Goal: Information Seeking & Learning: Learn about a topic

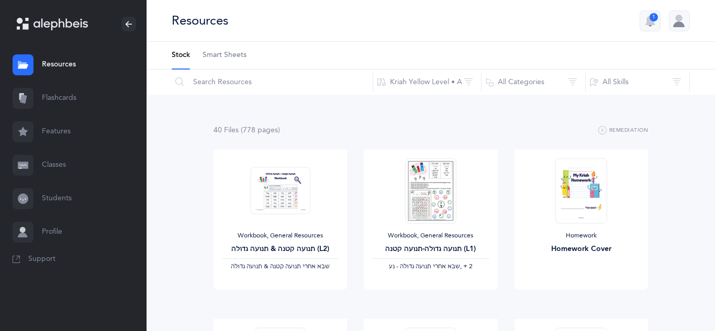
click at [59, 163] on link "Classes" at bounding box center [73, 165] width 146 height 33
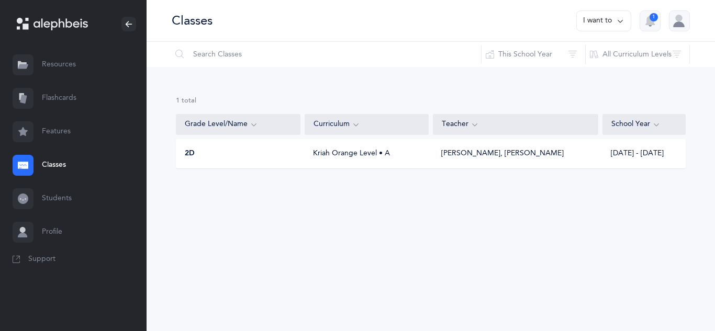
click at [359, 156] on div "Kriah Orange Level • A" at bounding box center [366, 154] width 124 height 10
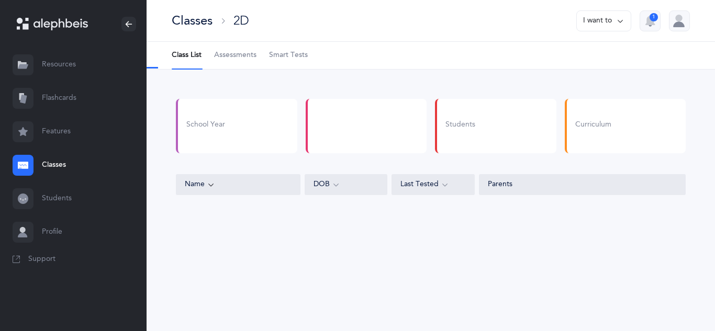
click at [296, 55] on span "Smart Tests" at bounding box center [288, 55] width 39 height 10
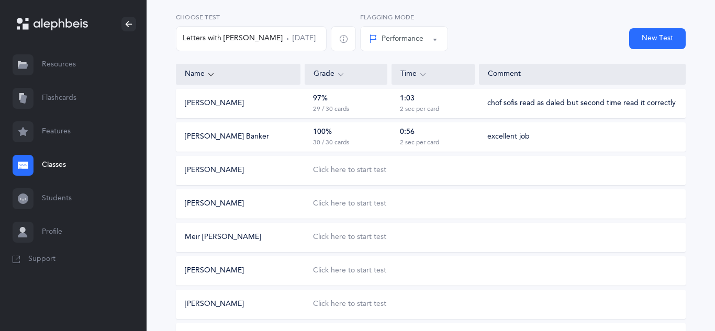
scroll to position [88, 0]
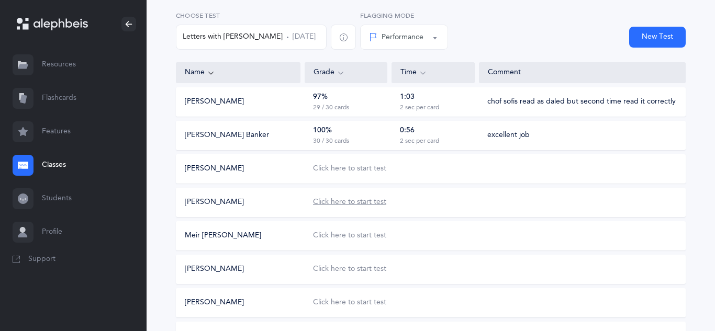
click at [330, 205] on div "Click here to start test" at bounding box center [349, 202] width 73 height 10
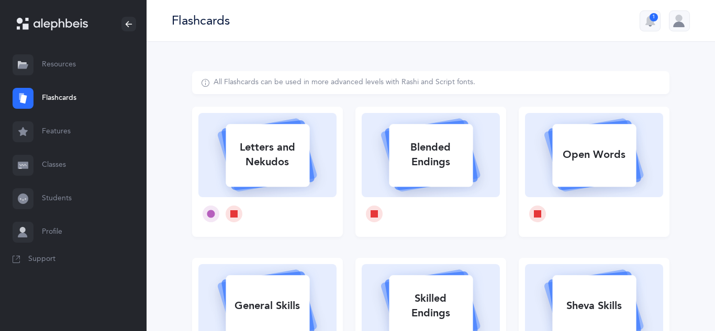
select select
select select "single"
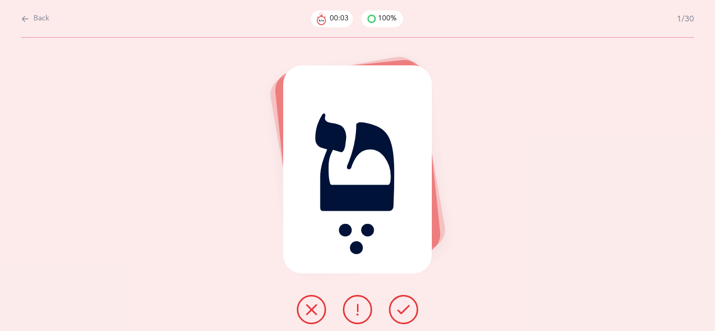
click at [404, 313] on icon at bounding box center [403, 309] width 13 height 13
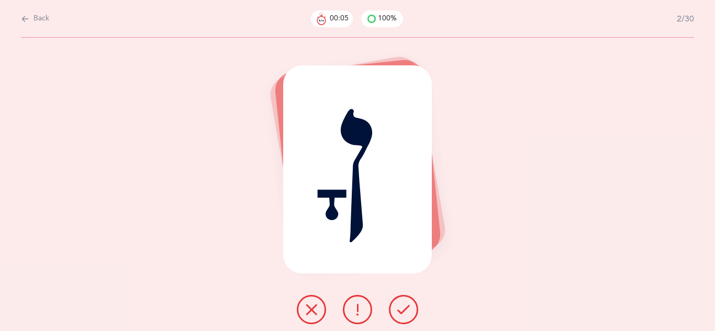
click at [404, 313] on icon at bounding box center [403, 309] width 13 height 13
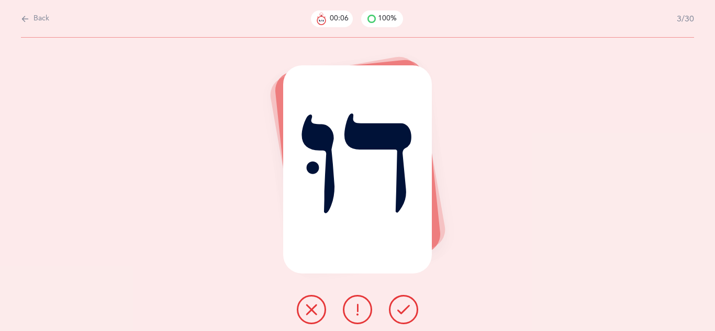
click at [404, 313] on icon at bounding box center [403, 309] width 13 height 13
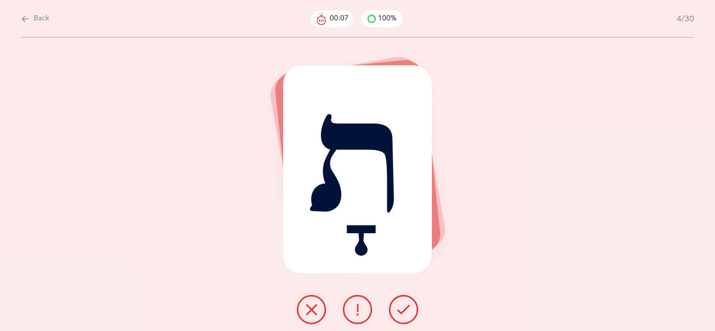
click at [404, 313] on icon at bounding box center [403, 309] width 13 height 13
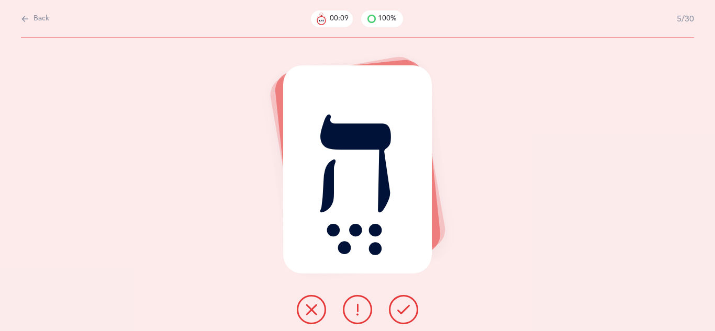
click at [404, 313] on icon at bounding box center [403, 309] width 13 height 13
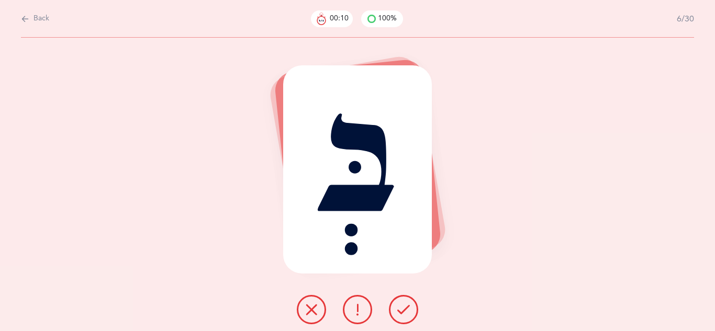
click at [404, 313] on icon at bounding box center [403, 309] width 13 height 13
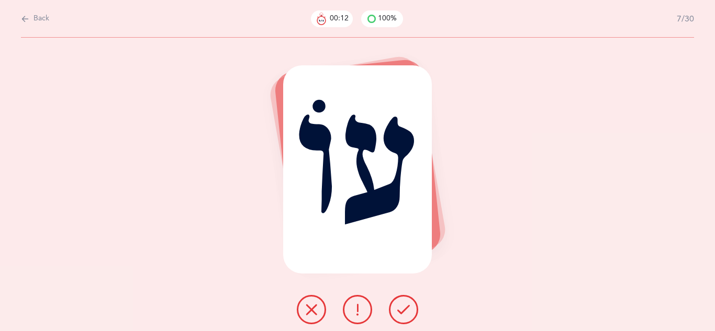
click at [404, 313] on icon at bounding box center [403, 309] width 13 height 13
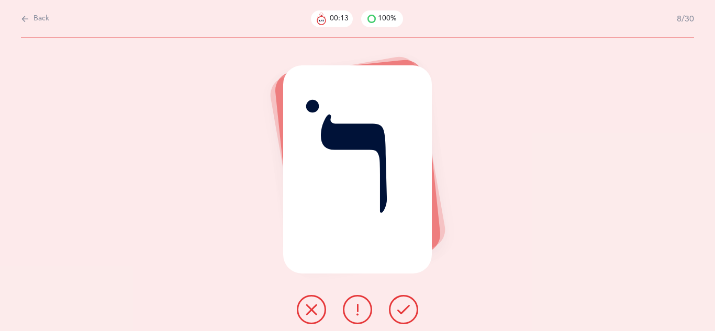
click at [404, 313] on icon at bounding box center [403, 309] width 13 height 13
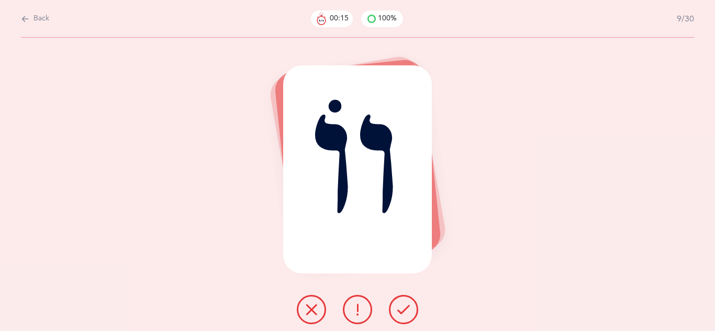
click at [404, 313] on icon at bounding box center [403, 309] width 13 height 13
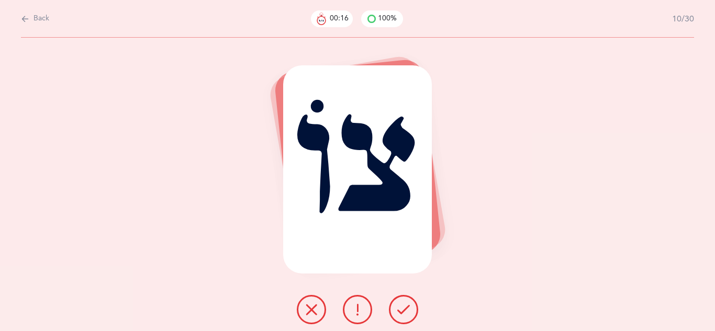
click at [404, 313] on icon at bounding box center [403, 309] width 13 height 13
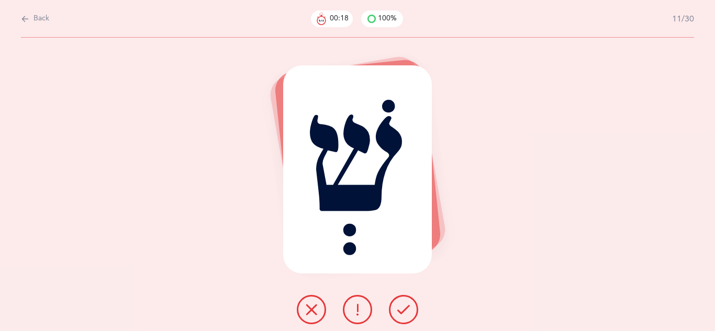
click at [404, 313] on icon at bounding box center [403, 309] width 13 height 13
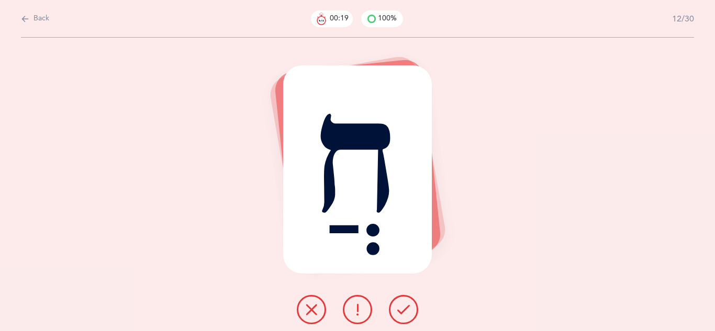
click at [404, 313] on icon at bounding box center [403, 309] width 13 height 13
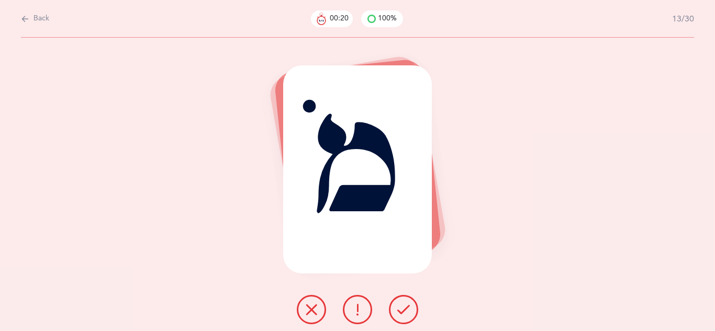
click at [404, 313] on icon at bounding box center [403, 309] width 13 height 13
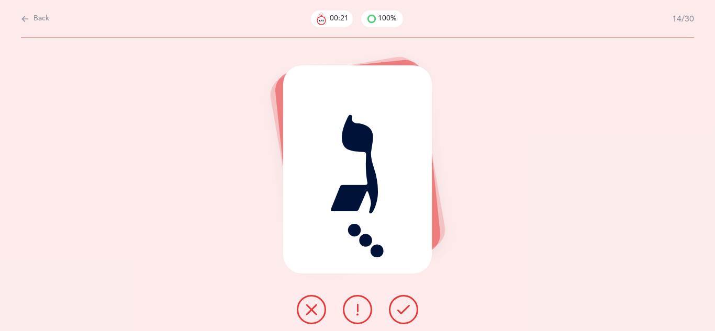
click at [404, 313] on icon at bounding box center [403, 309] width 13 height 13
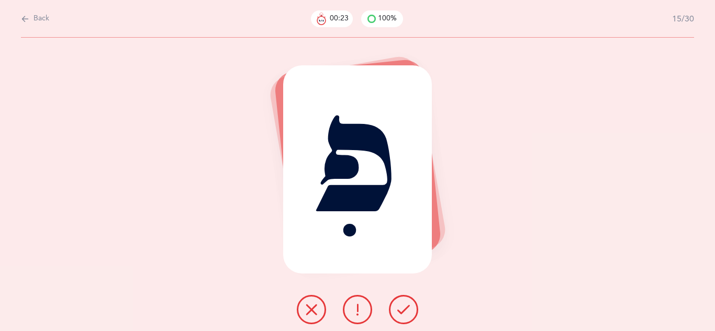
click at [404, 313] on icon at bounding box center [403, 309] width 13 height 13
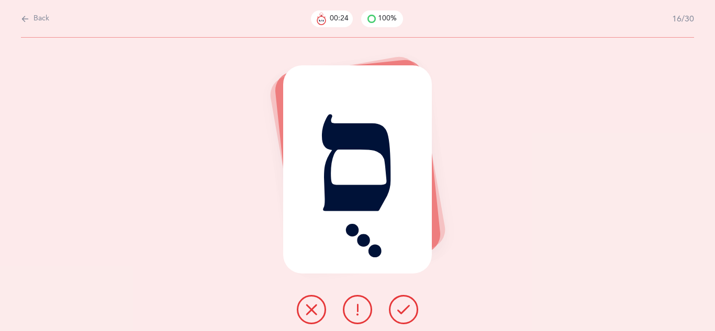
click at [404, 313] on icon at bounding box center [403, 309] width 13 height 13
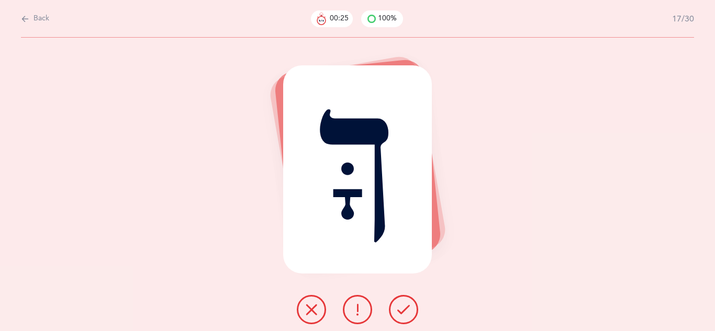
click at [404, 313] on icon at bounding box center [403, 309] width 13 height 13
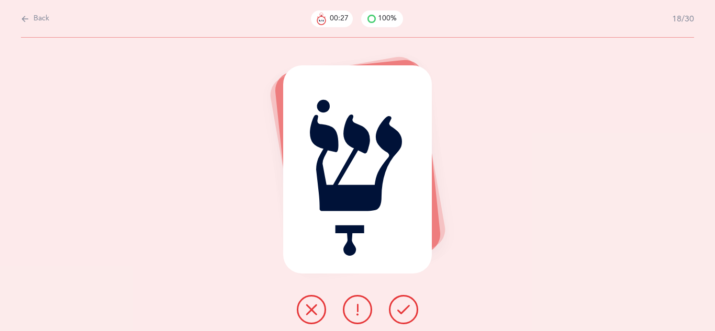
click at [404, 313] on icon at bounding box center [403, 309] width 13 height 13
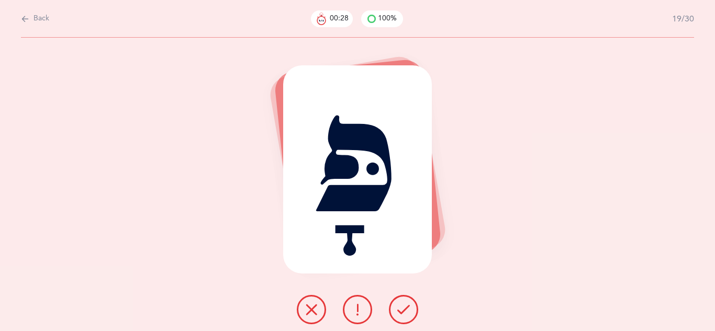
click at [404, 313] on icon at bounding box center [403, 309] width 13 height 13
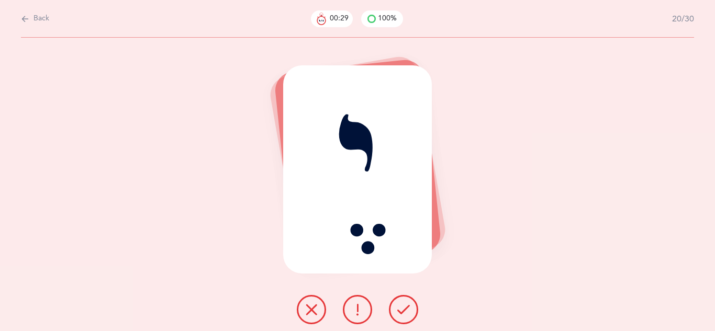
click at [404, 313] on icon at bounding box center [403, 309] width 13 height 13
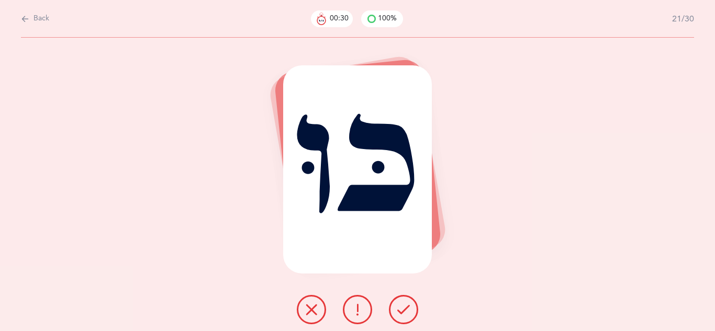
click at [404, 313] on icon at bounding box center [403, 309] width 13 height 13
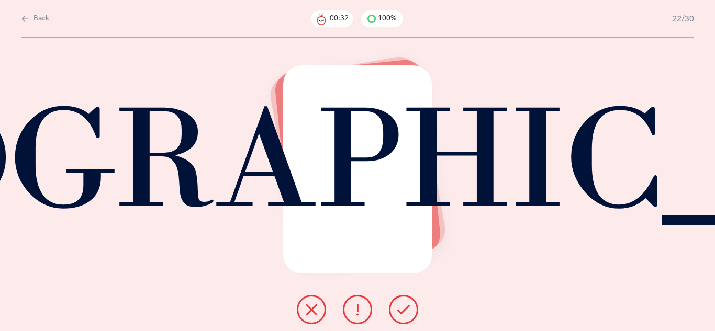
click at [404, 313] on icon at bounding box center [403, 309] width 13 height 13
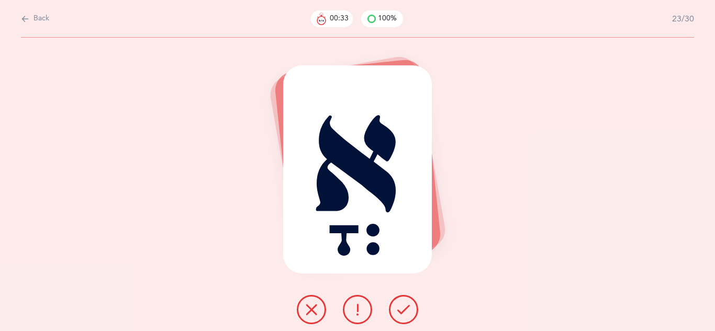
click at [404, 313] on icon at bounding box center [403, 309] width 13 height 13
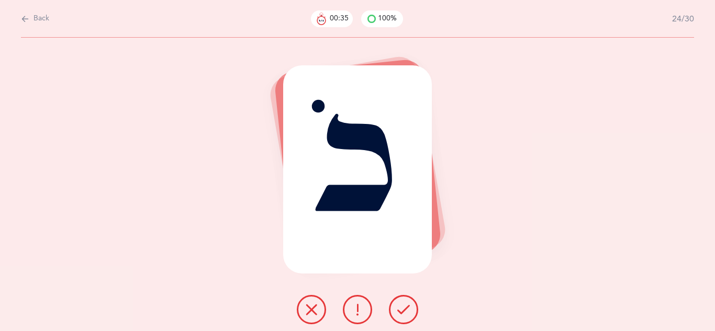
click at [404, 313] on icon at bounding box center [403, 309] width 13 height 13
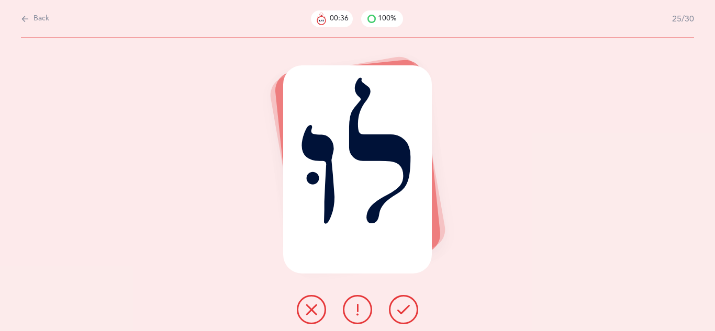
click at [404, 313] on icon at bounding box center [403, 309] width 13 height 13
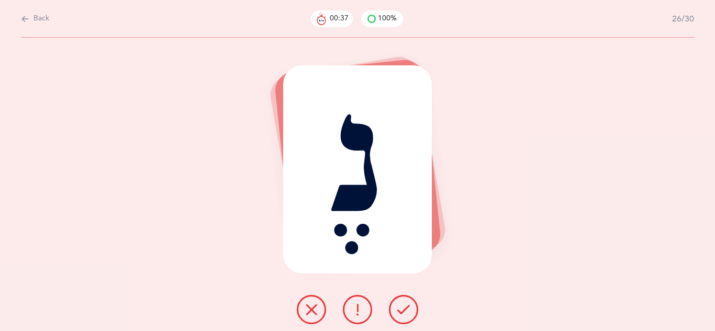
click at [404, 313] on icon at bounding box center [403, 309] width 13 height 13
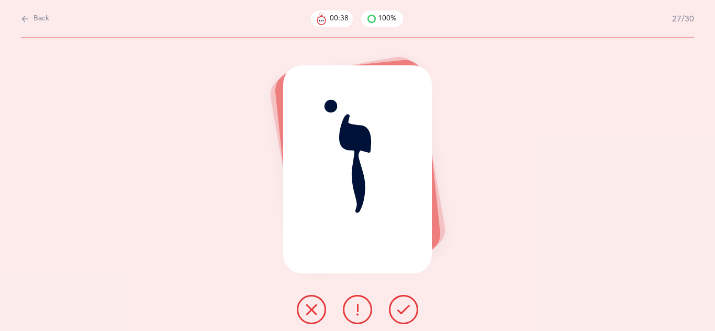
click at [404, 313] on icon at bounding box center [403, 309] width 13 height 13
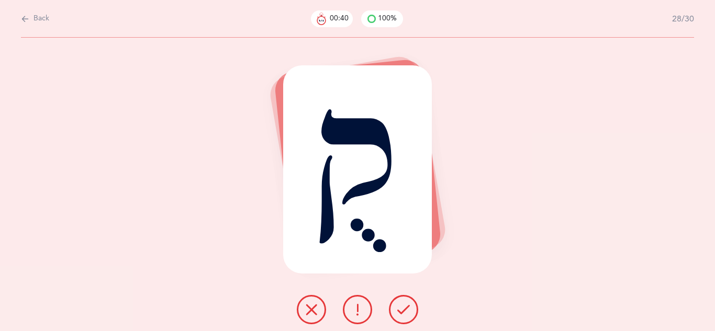
click at [404, 313] on icon at bounding box center [403, 309] width 13 height 13
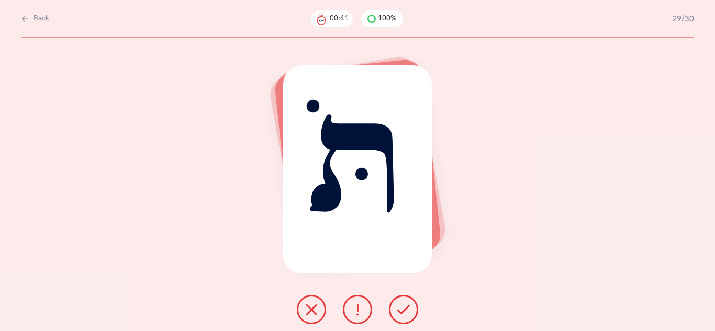
click at [404, 313] on icon at bounding box center [403, 309] width 13 height 13
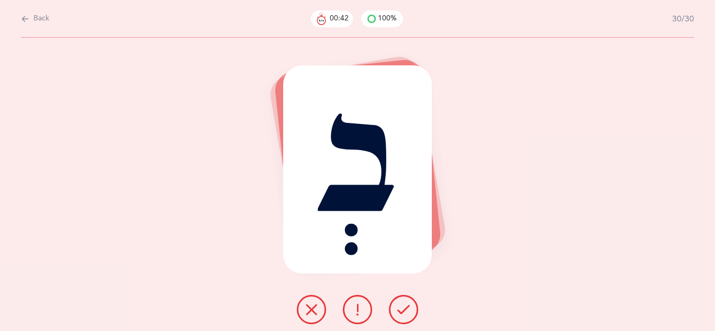
click at [404, 313] on icon at bounding box center [403, 309] width 13 height 13
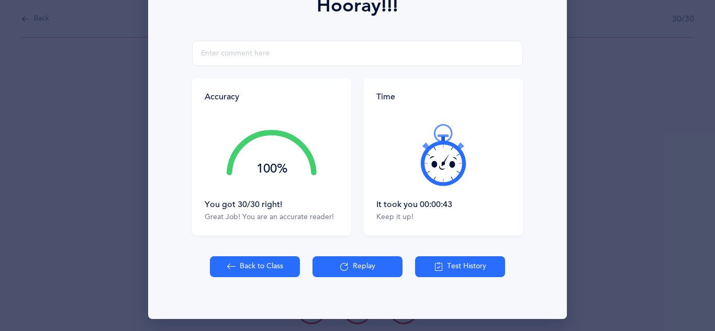
scroll to position [167, 0]
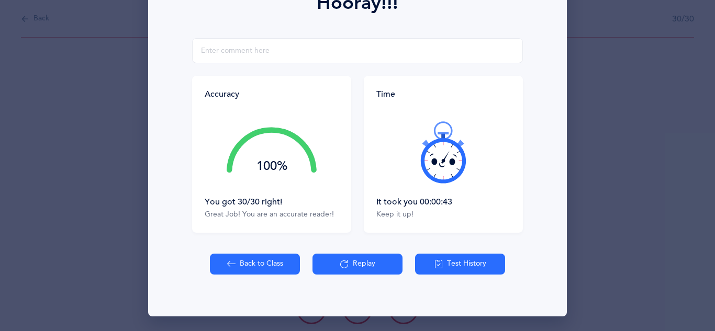
click at [280, 262] on button "Back to Class" at bounding box center [255, 264] width 90 height 21
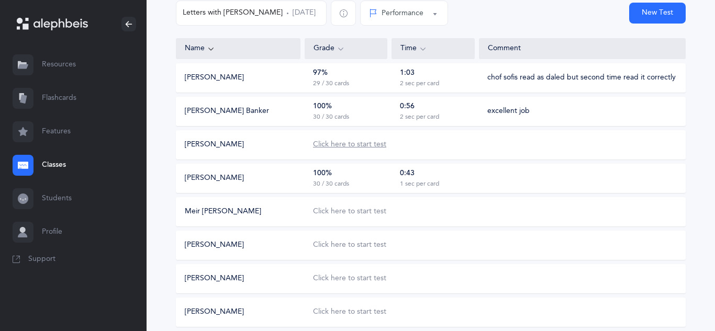
scroll to position [111, 0]
click at [372, 183] on div "100% 30 / 30 cards" at bounding box center [345, 179] width 83 height 20
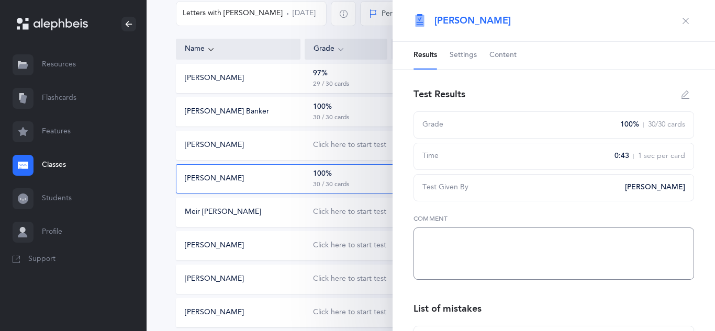
click at [441, 241] on textarea at bounding box center [553, 254] width 280 height 52
type textarea "excellent"
click at [683, 24] on icon "button" at bounding box center [685, 21] width 8 height 8
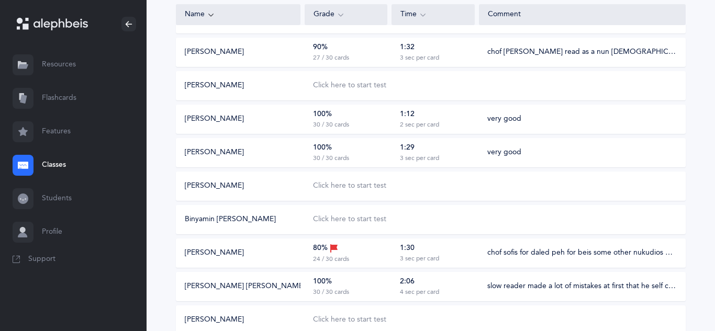
scroll to position [589, 0]
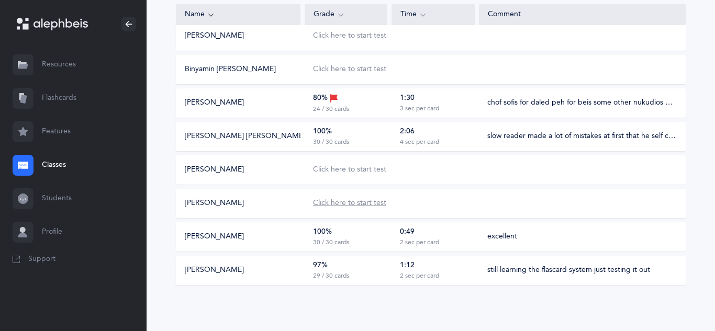
click at [357, 206] on div "Click here to start test" at bounding box center [349, 203] width 73 height 10
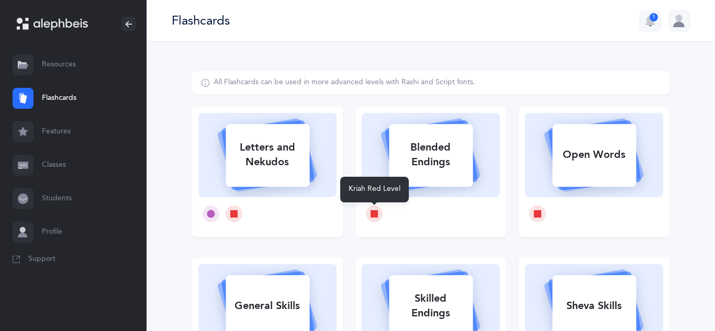
select select
select select "single"
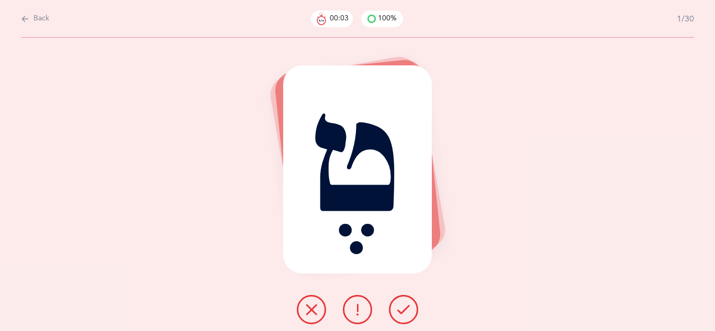
click at [404, 313] on icon at bounding box center [403, 309] width 13 height 13
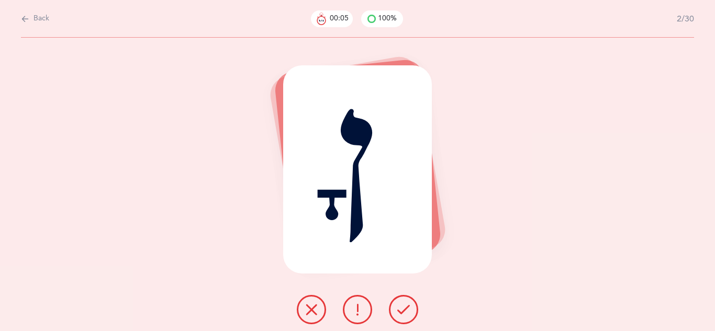
click at [404, 313] on icon at bounding box center [403, 309] width 13 height 13
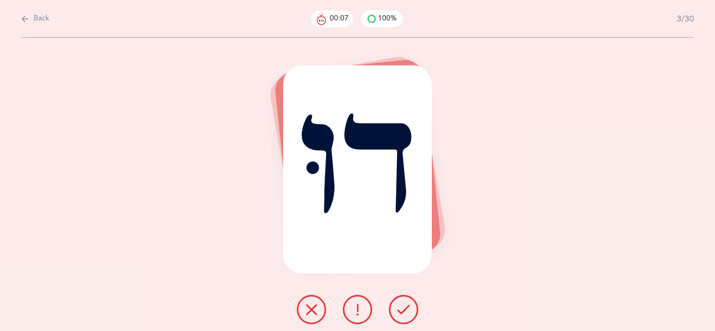
click at [404, 313] on icon at bounding box center [403, 309] width 13 height 13
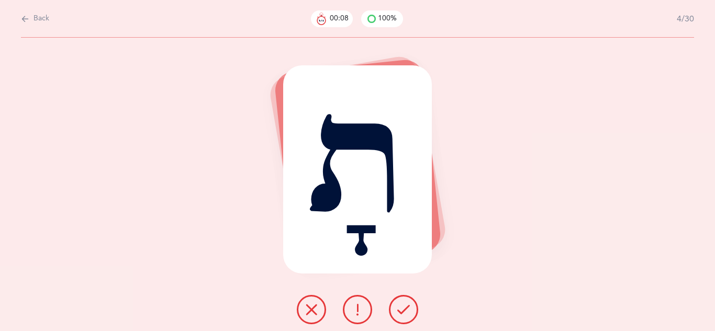
click at [404, 313] on icon at bounding box center [403, 309] width 13 height 13
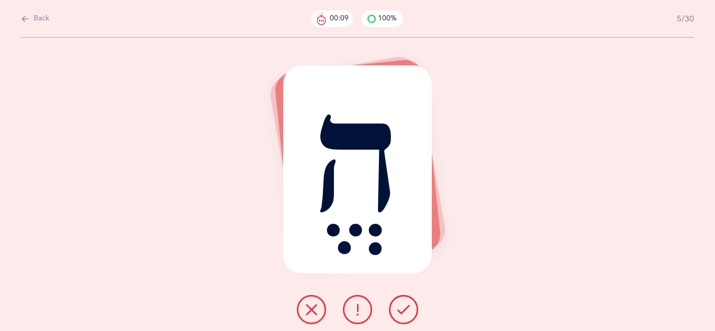
click at [404, 313] on icon at bounding box center [403, 309] width 13 height 13
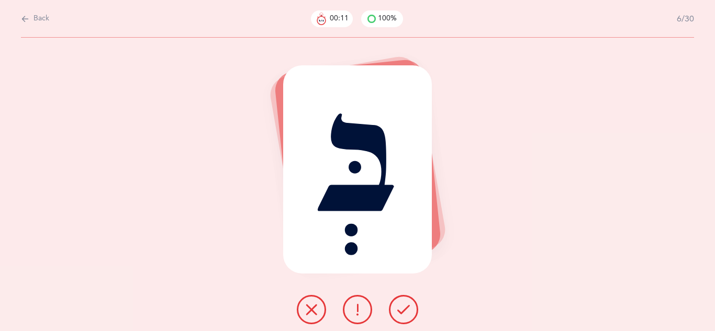
click at [404, 313] on icon at bounding box center [403, 309] width 13 height 13
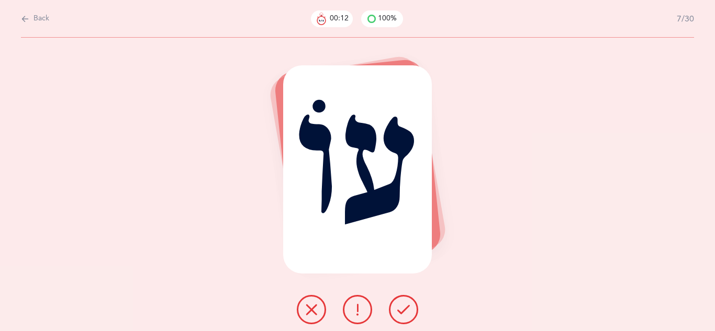
click at [404, 313] on icon at bounding box center [403, 309] width 13 height 13
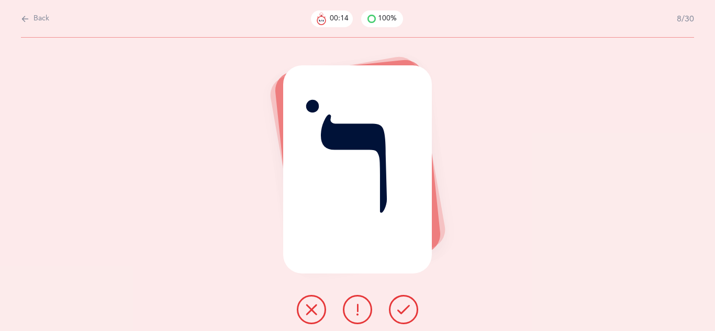
click at [404, 313] on icon at bounding box center [403, 309] width 13 height 13
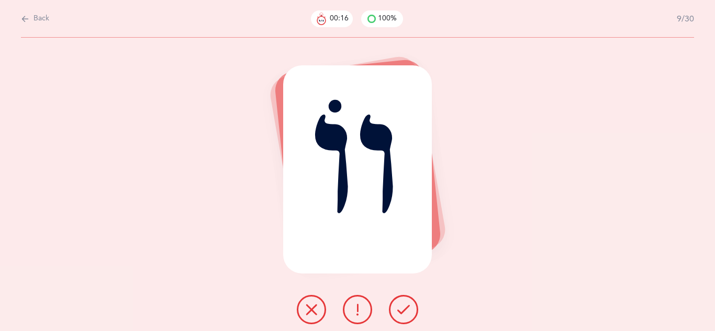
click at [404, 313] on icon at bounding box center [403, 309] width 13 height 13
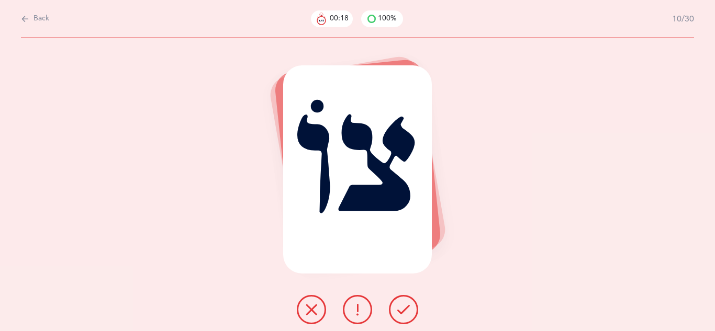
click at [404, 313] on icon at bounding box center [403, 309] width 13 height 13
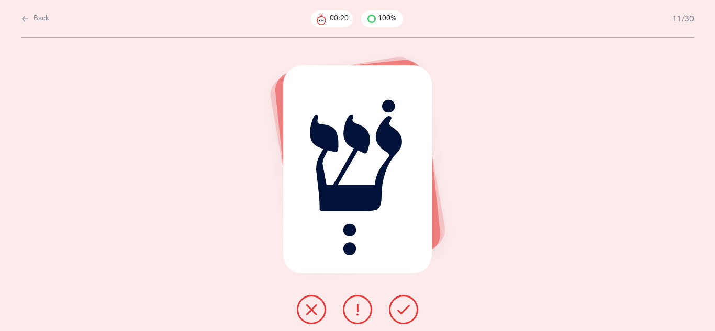
click at [404, 313] on icon at bounding box center [403, 309] width 13 height 13
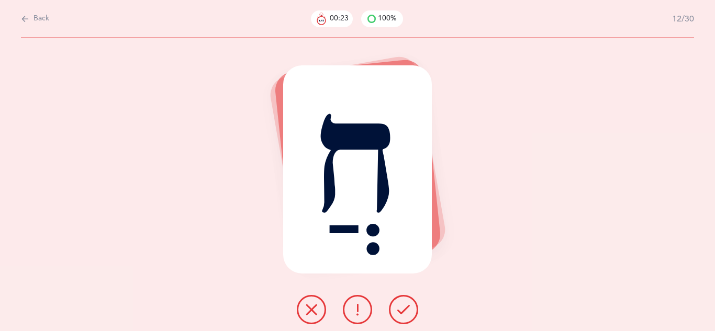
click at [404, 313] on icon at bounding box center [403, 309] width 13 height 13
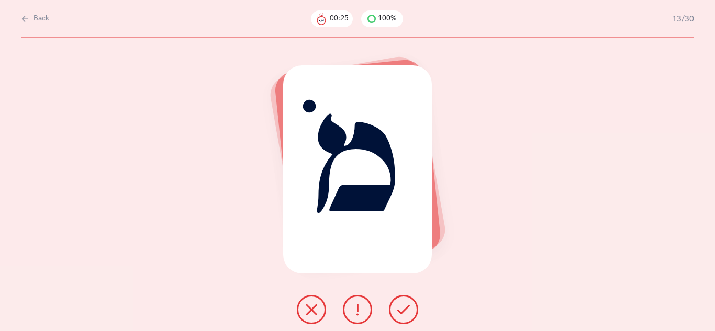
click at [404, 313] on icon at bounding box center [403, 309] width 13 height 13
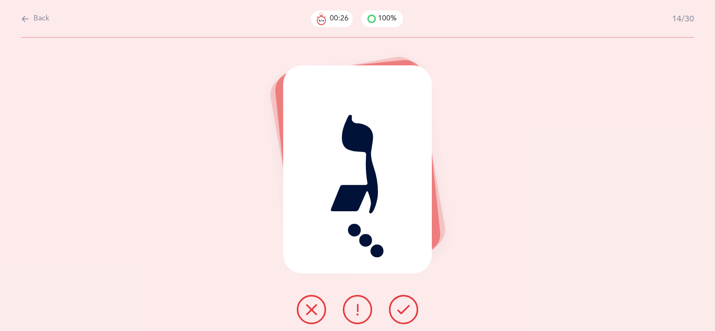
click at [404, 313] on icon at bounding box center [403, 309] width 13 height 13
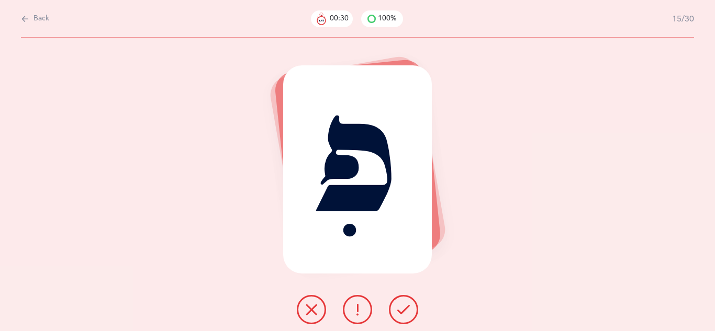
click at [404, 313] on icon at bounding box center [403, 309] width 13 height 13
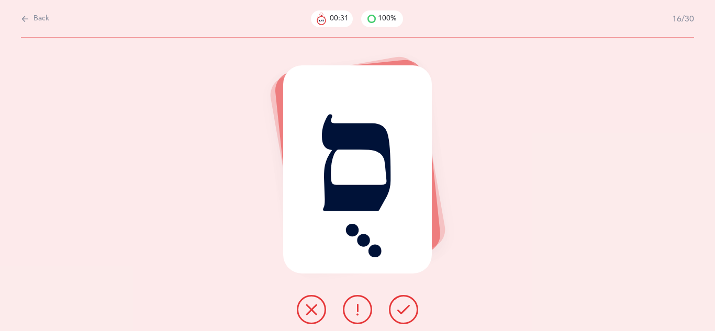
click at [404, 313] on icon at bounding box center [403, 309] width 13 height 13
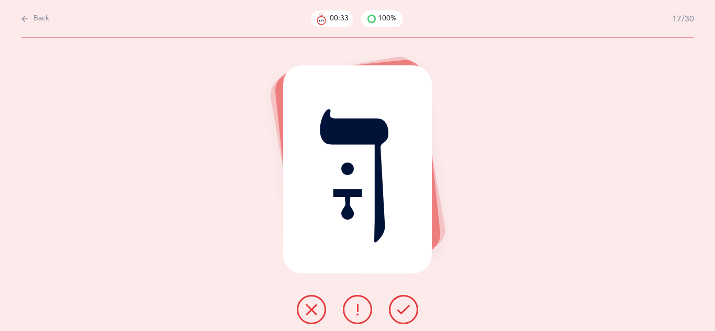
click at [404, 313] on icon at bounding box center [403, 309] width 13 height 13
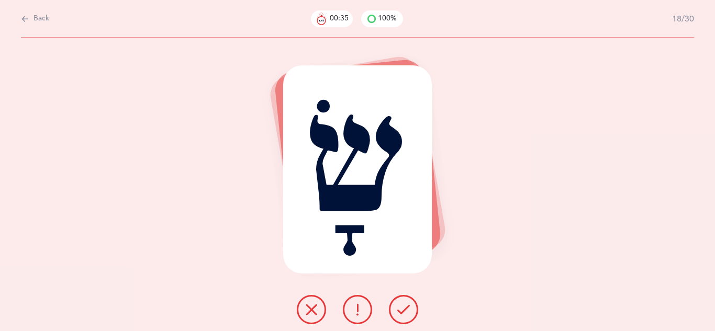
click at [404, 313] on icon at bounding box center [403, 309] width 13 height 13
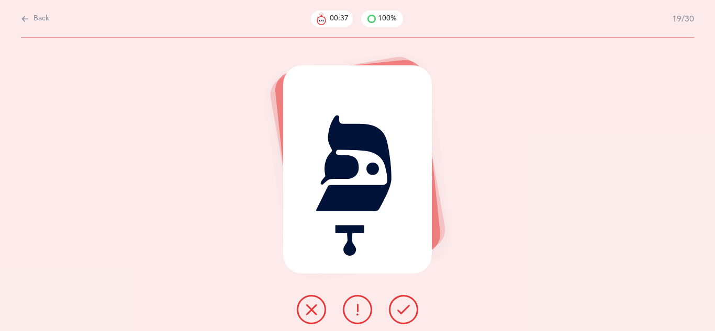
click at [404, 313] on icon at bounding box center [403, 309] width 13 height 13
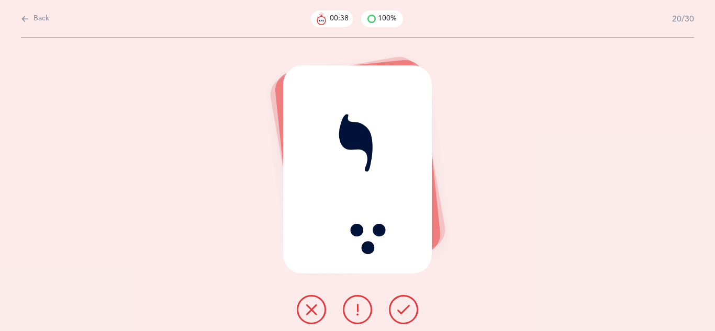
click at [404, 313] on icon at bounding box center [403, 309] width 13 height 13
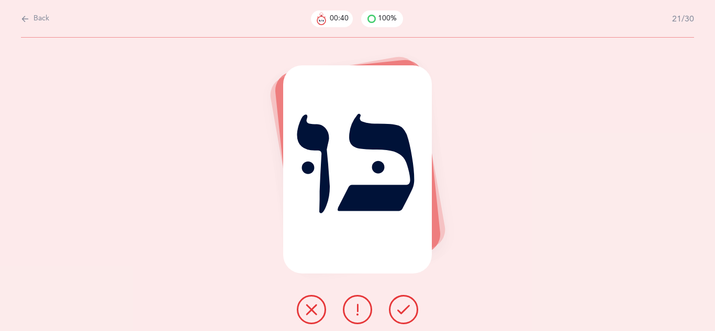
click at [404, 313] on icon at bounding box center [403, 309] width 13 height 13
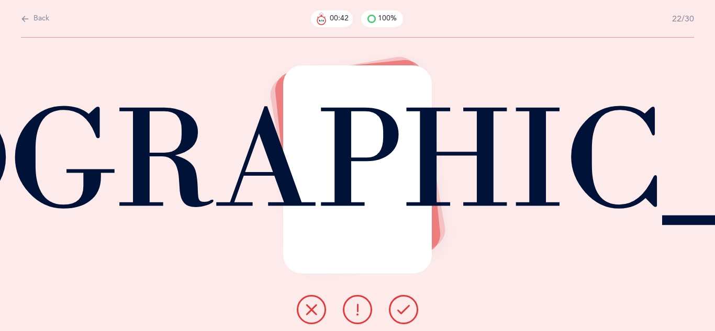
click at [404, 313] on icon at bounding box center [403, 309] width 13 height 13
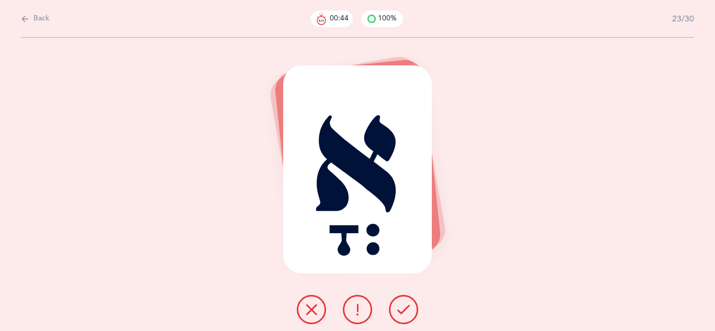
click at [404, 313] on icon at bounding box center [403, 309] width 13 height 13
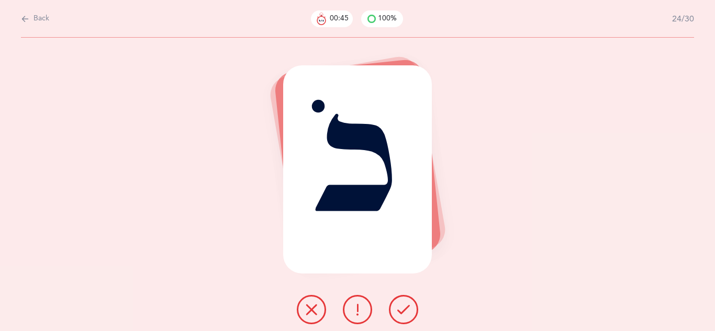
click at [404, 313] on icon at bounding box center [403, 309] width 13 height 13
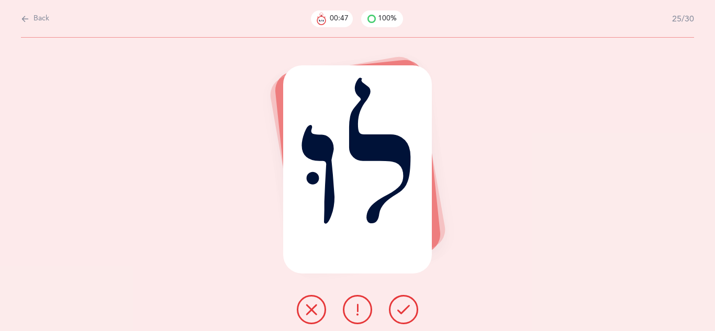
click at [404, 313] on icon at bounding box center [403, 309] width 13 height 13
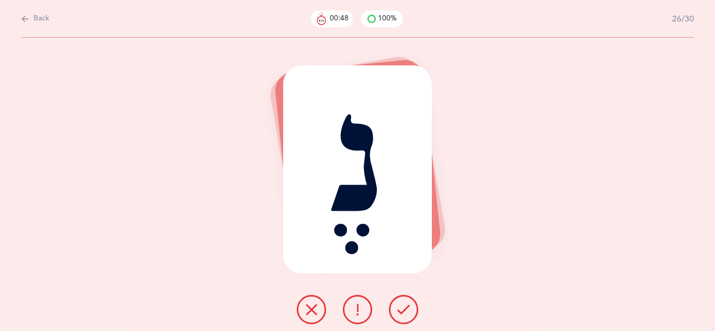
click at [404, 313] on icon at bounding box center [403, 309] width 13 height 13
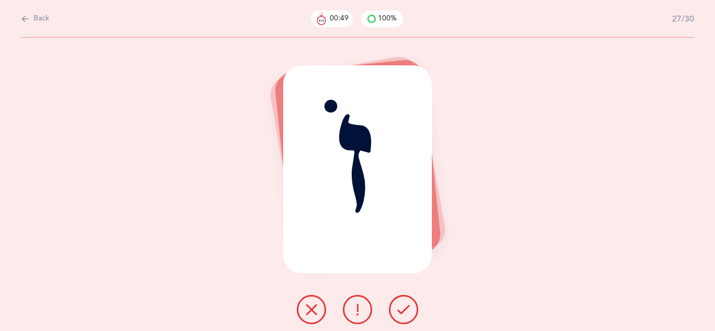
click at [404, 313] on icon at bounding box center [403, 309] width 13 height 13
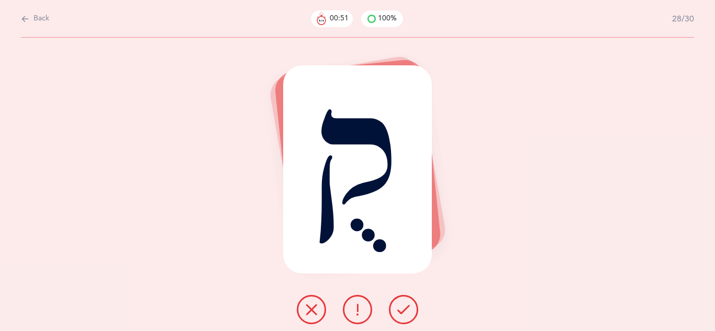
click at [404, 313] on icon at bounding box center [403, 309] width 13 height 13
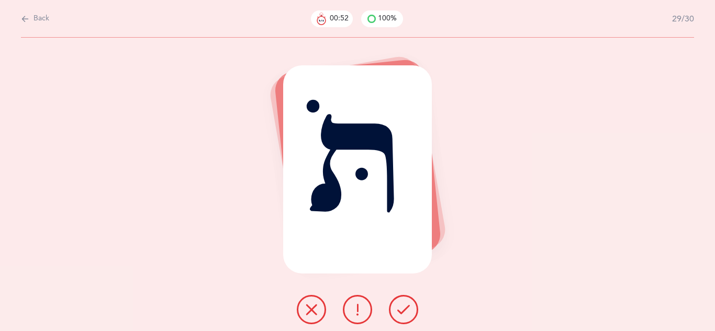
click at [404, 313] on icon at bounding box center [403, 309] width 13 height 13
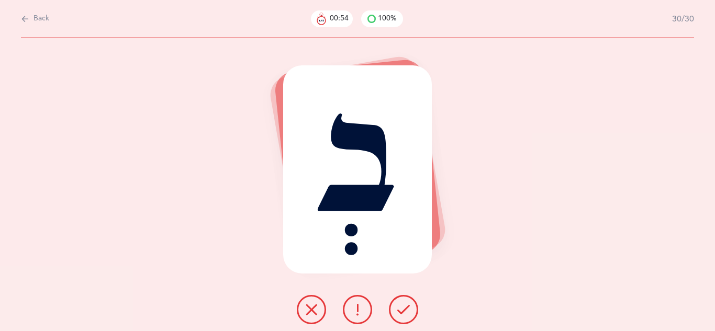
click at [404, 313] on icon at bounding box center [403, 309] width 13 height 13
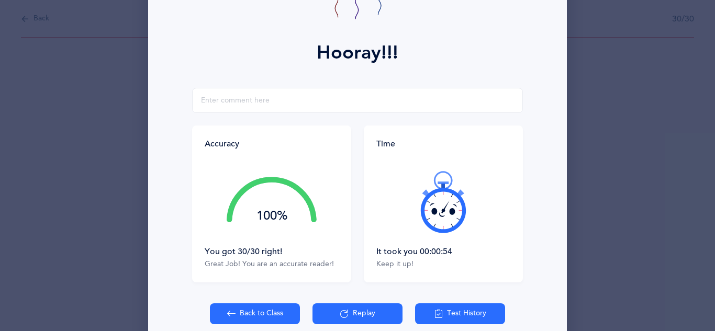
scroll to position [167, 0]
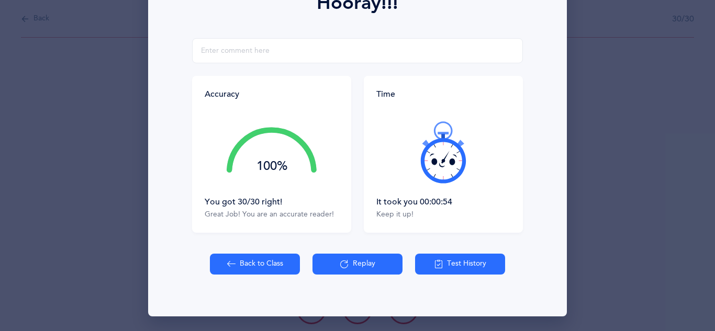
click at [257, 260] on button "Back to Class" at bounding box center [255, 264] width 90 height 21
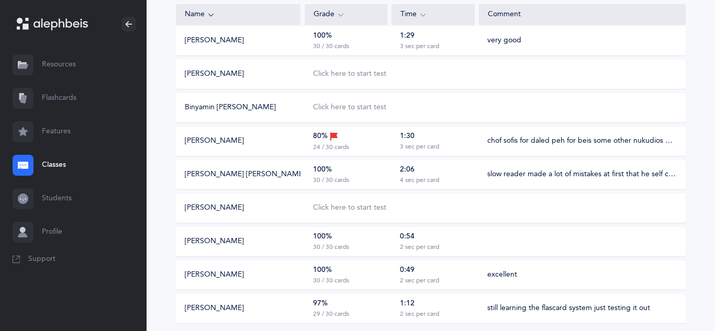
scroll to position [551, 0]
click at [380, 234] on div "100% 30 / 30 cards" at bounding box center [345, 241] width 83 height 20
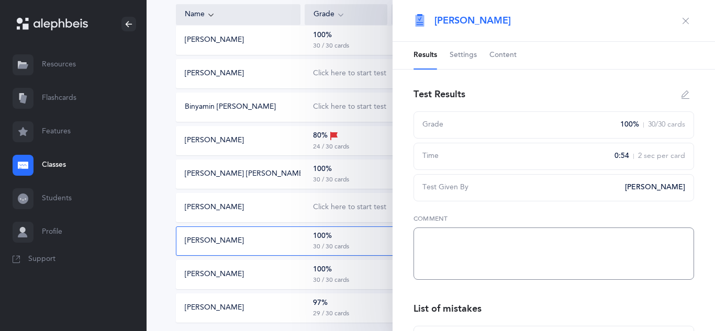
click at [448, 262] on textarea at bounding box center [553, 254] width 280 height 52
type textarea "very good"
click at [686, 25] on button "button" at bounding box center [685, 21] width 17 height 17
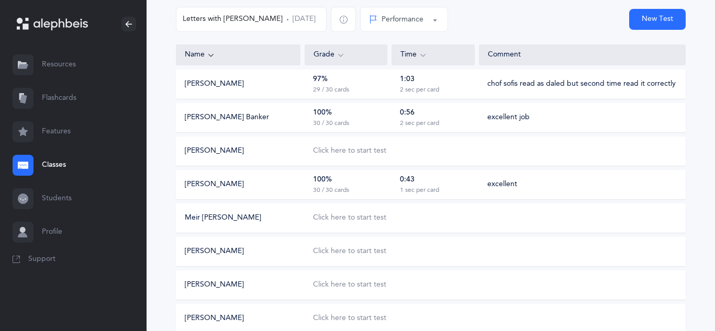
scroll to position [107, 0]
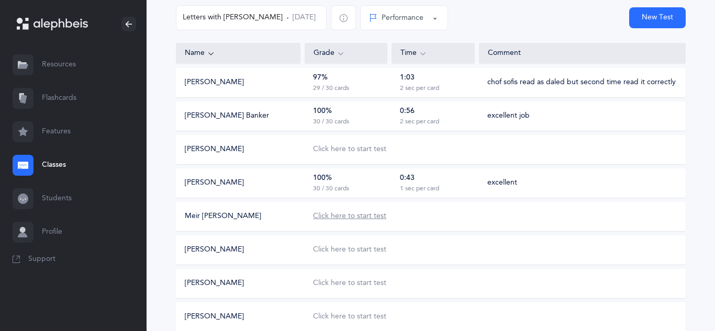
click at [357, 219] on div "Click here to start test" at bounding box center [349, 216] width 73 height 10
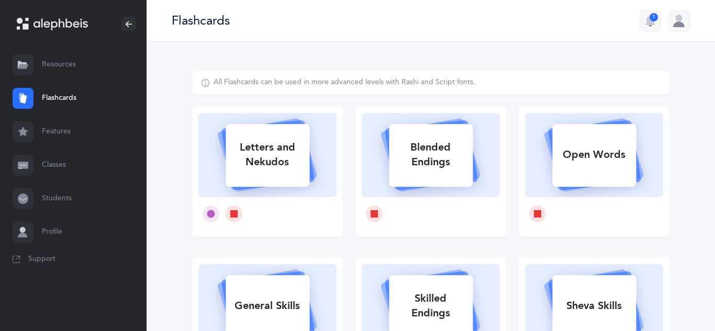
select select
select select "single"
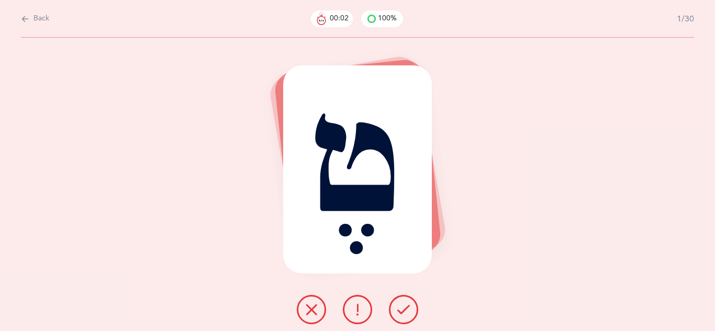
click at [402, 315] on icon at bounding box center [403, 309] width 13 height 13
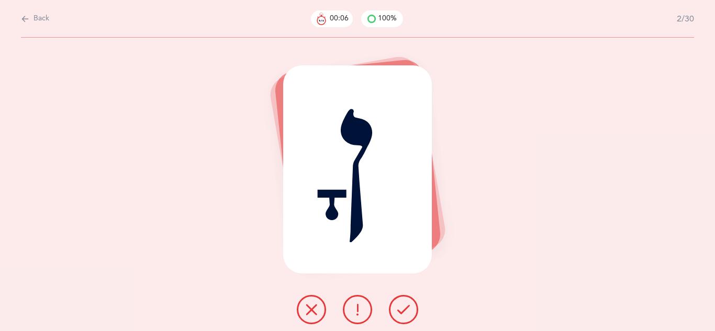
click at [402, 315] on icon at bounding box center [403, 309] width 13 height 13
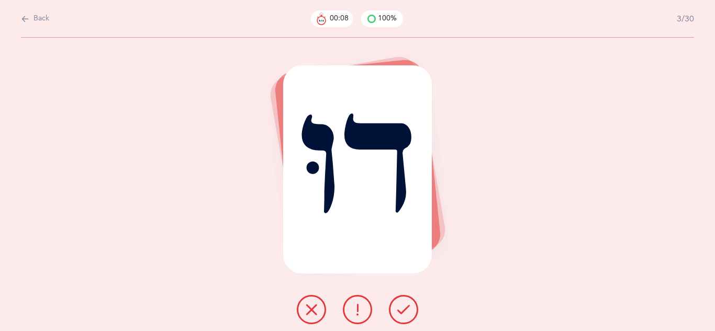
click at [402, 315] on icon at bounding box center [403, 309] width 13 height 13
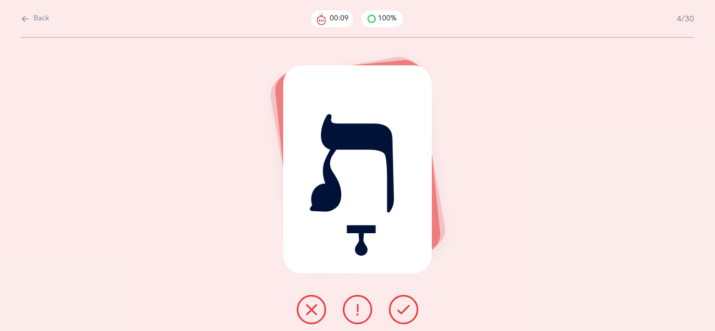
click at [402, 315] on icon at bounding box center [403, 309] width 13 height 13
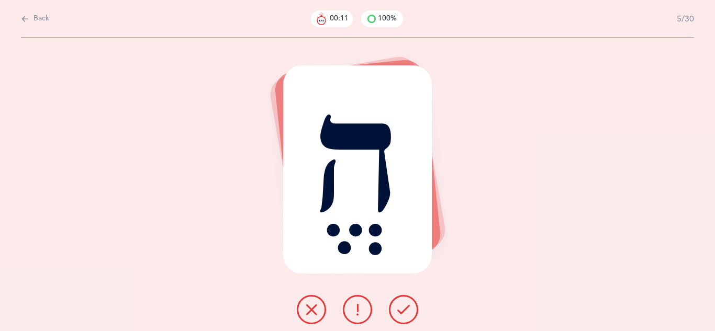
click at [402, 315] on icon at bounding box center [403, 309] width 13 height 13
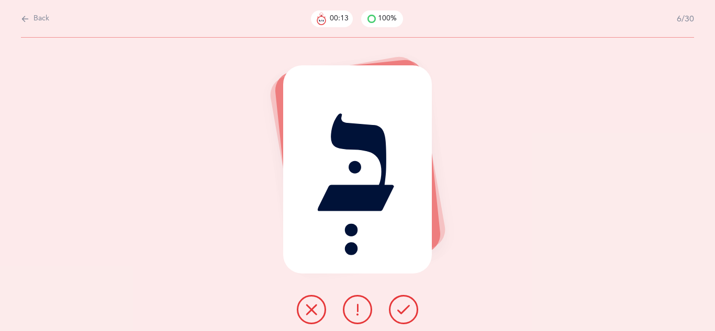
click at [402, 315] on icon at bounding box center [403, 309] width 13 height 13
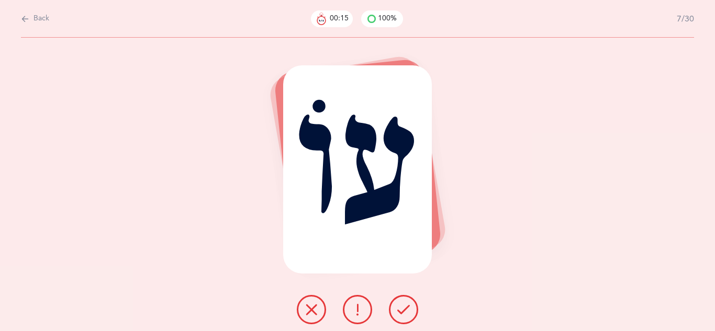
click at [402, 315] on icon at bounding box center [403, 309] width 13 height 13
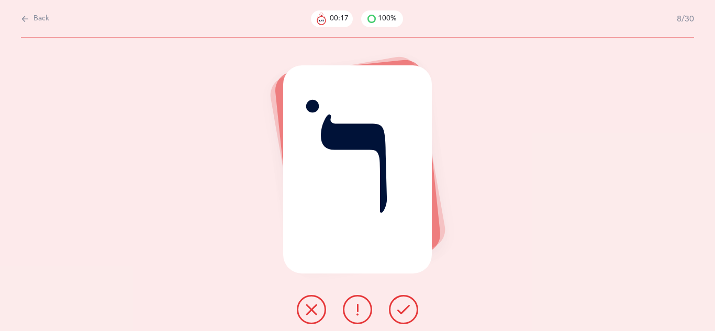
click at [402, 315] on icon at bounding box center [403, 309] width 13 height 13
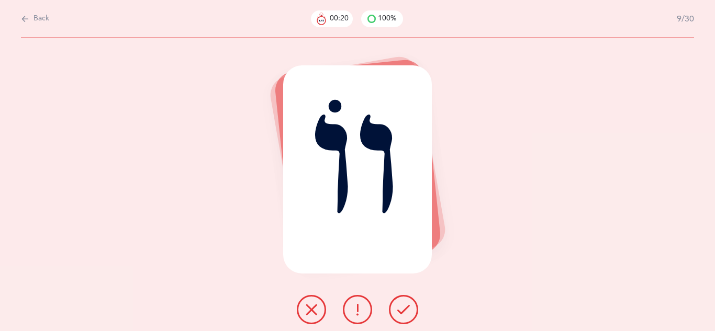
click at [402, 315] on icon at bounding box center [403, 309] width 13 height 13
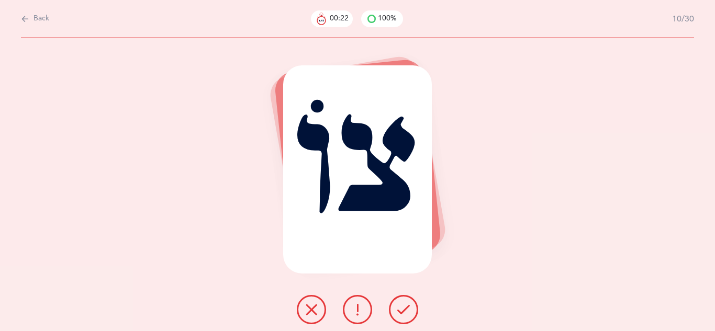
click at [402, 315] on icon at bounding box center [403, 309] width 13 height 13
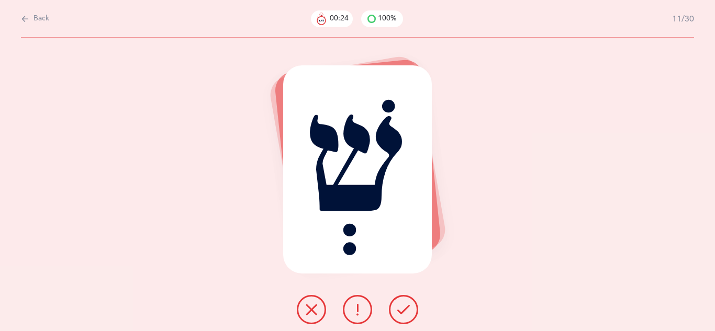
click at [402, 315] on icon at bounding box center [403, 309] width 13 height 13
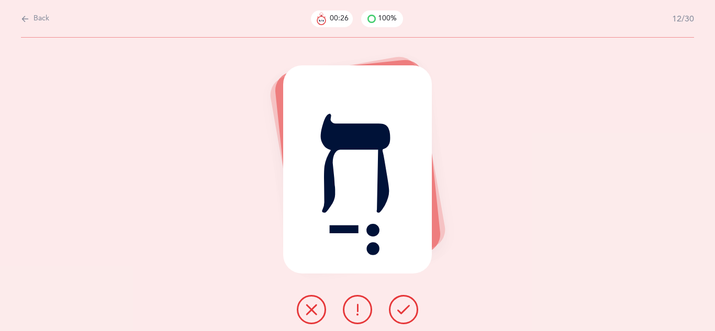
click at [402, 315] on icon at bounding box center [403, 309] width 13 height 13
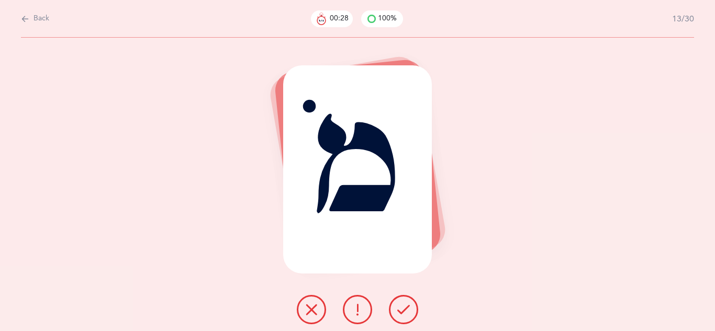
click at [402, 315] on icon at bounding box center [403, 309] width 13 height 13
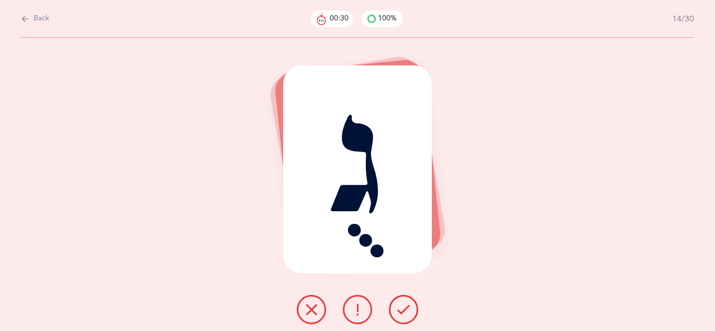
click at [402, 315] on icon at bounding box center [403, 309] width 13 height 13
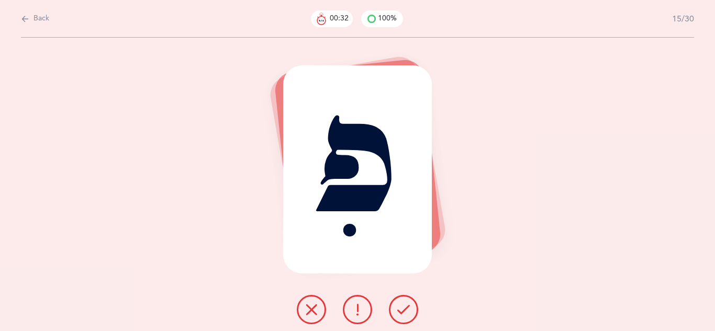
click at [402, 315] on icon at bounding box center [403, 309] width 13 height 13
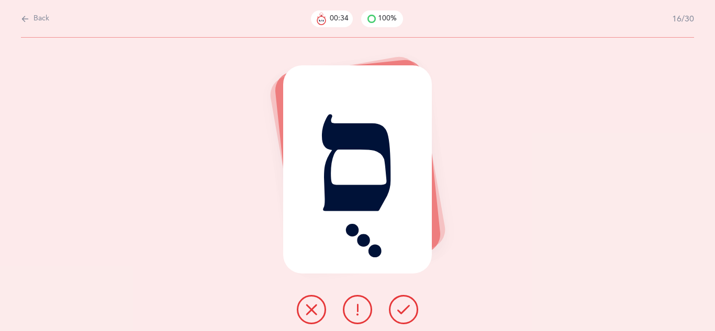
click at [402, 315] on icon at bounding box center [403, 309] width 13 height 13
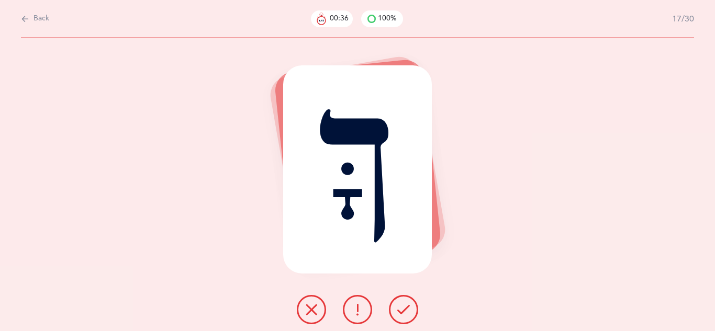
click at [398, 315] on icon at bounding box center [403, 309] width 13 height 13
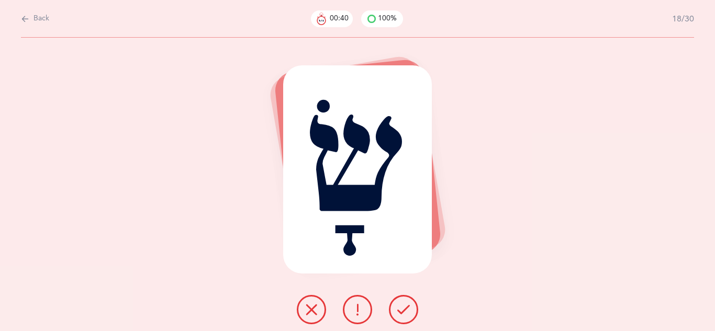
click at [409, 310] on icon at bounding box center [403, 309] width 13 height 13
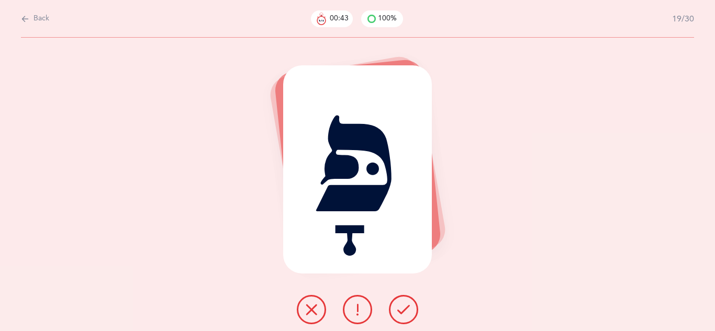
click at [402, 310] on icon at bounding box center [403, 309] width 13 height 13
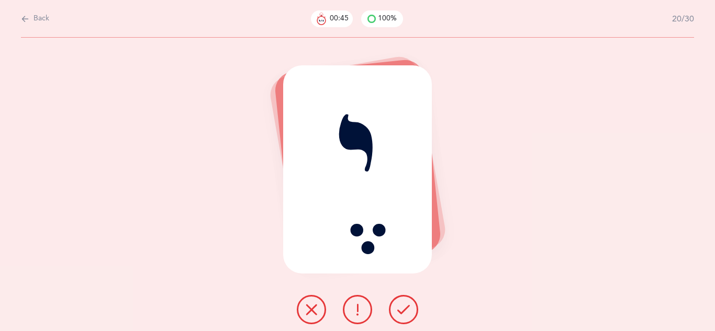
click at [400, 314] on icon at bounding box center [403, 309] width 13 height 13
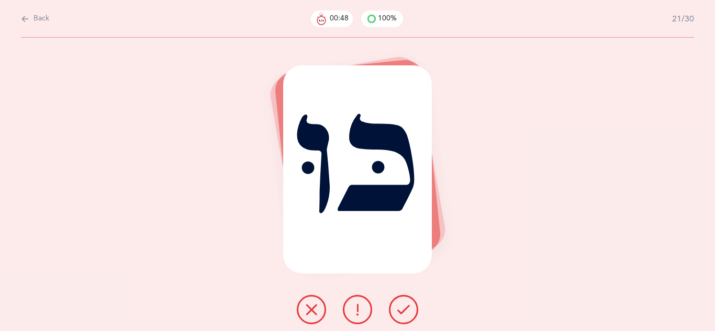
click at [402, 315] on icon at bounding box center [403, 309] width 13 height 13
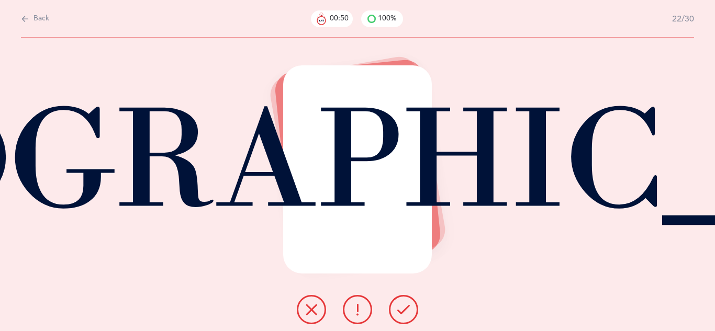
click at [400, 315] on icon at bounding box center [403, 309] width 13 height 13
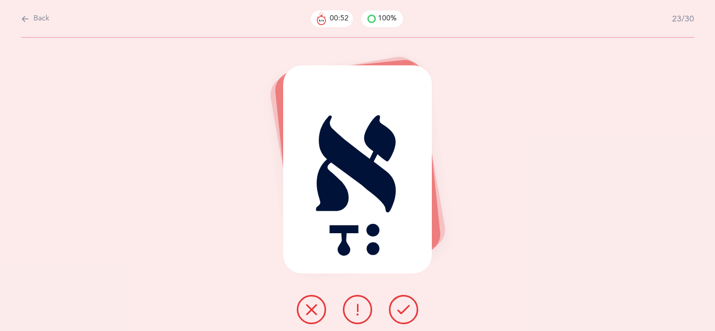
click at [397, 311] on icon at bounding box center [403, 309] width 13 height 13
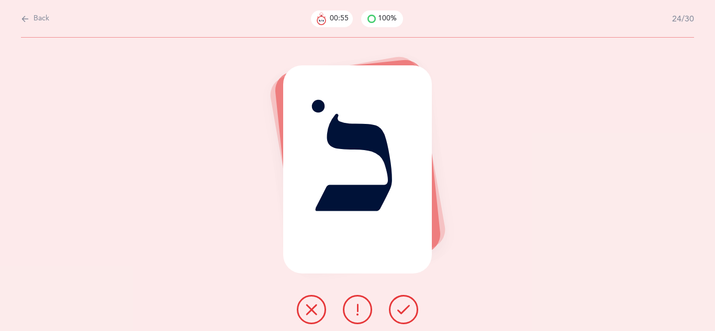
click at [399, 311] on icon at bounding box center [403, 309] width 13 height 13
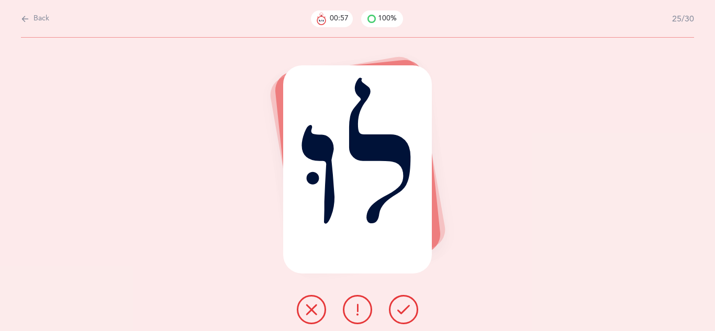
click at [399, 311] on icon at bounding box center [403, 309] width 13 height 13
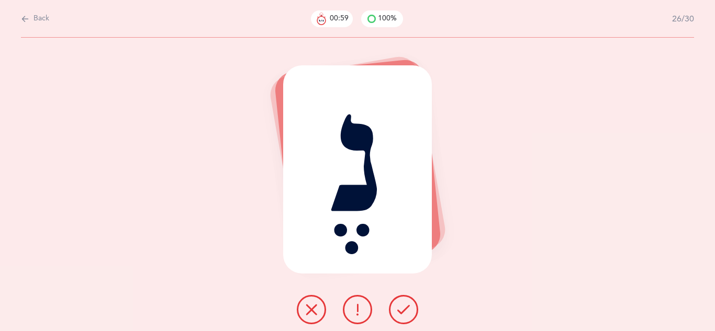
click at [396, 311] on button at bounding box center [403, 309] width 29 height 29
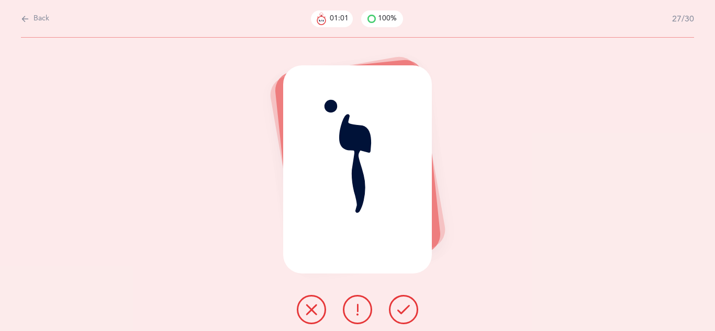
click at [402, 313] on icon at bounding box center [403, 309] width 13 height 13
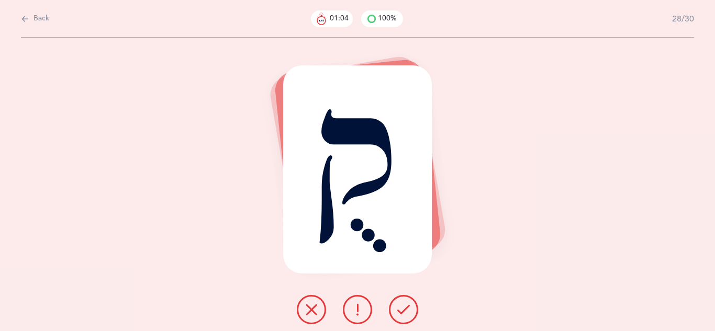
click at [401, 315] on icon at bounding box center [403, 309] width 13 height 13
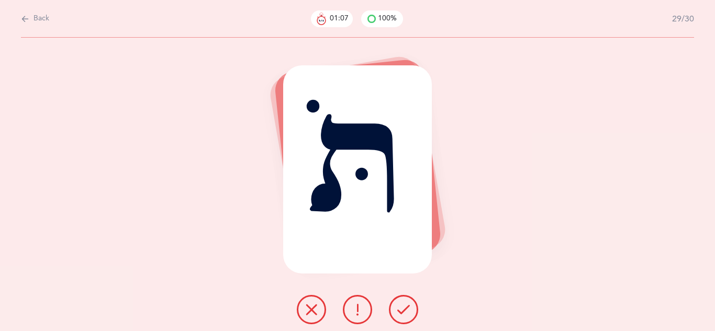
click at [401, 314] on icon at bounding box center [403, 309] width 13 height 13
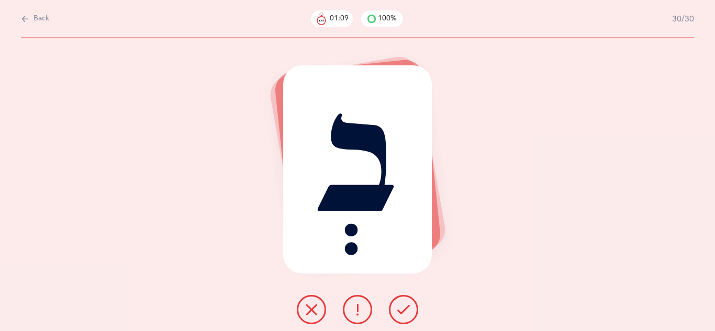
click at [401, 314] on icon at bounding box center [403, 309] width 13 height 13
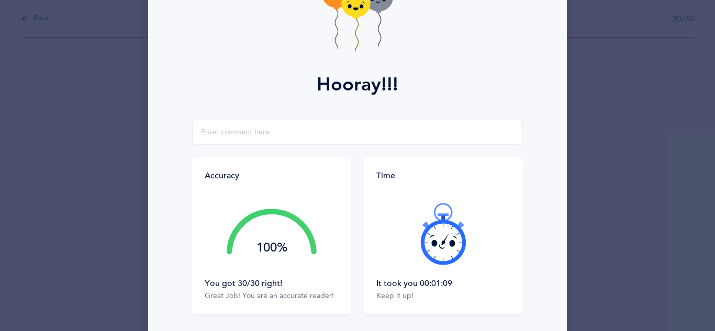
scroll to position [167, 0]
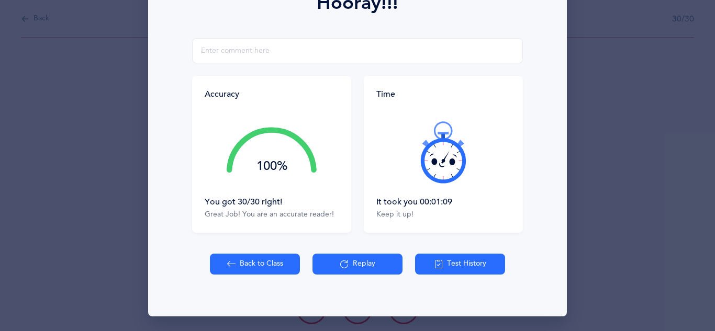
click at [260, 262] on button "Back to Class" at bounding box center [255, 264] width 90 height 21
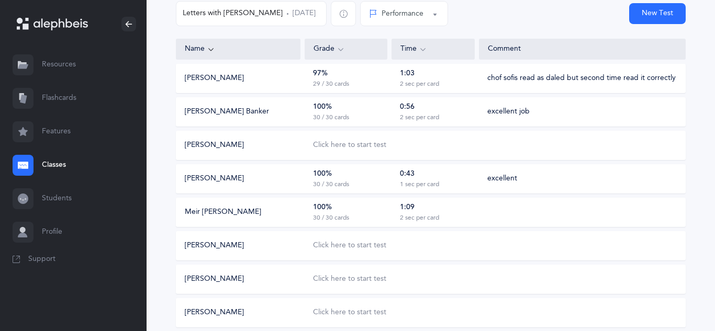
scroll to position [114, 0]
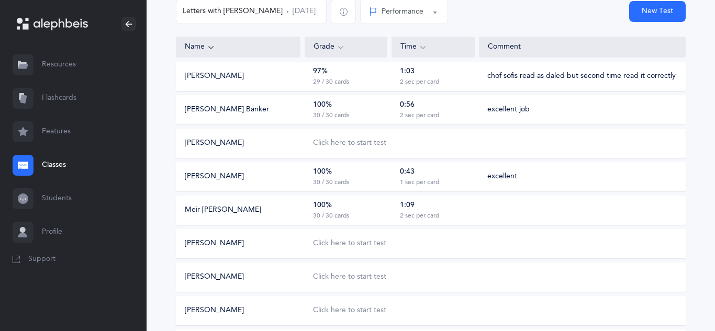
click at [363, 215] on div "100% 30 / 30 cards" at bounding box center [345, 210] width 83 height 20
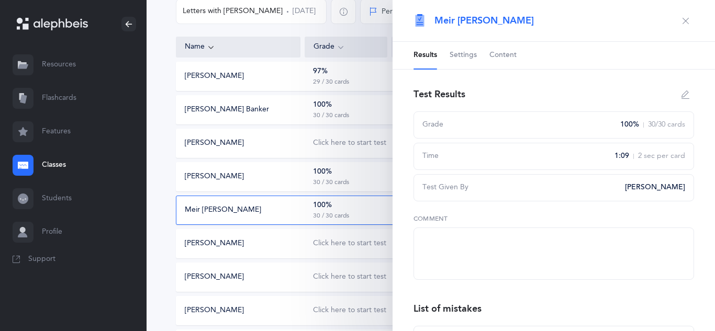
click at [363, 215] on div "100% 30 / 30 cards" at bounding box center [345, 210] width 83 height 20
click at [428, 230] on textarea at bounding box center [553, 254] width 280 height 52
type textarea "self corrected some nekudos mistakes"
click at [686, 18] on icon "button" at bounding box center [685, 21] width 8 height 8
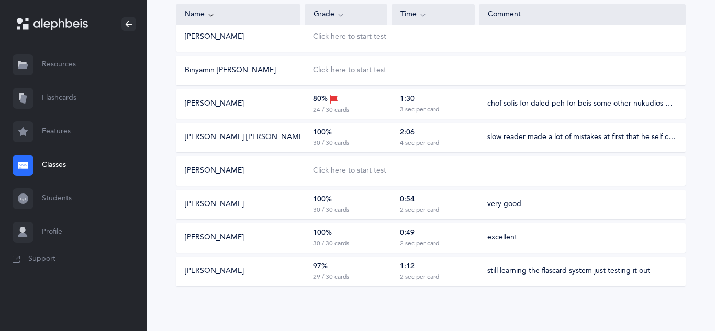
scroll to position [589, 0]
click at [363, 170] on div "Click here to start test" at bounding box center [349, 170] width 73 height 10
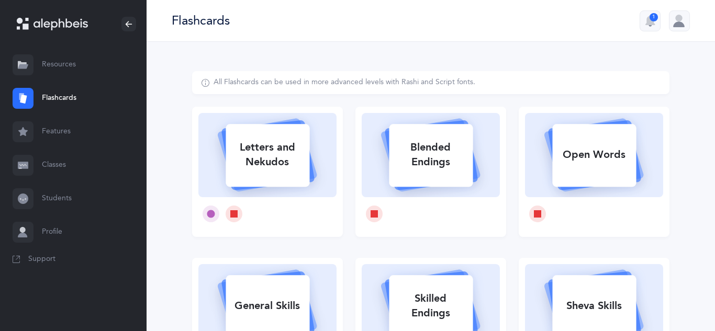
select select
select select "single"
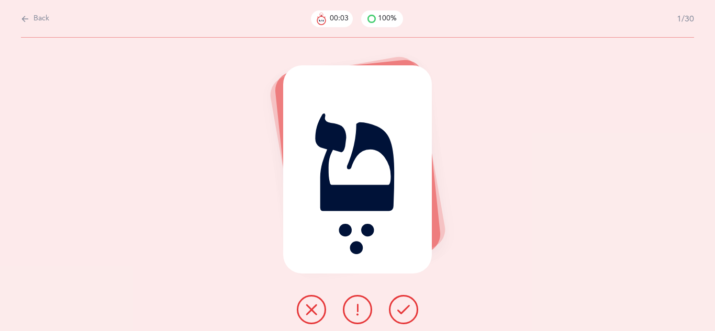
click at [408, 326] on div "טֶ" at bounding box center [357, 185] width 715 height 294
click at [400, 310] on icon at bounding box center [403, 309] width 13 height 13
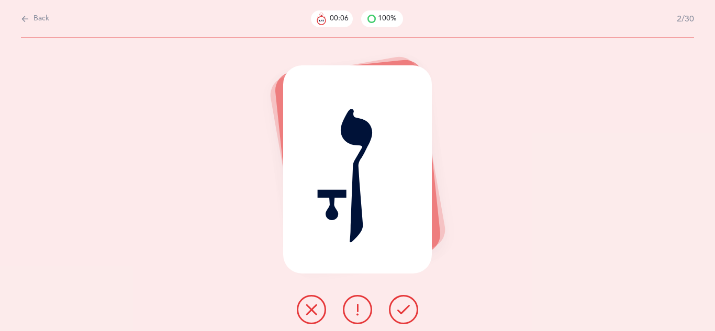
click at [399, 310] on icon at bounding box center [403, 309] width 13 height 13
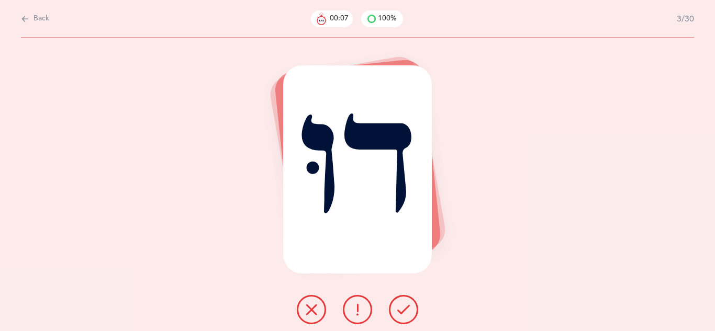
click at [399, 310] on icon at bounding box center [403, 309] width 13 height 13
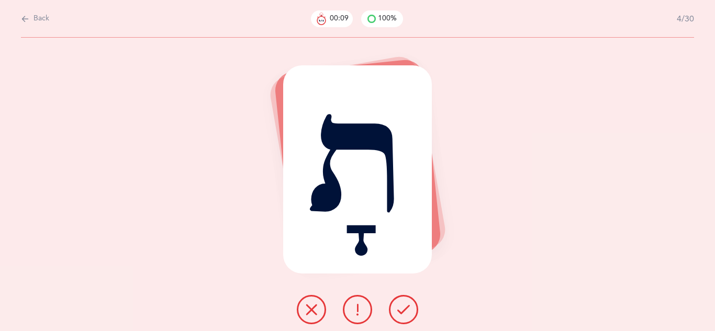
click at [399, 310] on icon at bounding box center [403, 309] width 13 height 13
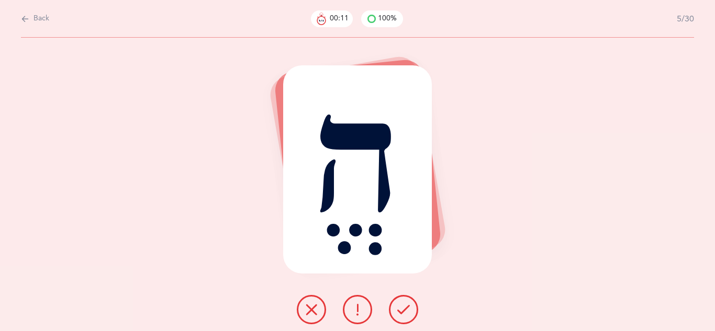
click at [399, 310] on icon at bounding box center [403, 309] width 13 height 13
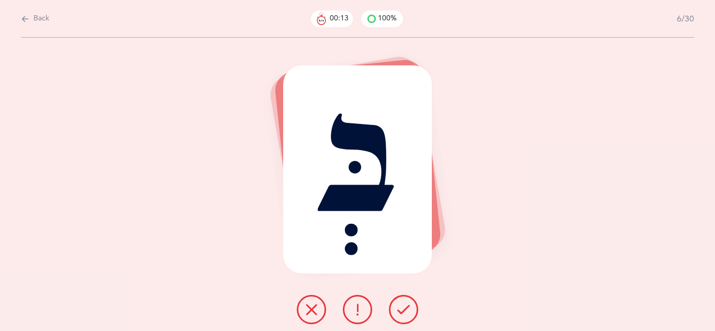
click at [399, 310] on icon at bounding box center [403, 309] width 13 height 13
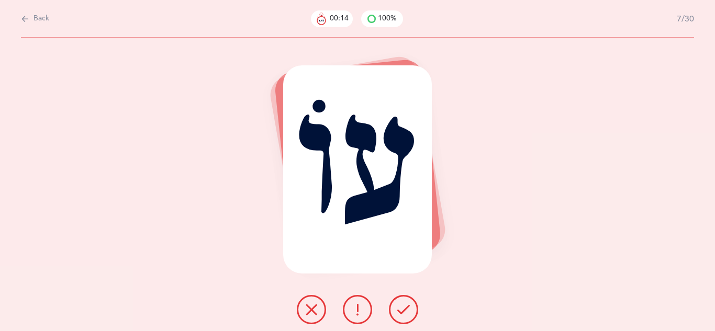
click at [399, 310] on icon at bounding box center [403, 309] width 13 height 13
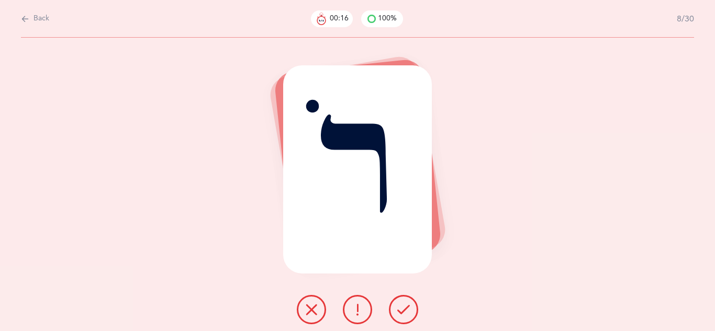
click at [399, 310] on icon at bounding box center [403, 309] width 13 height 13
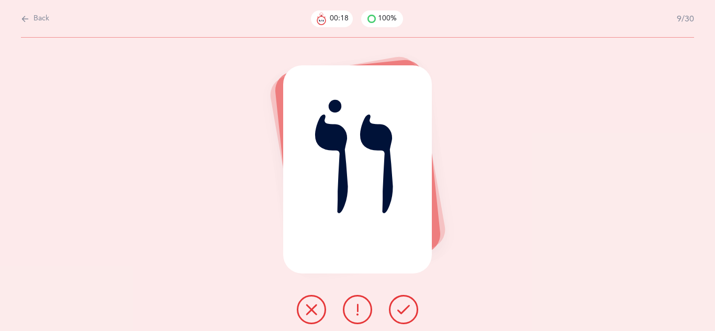
click at [399, 310] on icon at bounding box center [403, 309] width 13 height 13
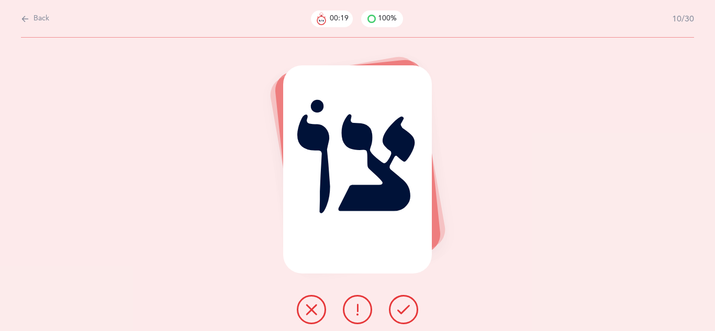
click at [399, 310] on icon at bounding box center [403, 309] width 13 height 13
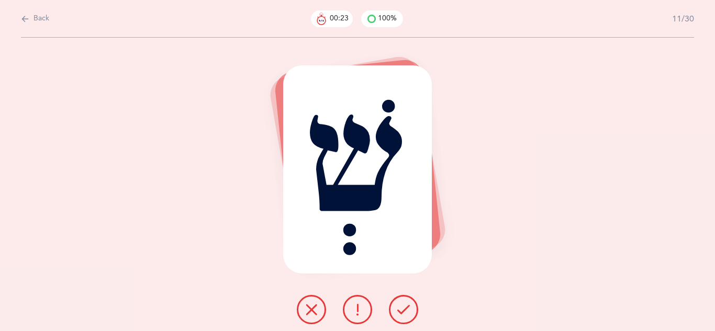
click at [399, 310] on icon at bounding box center [403, 309] width 13 height 13
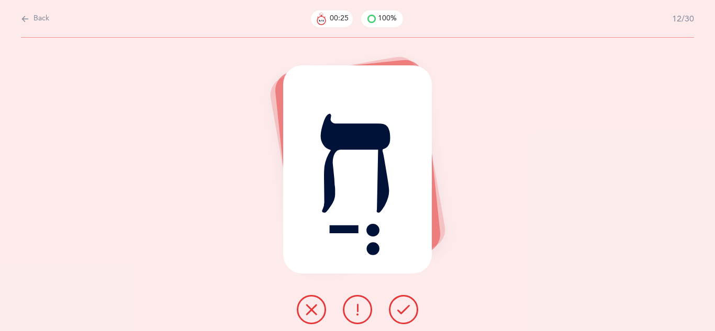
click at [399, 310] on icon at bounding box center [403, 309] width 13 height 13
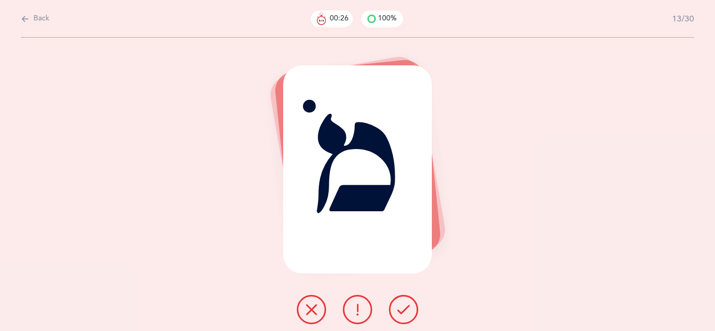
click at [399, 310] on icon at bounding box center [403, 309] width 13 height 13
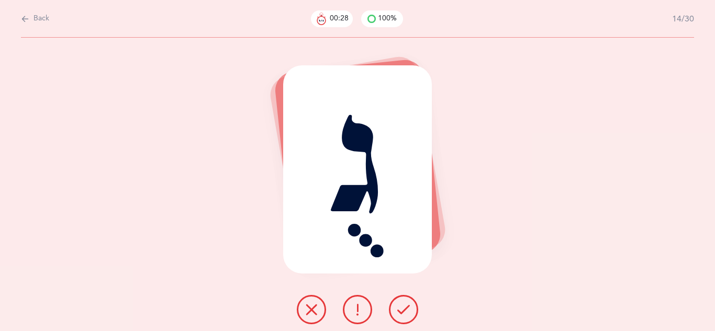
click at [399, 310] on icon at bounding box center [403, 309] width 13 height 13
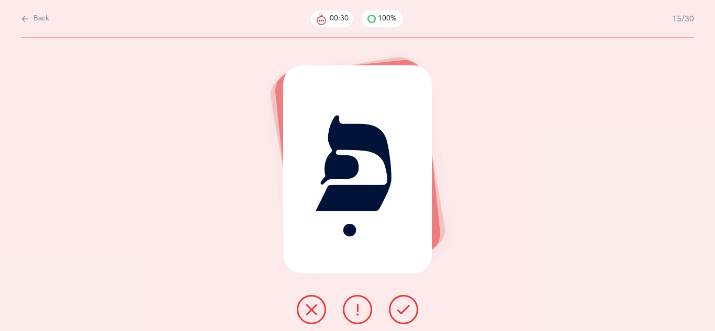
click at [399, 310] on icon at bounding box center [403, 309] width 13 height 13
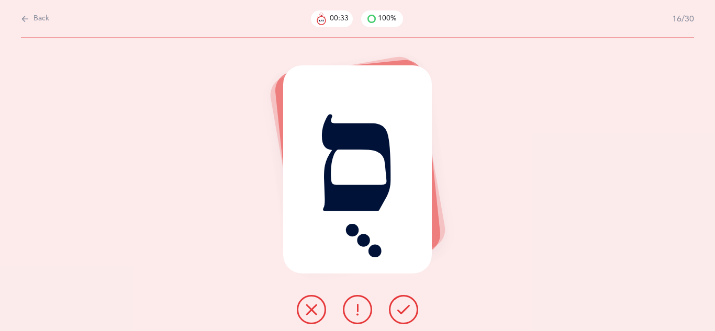
click at [399, 310] on icon at bounding box center [403, 309] width 13 height 13
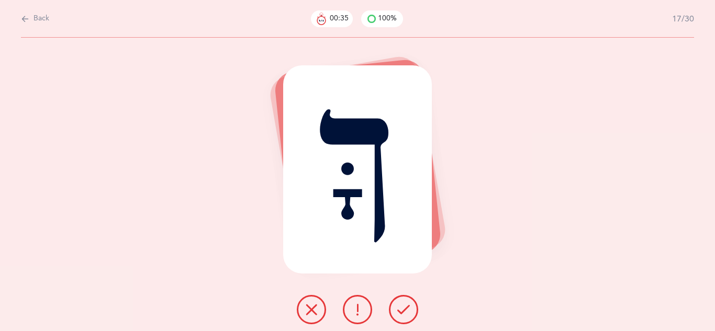
click at [398, 310] on icon at bounding box center [403, 309] width 13 height 13
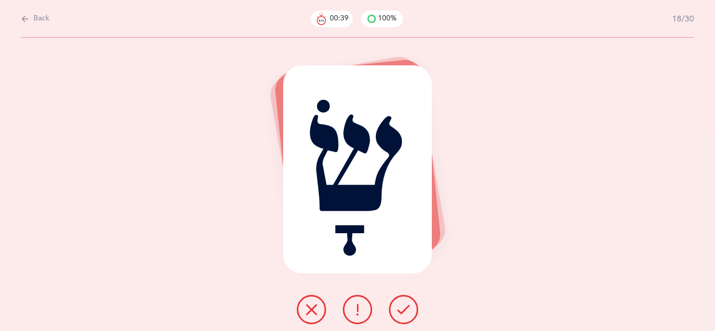
click at [404, 304] on icon at bounding box center [403, 309] width 13 height 13
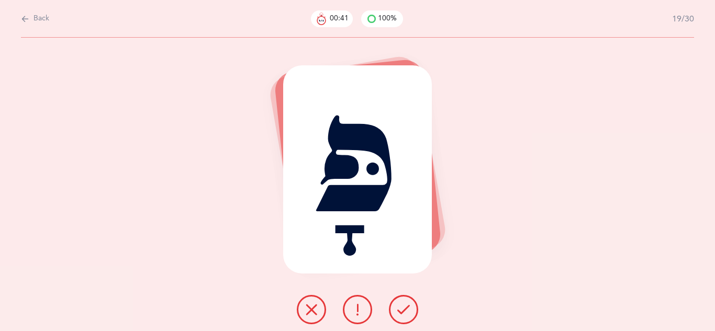
click at [413, 297] on div at bounding box center [357, 309] width 138 height 29
click at [409, 301] on button at bounding box center [403, 309] width 29 height 29
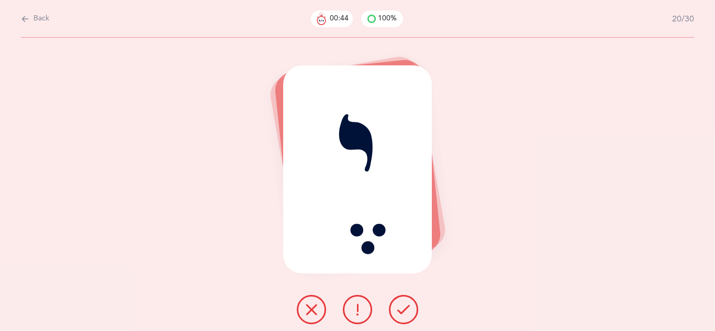
click at [401, 314] on icon at bounding box center [403, 309] width 13 height 13
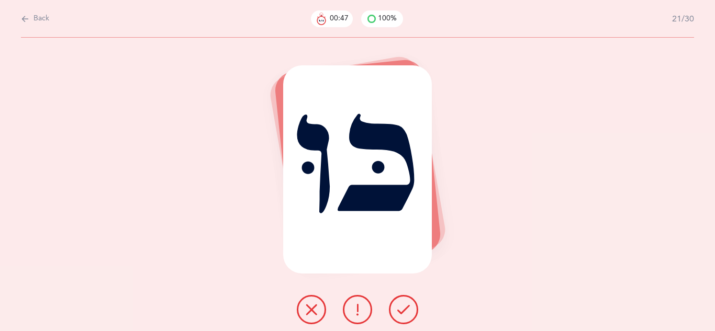
click at [401, 314] on icon at bounding box center [403, 309] width 13 height 13
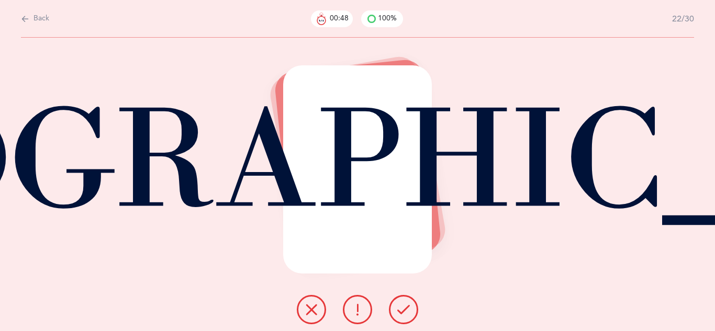
click at [401, 314] on icon at bounding box center [403, 309] width 13 height 13
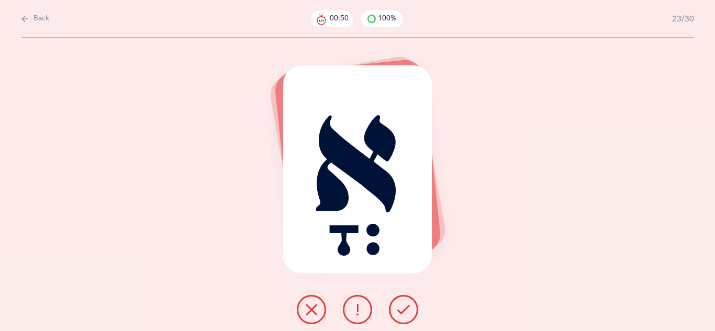
click at [401, 314] on icon at bounding box center [403, 309] width 13 height 13
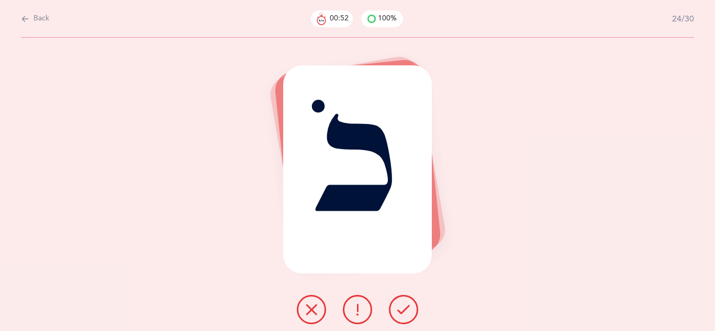
click at [401, 314] on icon at bounding box center [403, 309] width 13 height 13
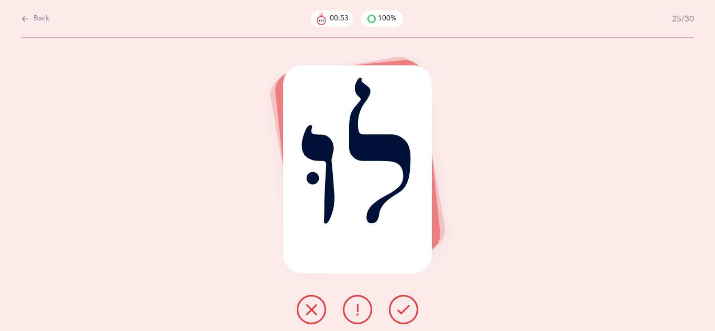
click at [401, 314] on icon at bounding box center [403, 309] width 13 height 13
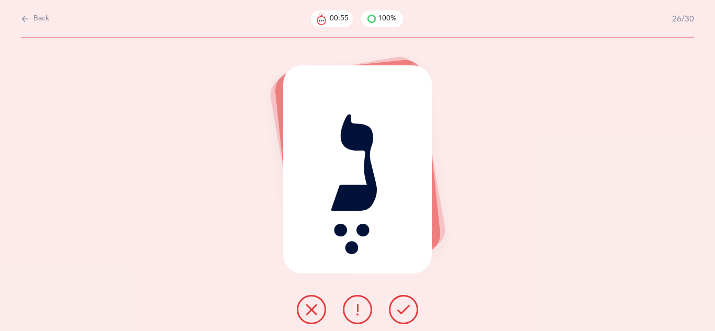
click at [401, 314] on icon at bounding box center [403, 309] width 13 height 13
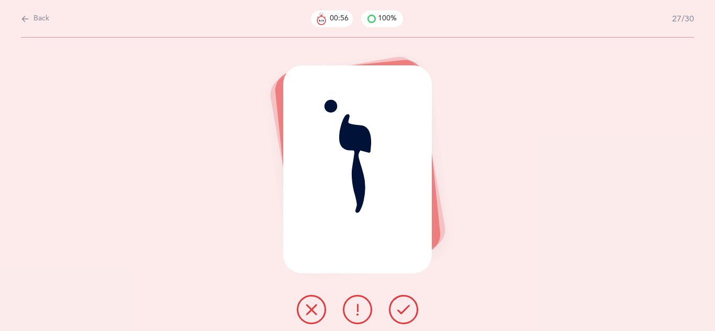
click at [401, 314] on icon at bounding box center [403, 309] width 13 height 13
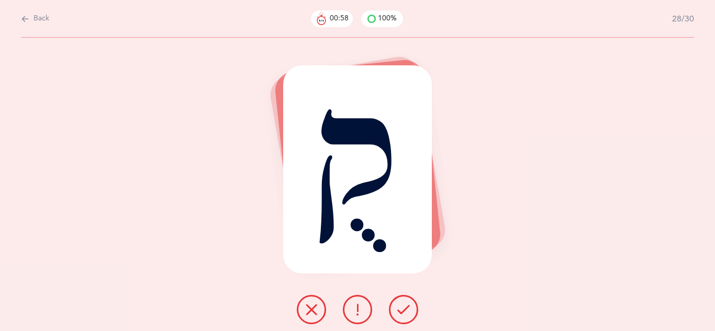
click at [401, 314] on icon at bounding box center [403, 309] width 13 height 13
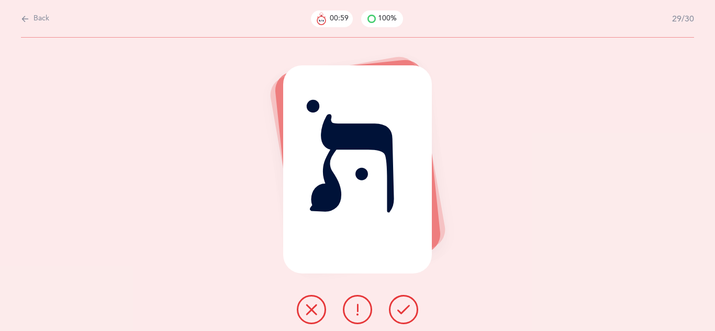
click at [401, 314] on icon at bounding box center [403, 309] width 13 height 13
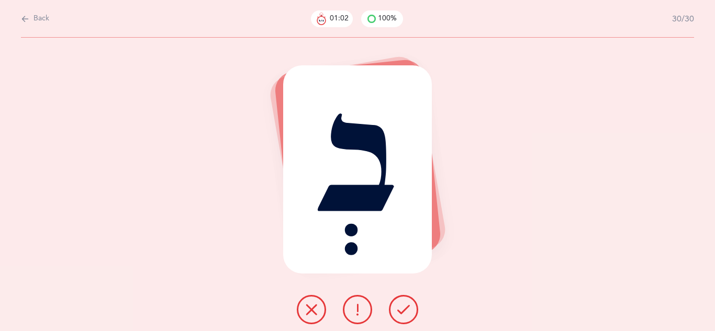
click at [401, 314] on icon at bounding box center [403, 309] width 13 height 13
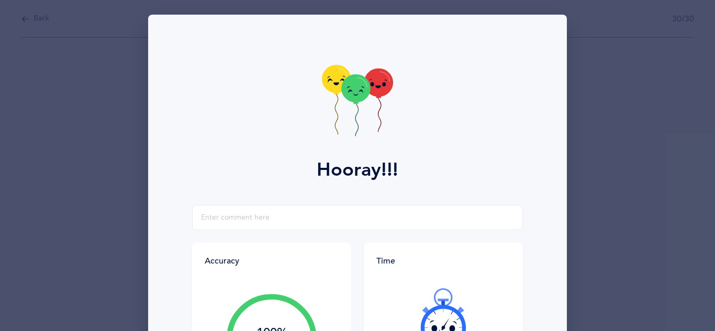
scroll to position [167, 0]
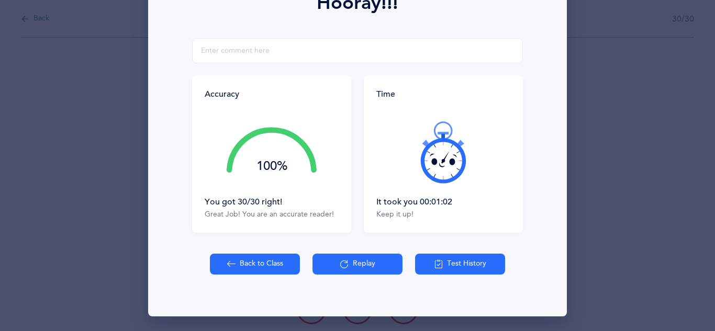
click at [244, 263] on button "Back to Class" at bounding box center [255, 264] width 90 height 21
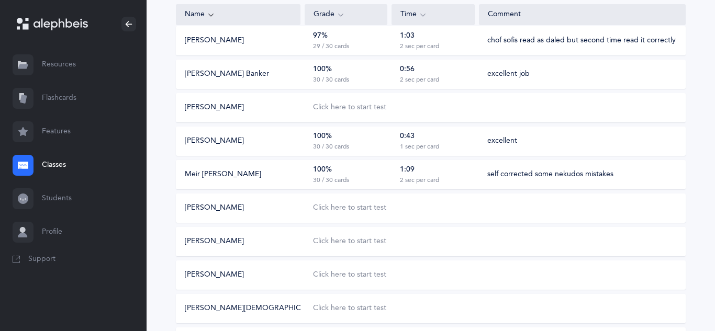
scroll to position [589, 0]
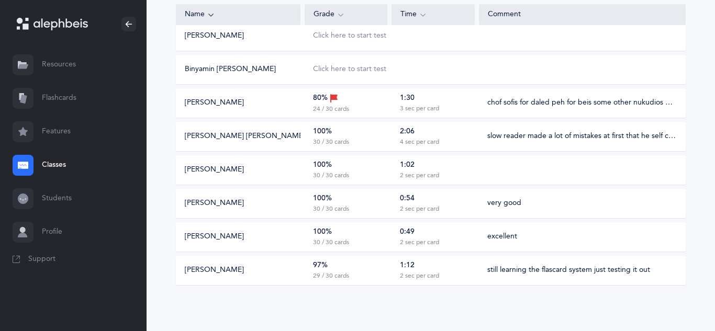
click at [351, 169] on div "100% 30 / 30 cards" at bounding box center [345, 170] width 83 height 20
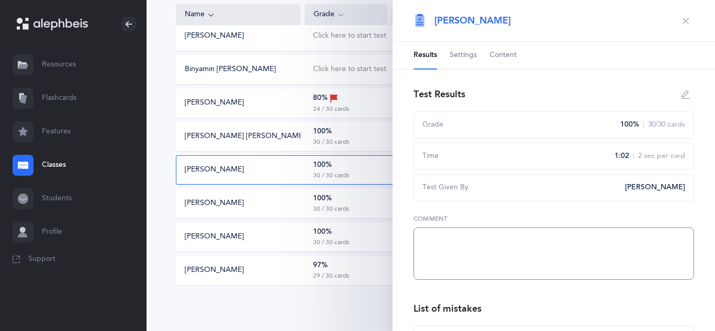
click at [428, 234] on textarea at bounding box center [553, 254] width 280 height 52
type textarea "very good"
click at [687, 28] on button "button" at bounding box center [685, 21] width 17 height 17
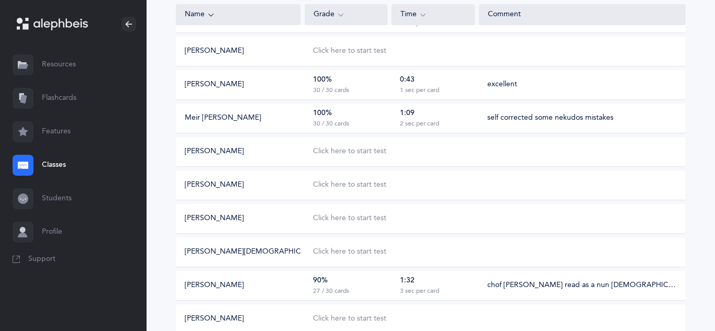
scroll to position [205, 0]
click at [342, 154] on div "Click here to start test" at bounding box center [349, 152] width 73 height 10
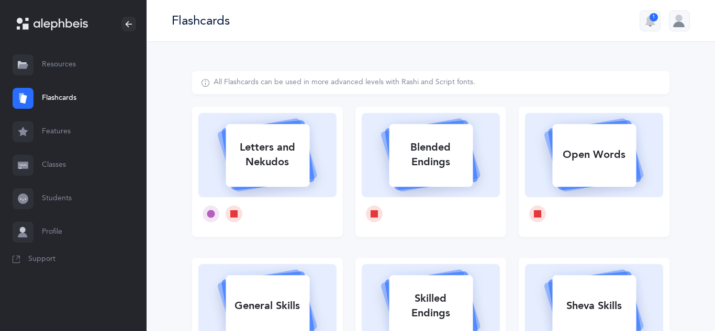
select select
select select "single"
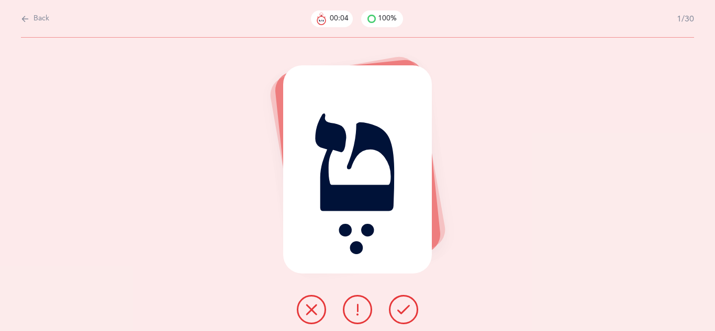
click at [403, 316] on button at bounding box center [403, 309] width 29 height 29
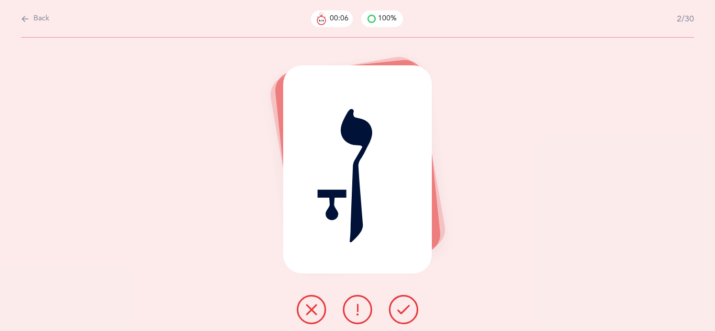
click at [403, 316] on button at bounding box center [403, 309] width 29 height 29
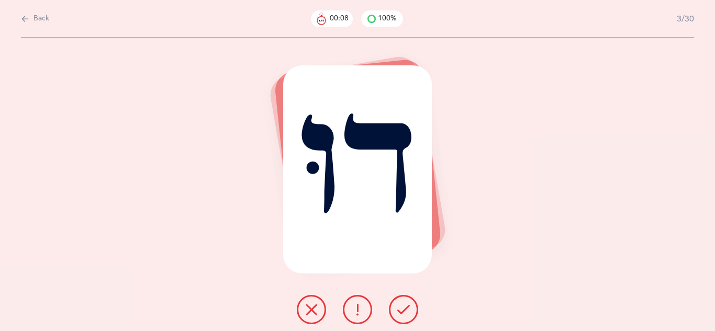
click at [403, 316] on button at bounding box center [403, 309] width 29 height 29
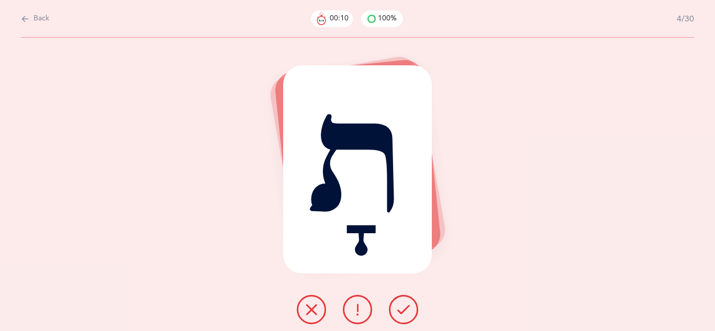
click at [403, 316] on button at bounding box center [403, 309] width 29 height 29
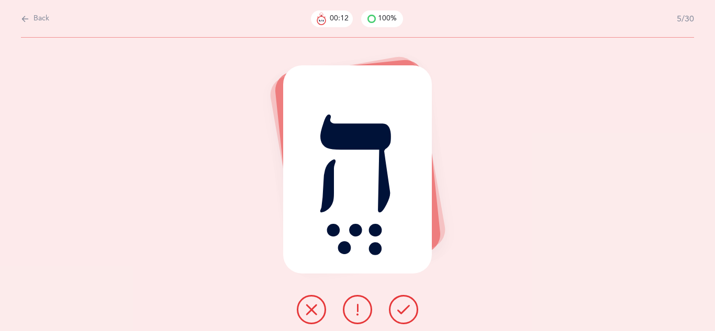
click at [403, 316] on button at bounding box center [403, 309] width 29 height 29
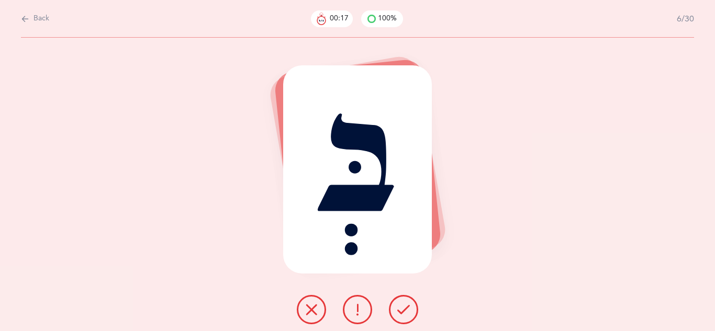
click at [402, 315] on icon at bounding box center [403, 309] width 13 height 13
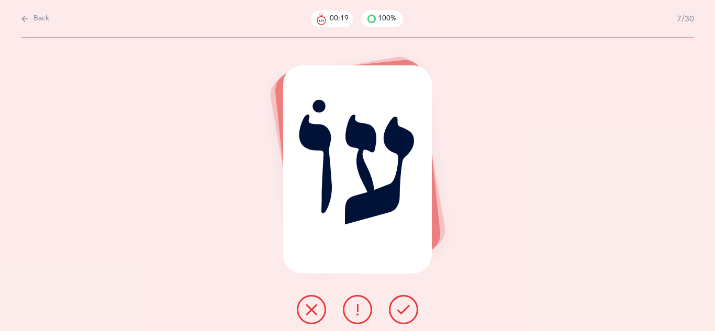
click at [402, 315] on icon at bounding box center [403, 309] width 13 height 13
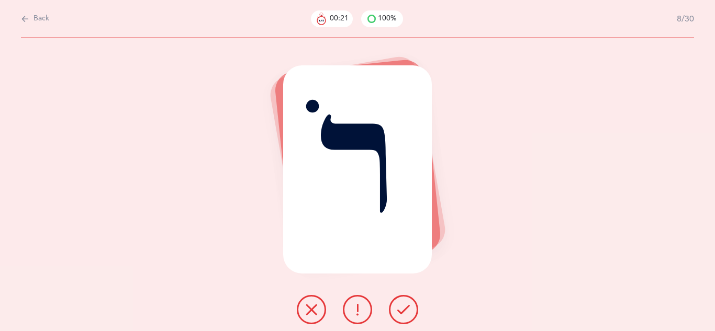
click at [402, 315] on icon at bounding box center [403, 309] width 13 height 13
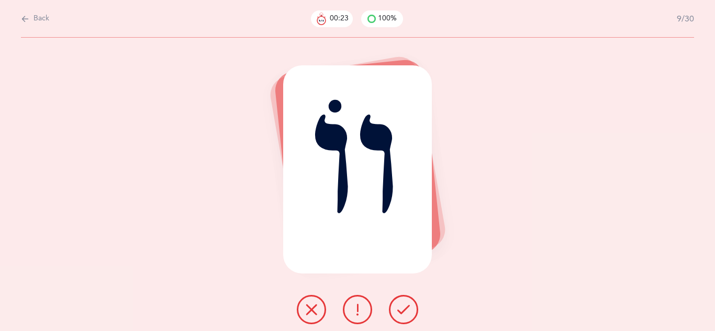
click at [402, 315] on icon at bounding box center [403, 309] width 13 height 13
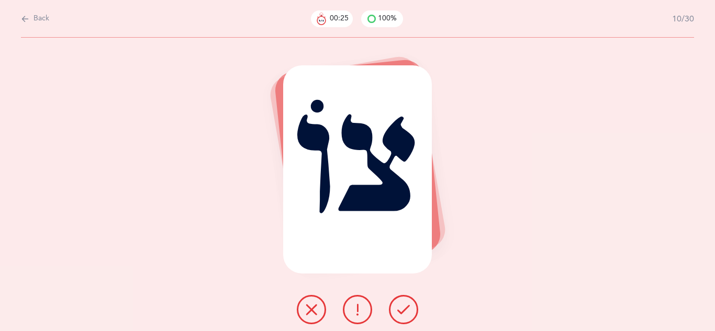
click at [402, 315] on icon at bounding box center [403, 309] width 13 height 13
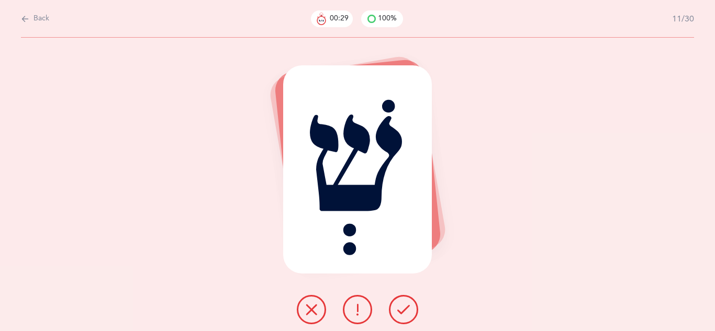
click at [402, 315] on icon at bounding box center [403, 309] width 13 height 13
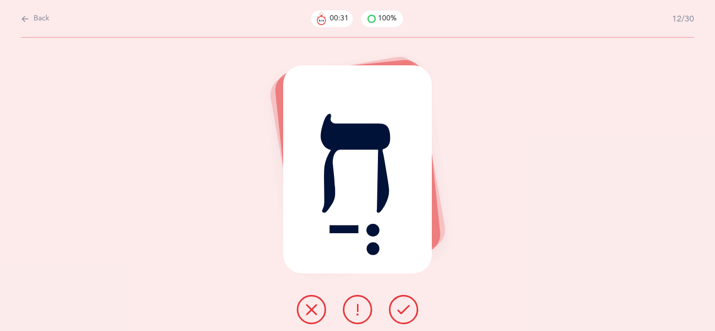
click at [402, 315] on icon at bounding box center [403, 309] width 13 height 13
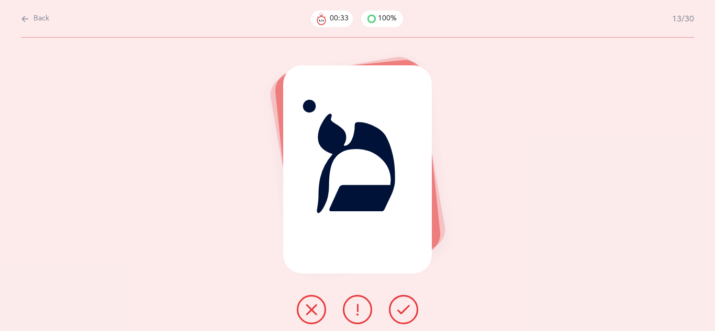
click at [402, 315] on icon at bounding box center [403, 309] width 13 height 13
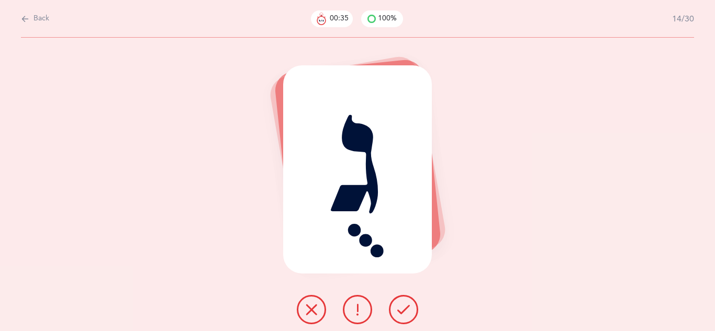
click at [402, 315] on icon at bounding box center [403, 309] width 13 height 13
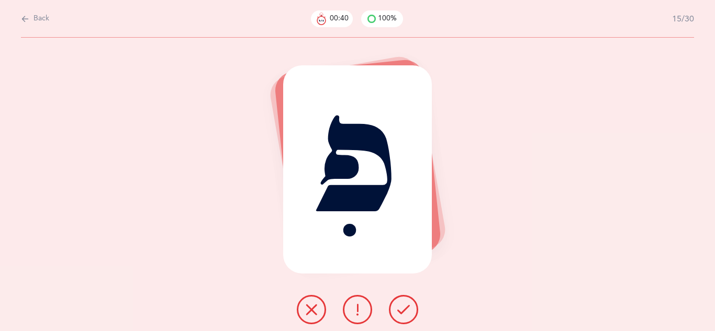
click at [402, 314] on icon at bounding box center [403, 309] width 13 height 13
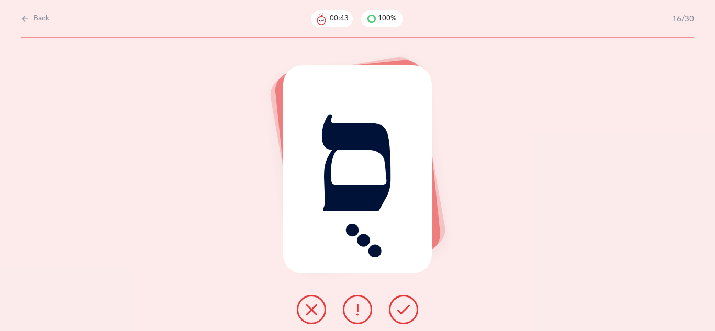
click at [402, 314] on icon at bounding box center [403, 309] width 13 height 13
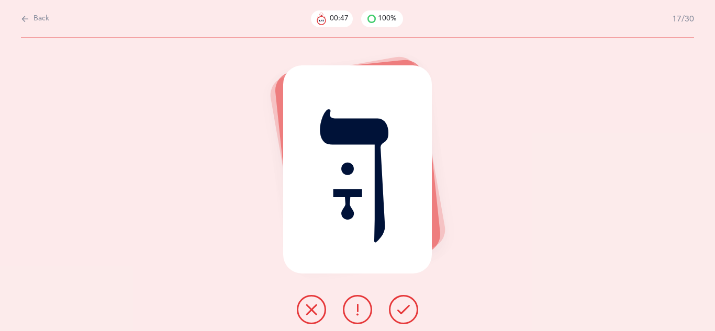
click at [341, 303] on div at bounding box center [357, 309] width 138 height 29
click at [349, 310] on button at bounding box center [357, 309] width 29 height 29
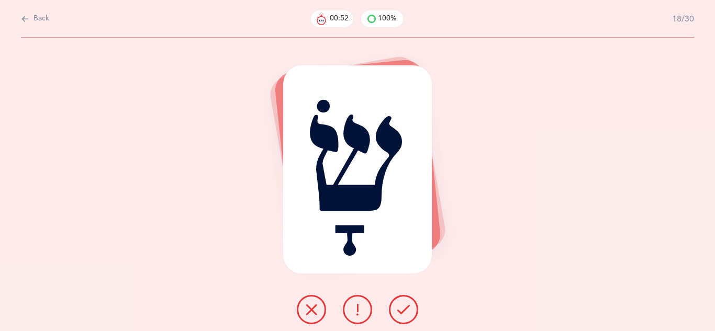
click at [301, 311] on button at bounding box center [311, 309] width 29 height 29
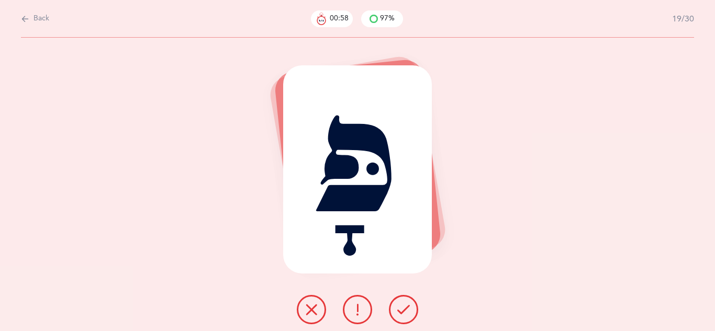
click at [397, 307] on icon at bounding box center [403, 309] width 13 height 13
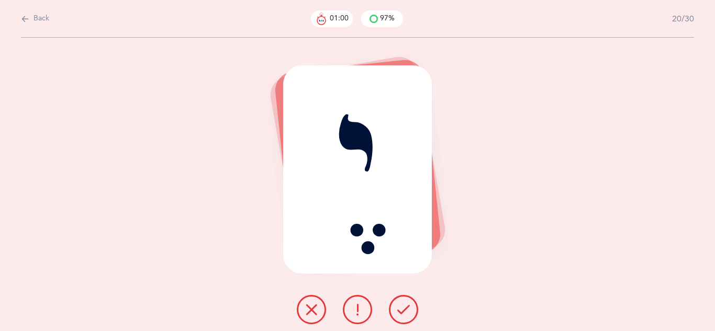
click at [397, 307] on icon at bounding box center [403, 309] width 13 height 13
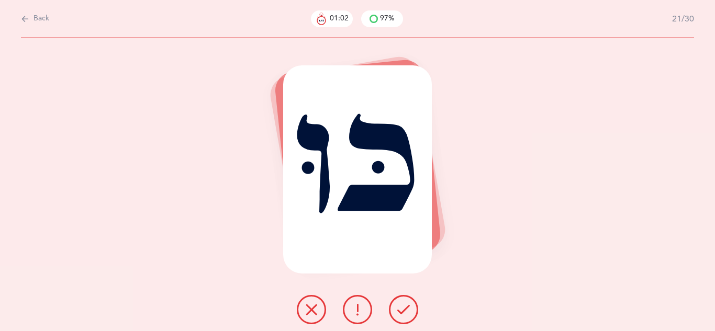
click at [397, 307] on icon at bounding box center [403, 309] width 13 height 13
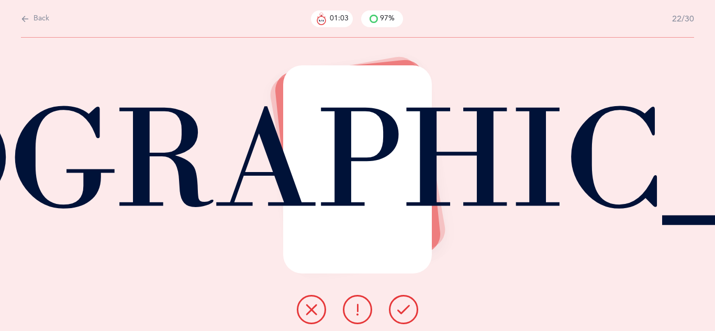
click at [397, 307] on icon at bounding box center [403, 309] width 13 height 13
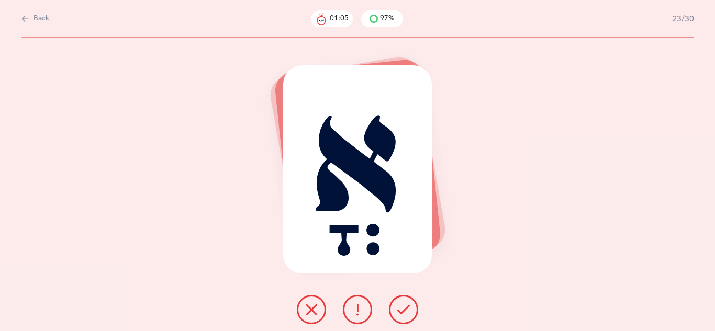
click at [397, 307] on icon at bounding box center [403, 309] width 13 height 13
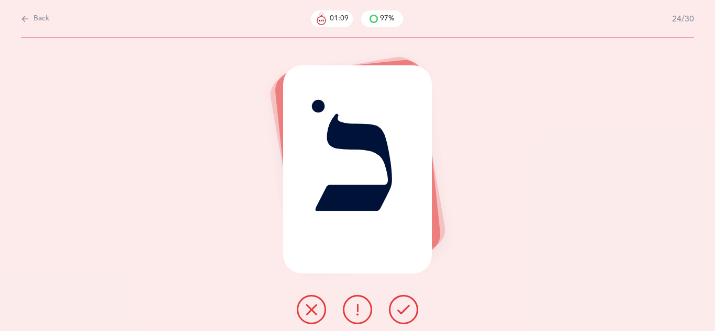
click at [397, 307] on icon at bounding box center [403, 309] width 13 height 13
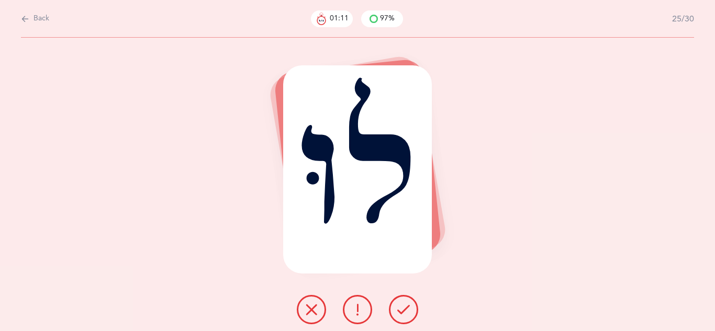
click at [397, 307] on icon at bounding box center [403, 309] width 13 height 13
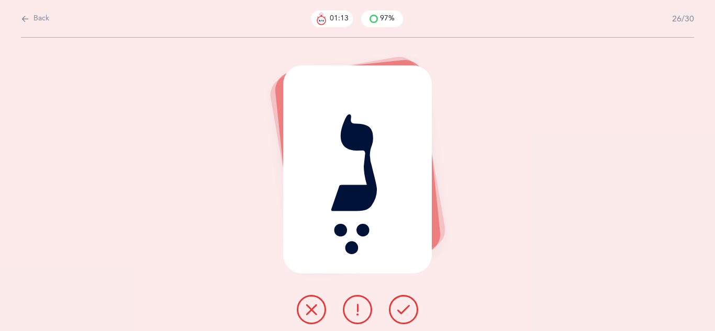
click at [397, 307] on icon at bounding box center [403, 309] width 13 height 13
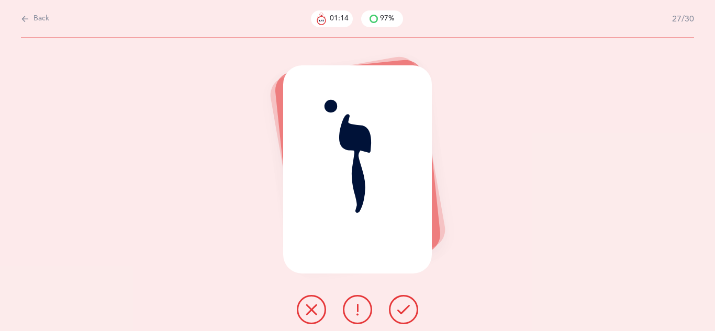
click at [397, 307] on icon at bounding box center [403, 309] width 13 height 13
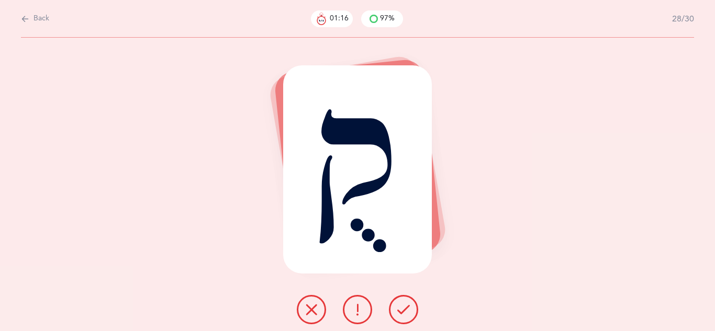
click at [397, 307] on icon at bounding box center [403, 309] width 13 height 13
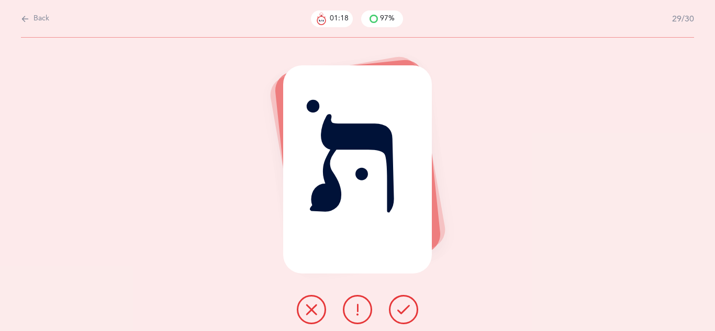
click at [397, 307] on icon at bounding box center [403, 309] width 13 height 13
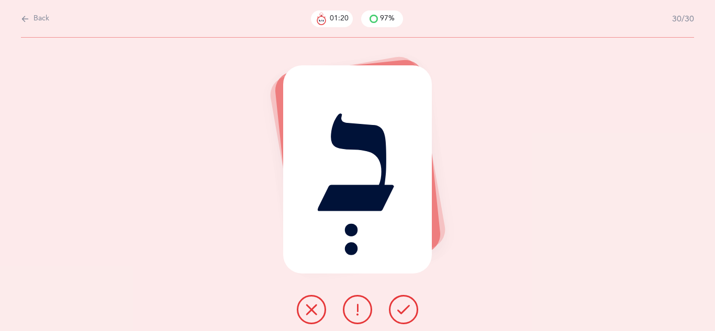
click at [397, 307] on icon at bounding box center [403, 309] width 13 height 13
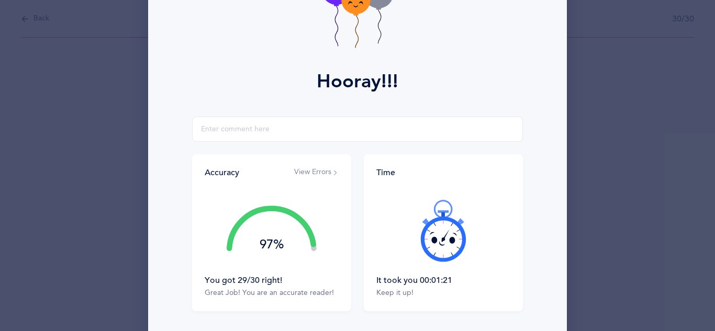
scroll to position [167, 0]
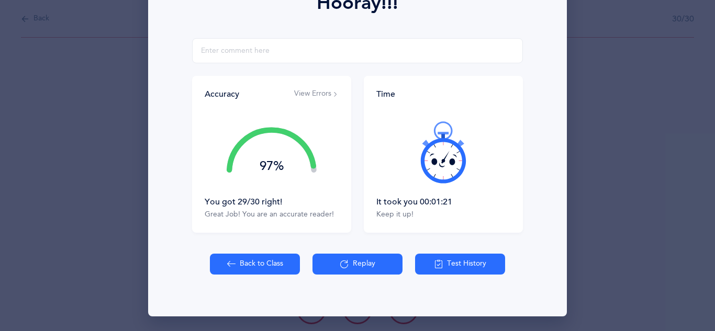
click at [266, 264] on button "Back to Class" at bounding box center [255, 264] width 90 height 21
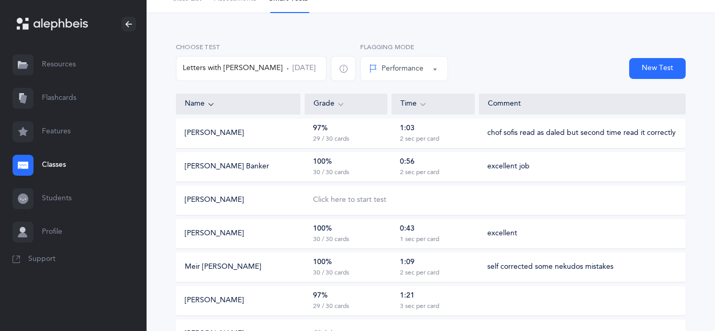
scroll to position [57, 0]
click at [358, 299] on div "97% 29 / 30 cards" at bounding box center [345, 300] width 83 height 20
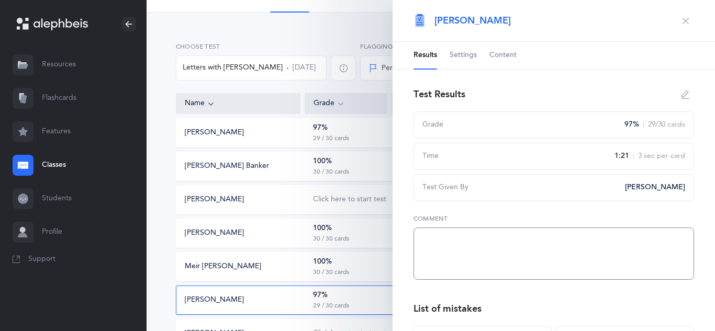
click at [439, 257] on textarea at bounding box center [553, 254] width 280 height 52
click at [430, 237] on textarea at bounding box center [553, 254] width 280 height 52
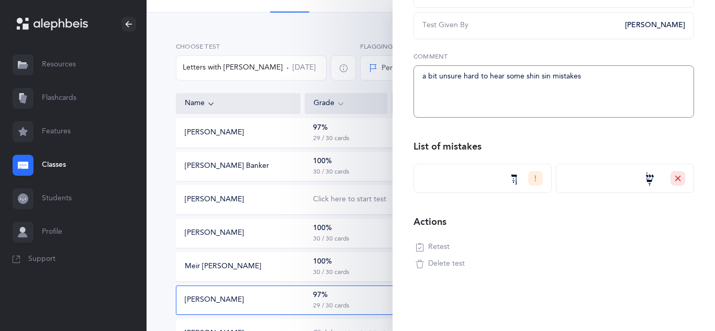
scroll to position [0, 0]
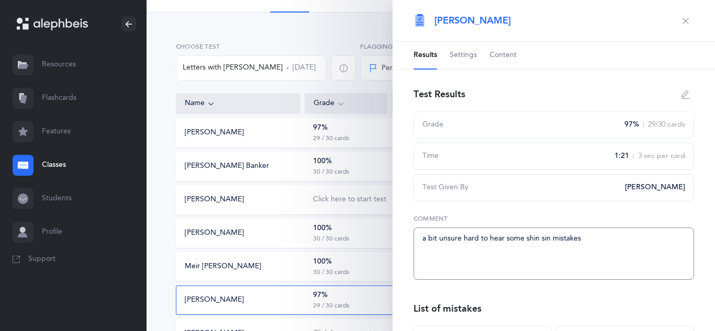
type textarea "a bit unsure hard to hear some shin sin mistakes"
click at [682, 24] on icon "button" at bounding box center [685, 21] width 8 height 8
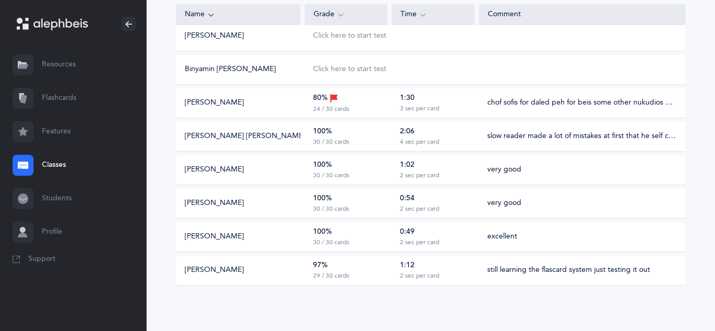
scroll to position [477, 0]
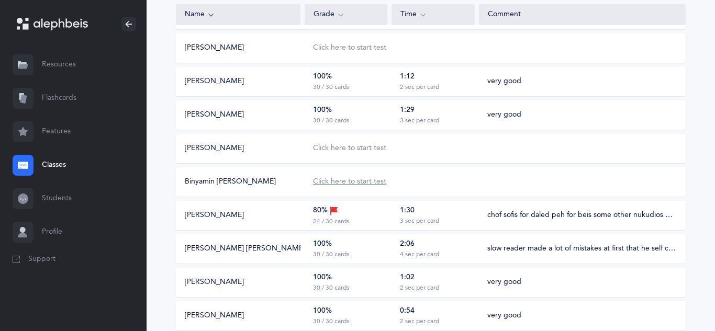
click at [342, 185] on div "Click here to start test" at bounding box center [349, 182] width 73 height 10
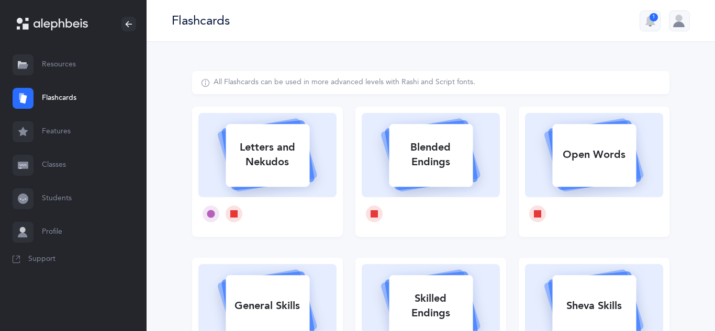
select select
select select "single"
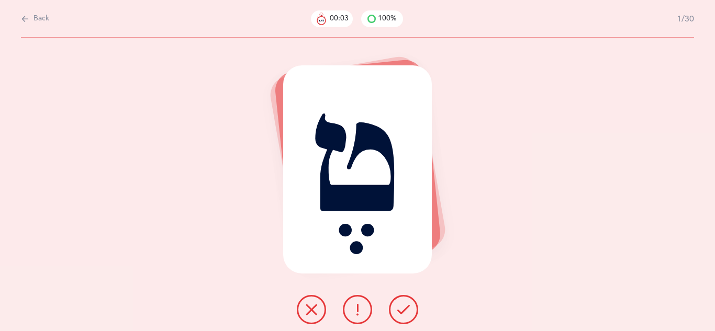
click at [398, 308] on icon at bounding box center [403, 309] width 13 height 13
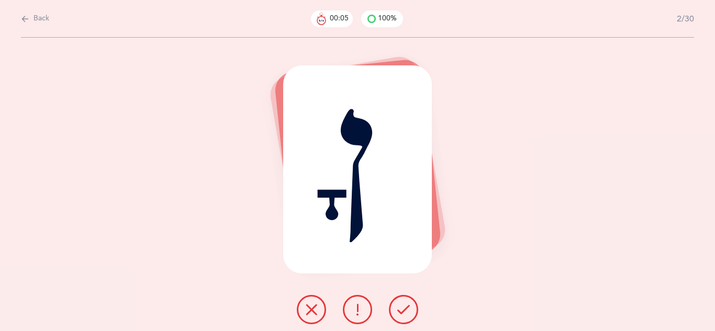
click at [398, 308] on icon at bounding box center [403, 309] width 13 height 13
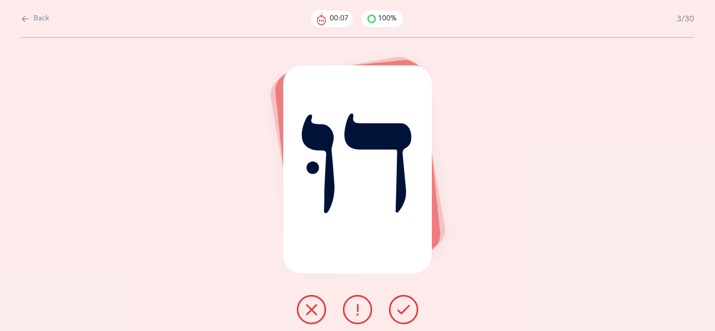
click at [398, 308] on icon at bounding box center [403, 309] width 13 height 13
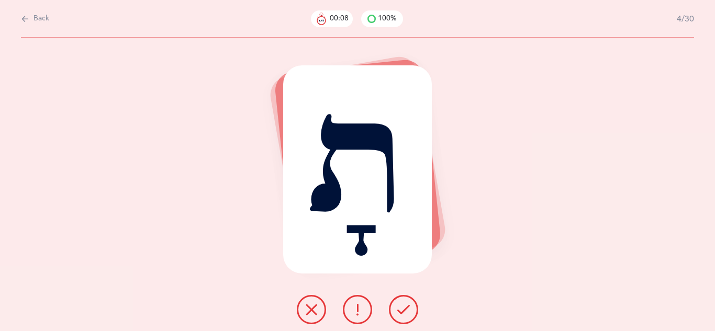
click at [398, 308] on icon at bounding box center [403, 309] width 13 height 13
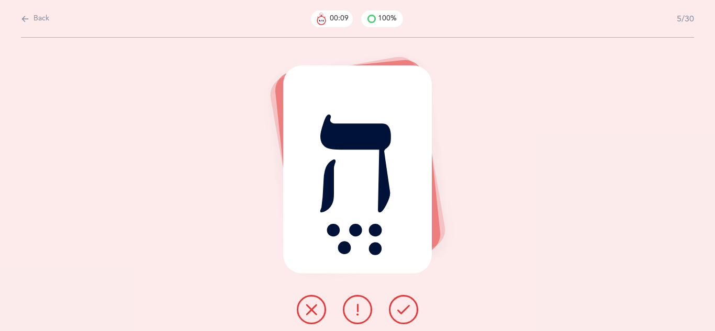
click at [398, 308] on icon at bounding box center [403, 309] width 13 height 13
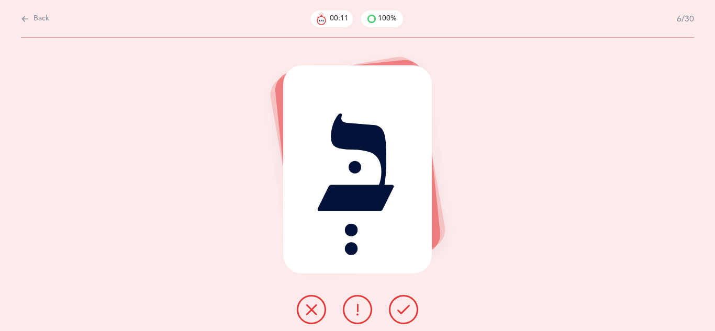
click at [398, 308] on icon at bounding box center [403, 309] width 13 height 13
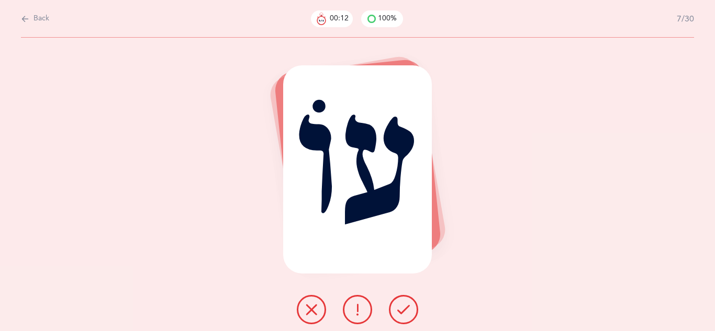
click at [398, 308] on icon at bounding box center [403, 309] width 13 height 13
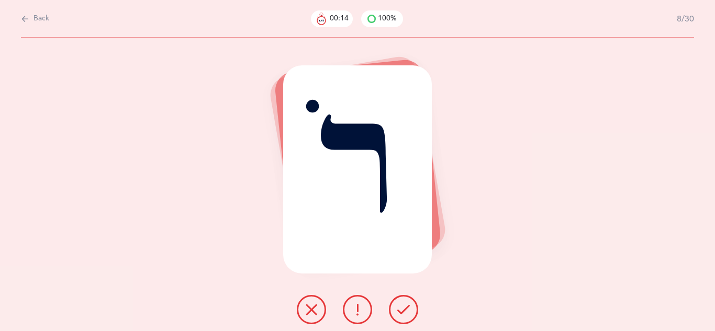
click at [398, 308] on icon at bounding box center [403, 309] width 13 height 13
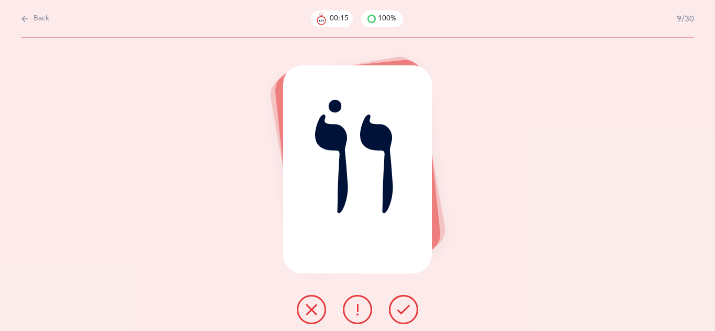
click at [398, 308] on icon at bounding box center [403, 309] width 13 height 13
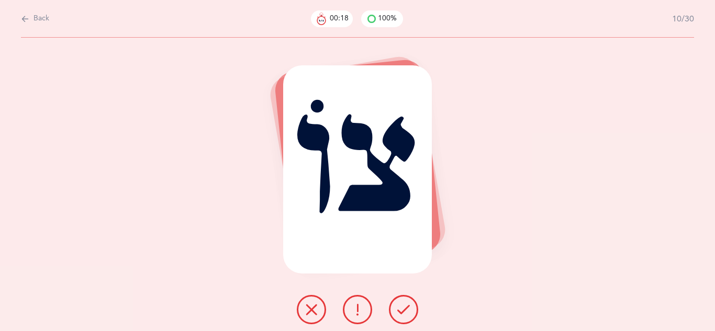
click at [398, 308] on icon at bounding box center [403, 309] width 13 height 13
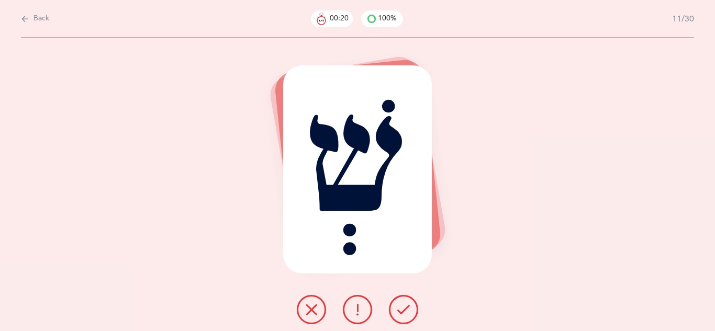
click at [398, 308] on icon at bounding box center [403, 309] width 13 height 13
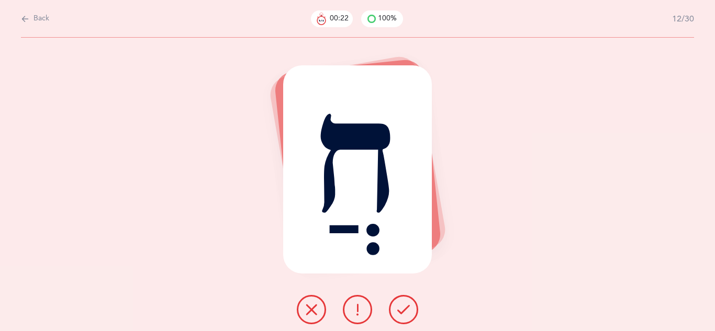
click at [398, 308] on icon at bounding box center [403, 309] width 13 height 13
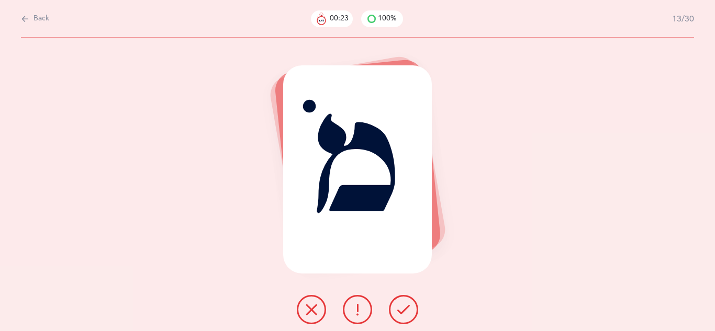
click at [398, 308] on icon at bounding box center [403, 309] width 13 height 13
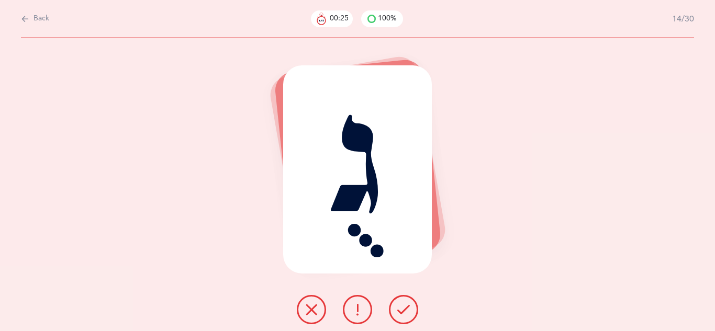
click at [398, 308] on icon at bounding box center [403, 309] width 13 height 13
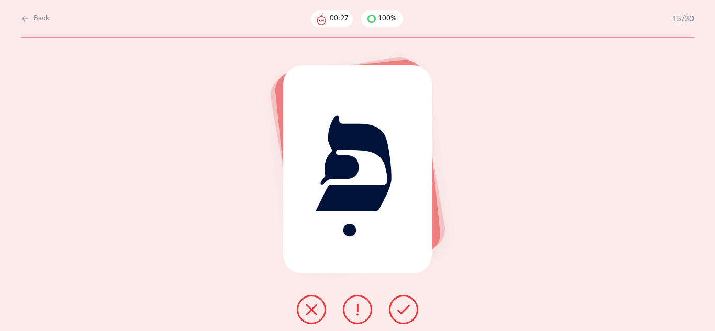
click at [398, 308] on icon at bounding box center [403, 309] width 13 height 13
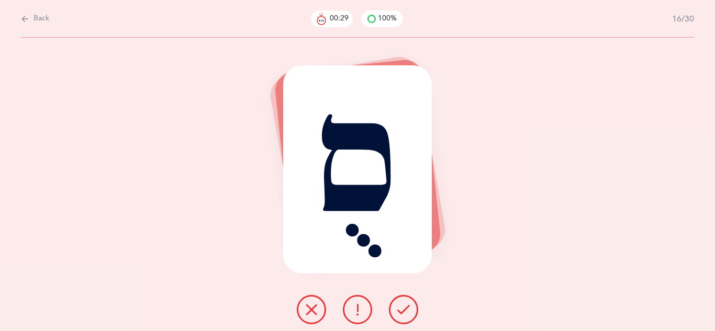
click at [398, 308] on icon at bounding box center [403, 309] width 13 height 13
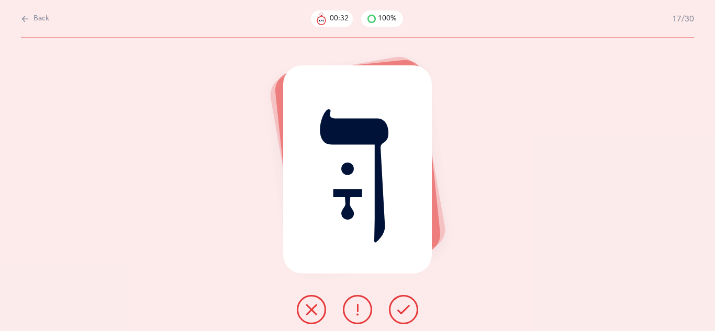
click at [363, 309] on icon at bounding box center [357, 309] width 13 height 13
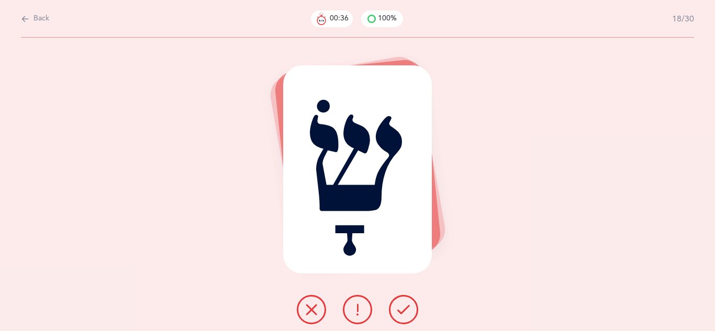
click at [307, 304] on icon at bounding box center [311, 309] width 13 height 13
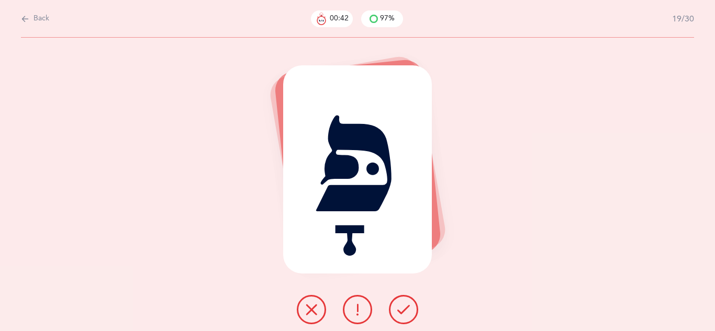
click at [391, 308] on button at bounding box center [403, 309] width 29 height 29
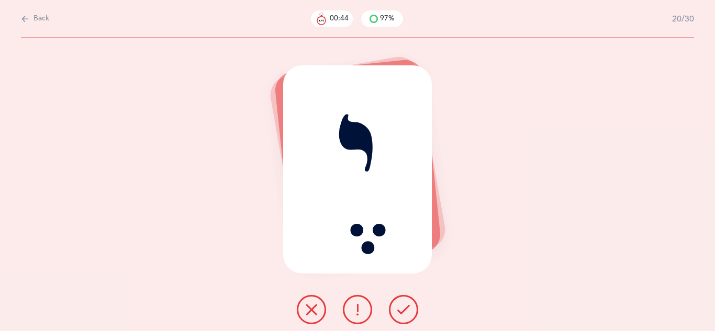
click at [391, 308] on button at bounding box center [403, 309] width 29 height 29
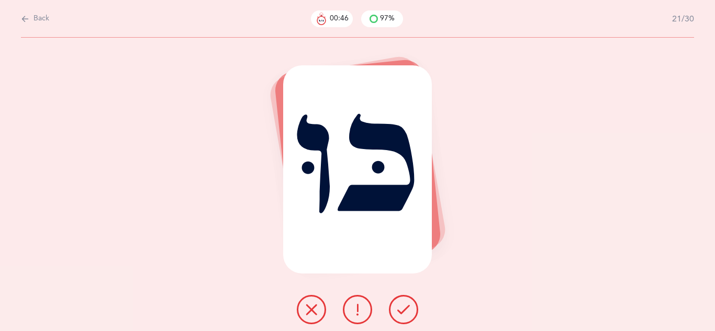
click at [391, 308] on button at bounding box center [403, 309] width 29 height 29
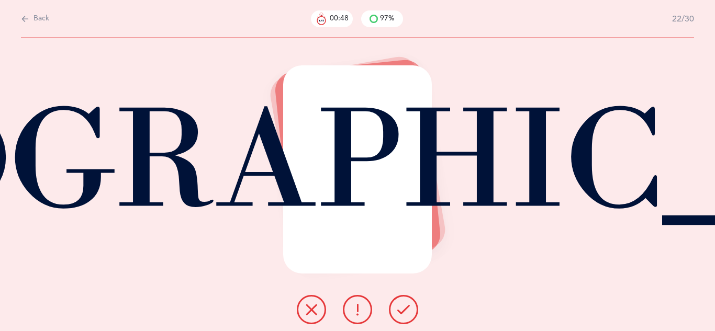
click at [391, 308] on button at bounding box center [403, 309] width 29 height 29
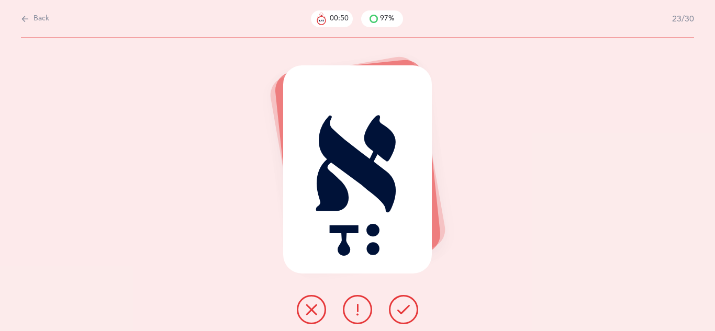
click at [391, 308] on button at bounding box center [403, 309] width 29 height 29
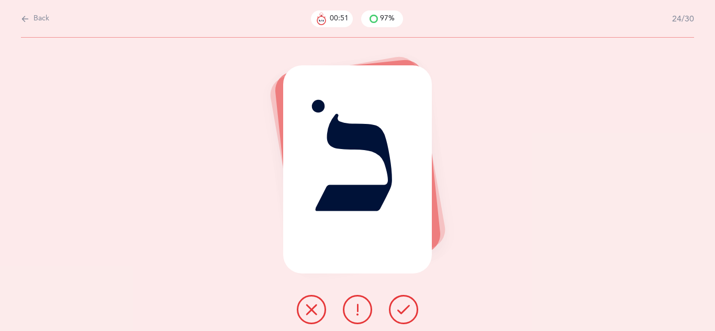
click at [391, 308] on button at bounding box center [403, 309] width 29 height 29
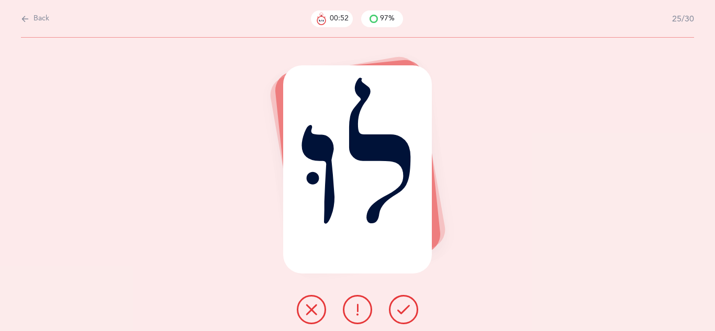
click at [391, 308] on button at bounding box center [403, 309] width 29 height 29
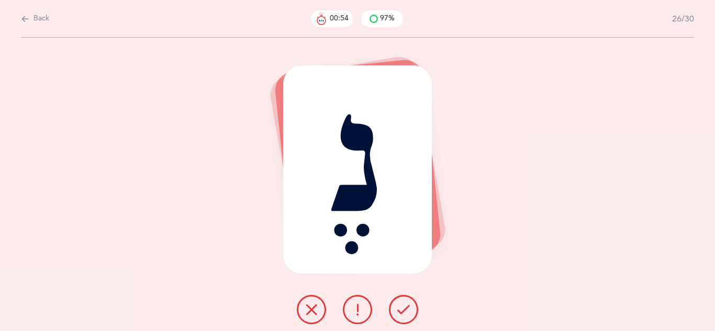
click at [391, 308] on button at bounding box center [403, 309] width 29 height 29
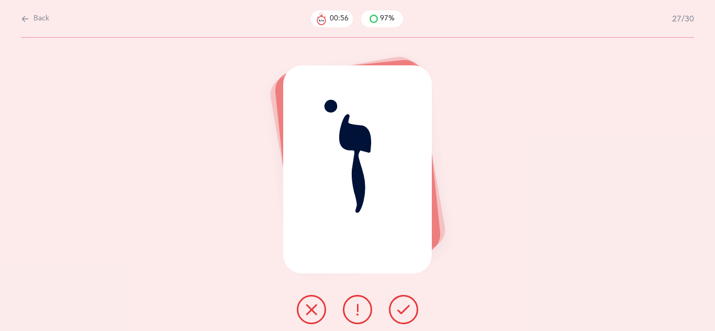
click at [391, 308] on button at bounding box center [403, 309] width 29 height 29
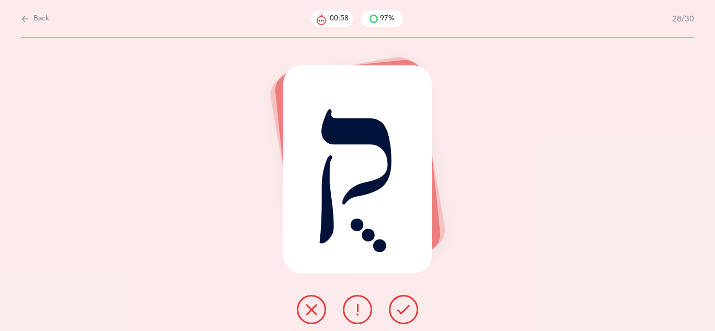
click at [391, 308] on button at bounding box center [403, 309] width 29 height 29
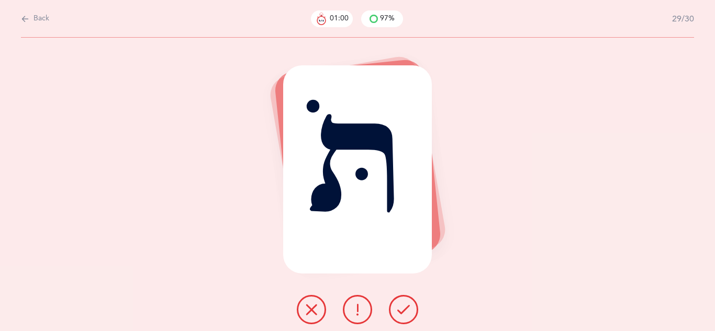
click at [391, 308] on button at bounding box center [403, 309] width 29 height 29
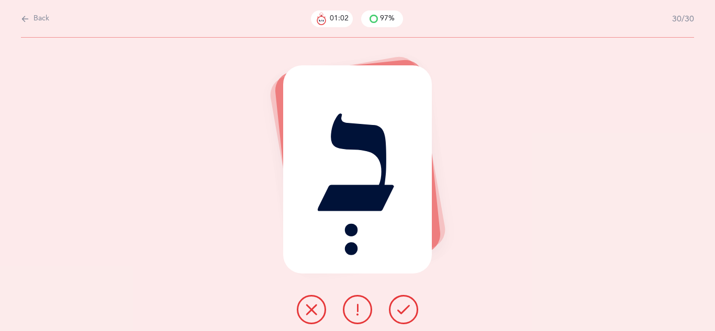
click at [391, 308] on button at bounding box center [403, 309] width 29 height 29
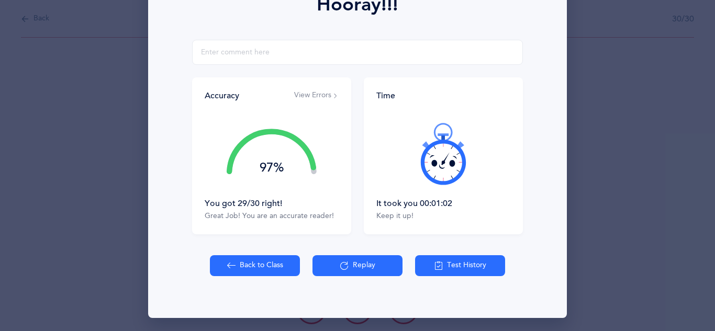
scroll to position [167, 0]
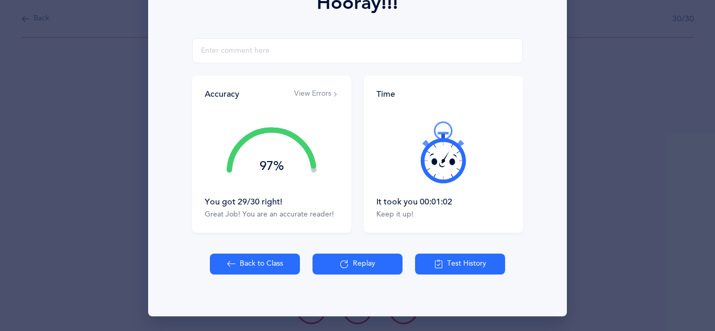
click at [279, 264] on button "Back to Class" at bounding box center [255, 264] width 90 height 21
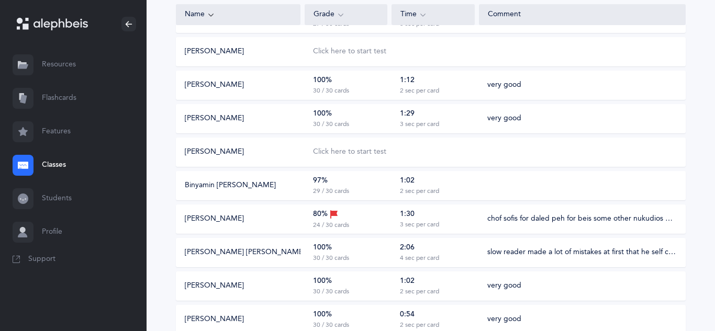
scroll to position [459, 0]
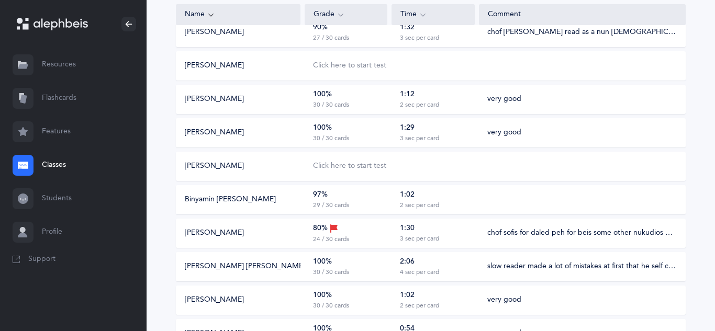
click at [343, 193] on div "97% 29 / 30 cards" at bounding box center [345, 200] width 83 height 20
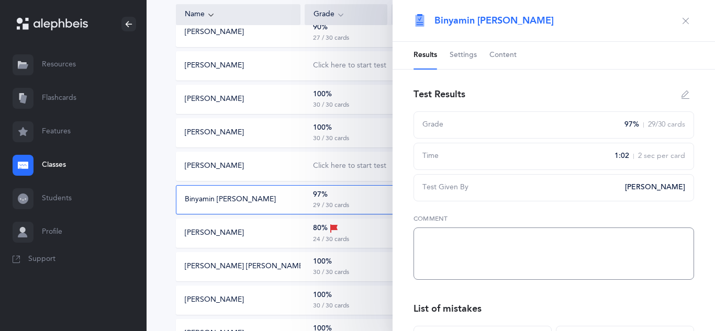
click at [453, 239] on textarea at bounding box center [553, 254] width 280 height 52
type textarea "good one [PERSON_NAME] sin mistakes"
click at [679, 21] on button "button" at bounding box center [685, 21] width 17 height 17
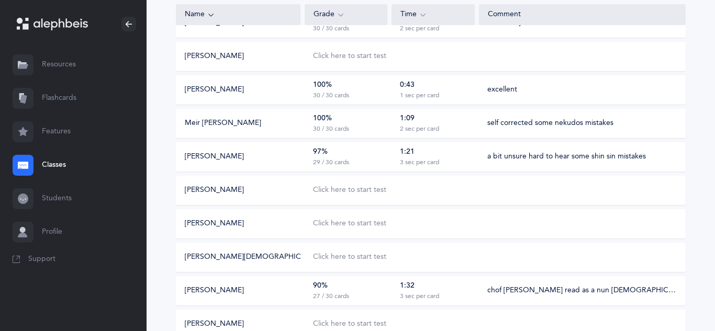
scroll to position [203, 0]
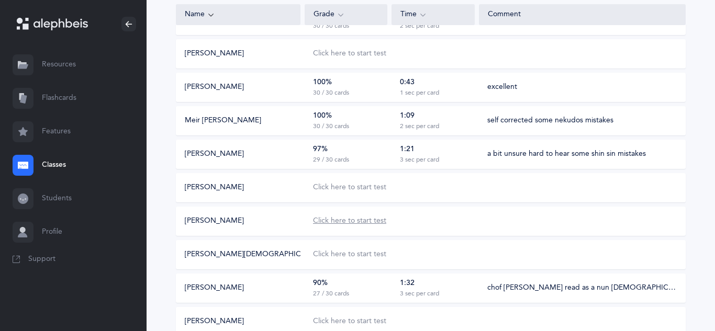
click at [348, 223] on div "Click here to start test" at bounding box center [349, 221] width 73 height 10
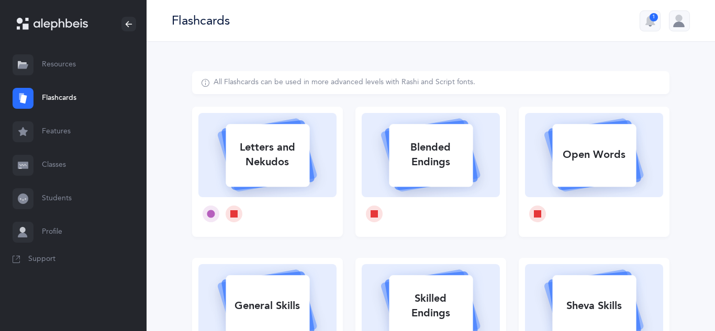
select select
select select "single"
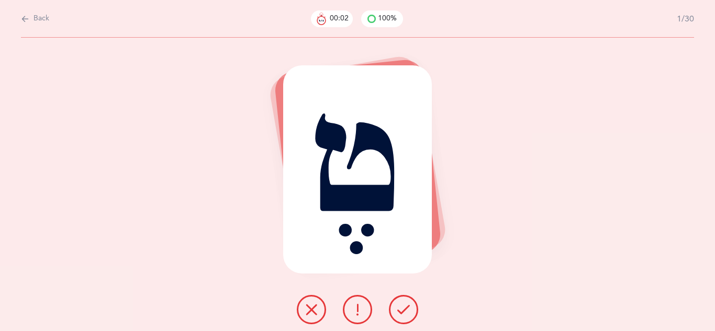
click at [407, 312] on icon at bounding box center [403, 309] width 13 height 13
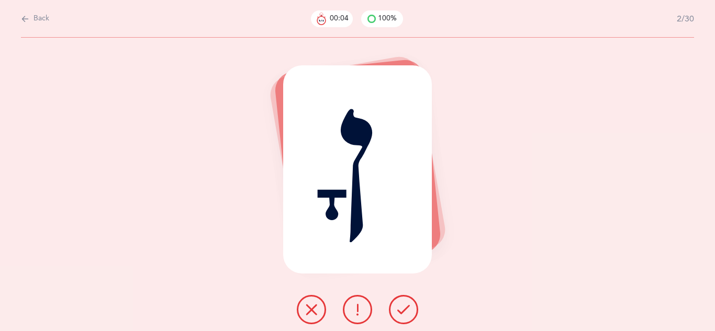
click at [407, 312] on icon at bounding box center [403, 309] width 13 height 13
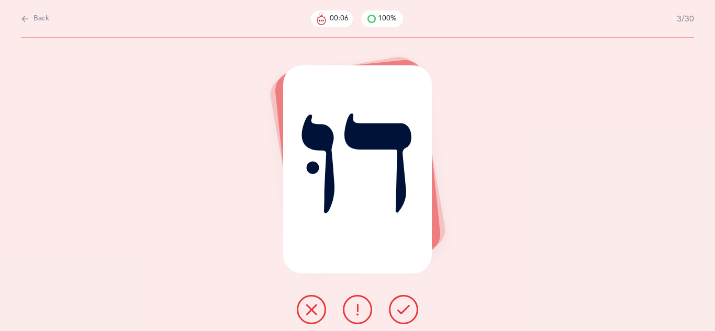
click at [407, 312] on icon at bounding box center [403, 309] width 13 height 13
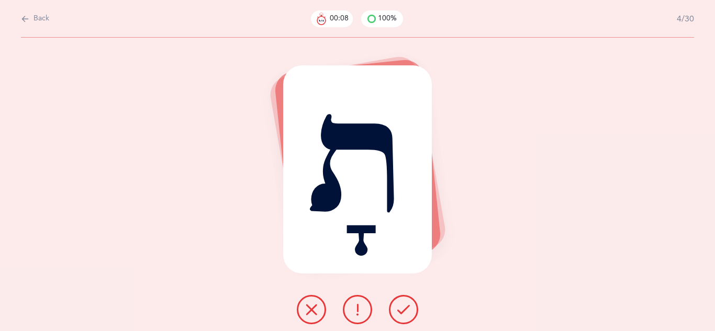
click at [407, 312] on icon at bounding box center [403, 309] width 13 height 13
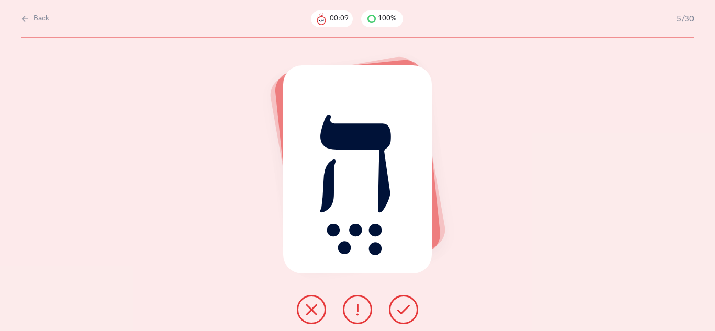
click at [407, 312] on icon at bounding box center [403, 309] width 13 height 13
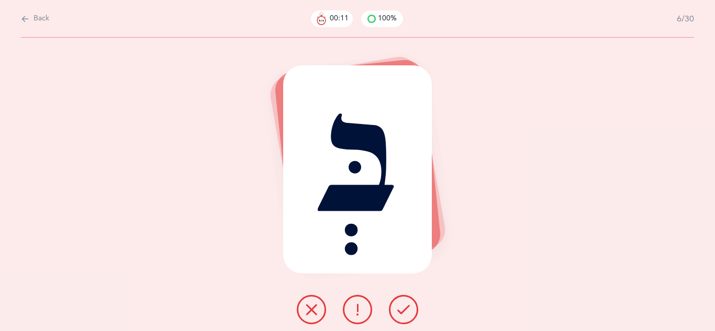
click at [407, 312] on icon at bounding box center [403, 309] width 13 height 13
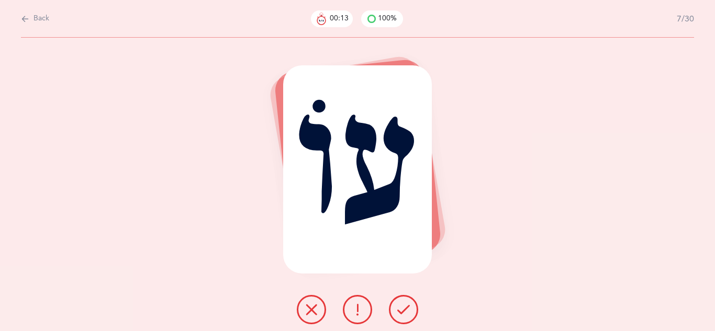
click at [407, 312] on icon at bounding box center [403, 309] width 13 height 13
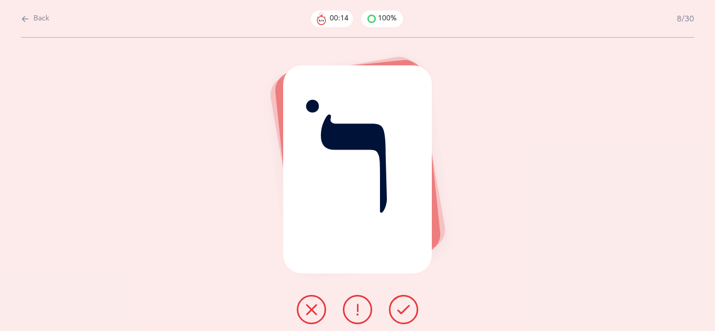
click at [407, 312] on icon at bounding box center [403, 309] width 13 height 13
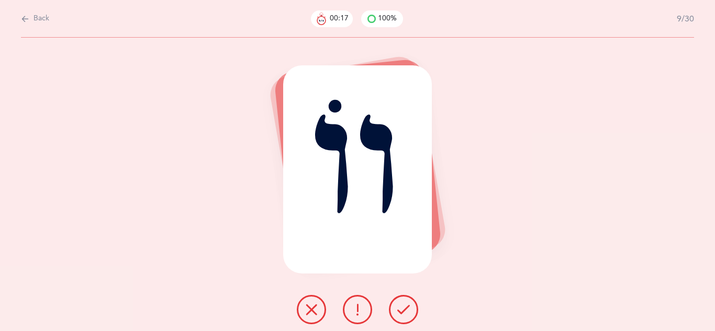
click at [407, 312] on icon at bounding box center [403, 309] width 13 height 13
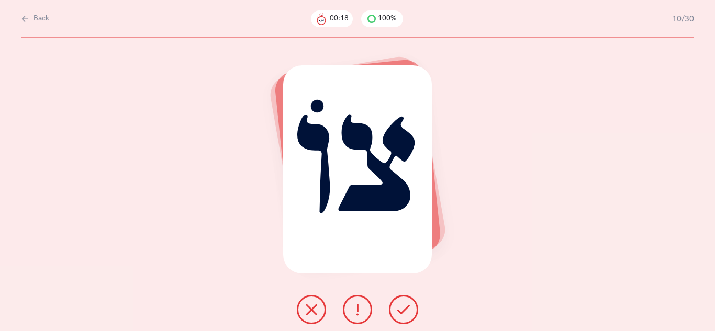
click at [407, 312] on icon at bounding box center [403, 309] width 13 height 13
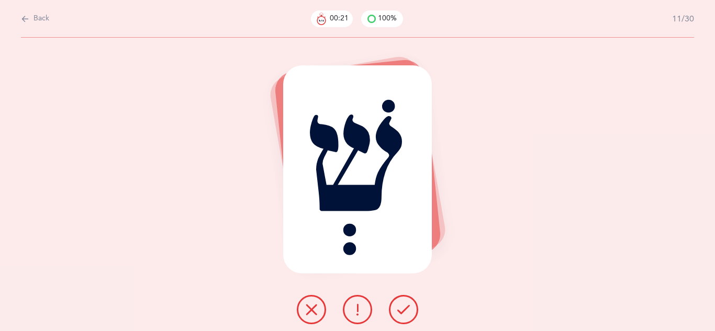
click at [407, 312] on icon at bounding box center [403, 309] width 13 height 13
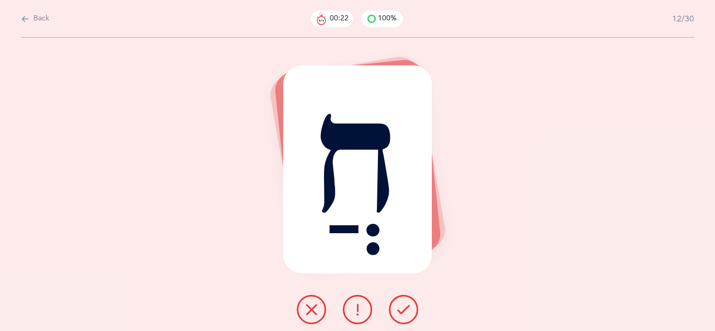
click at [407, 312] on icon at bounding box center [403, 309] width 13 height 13
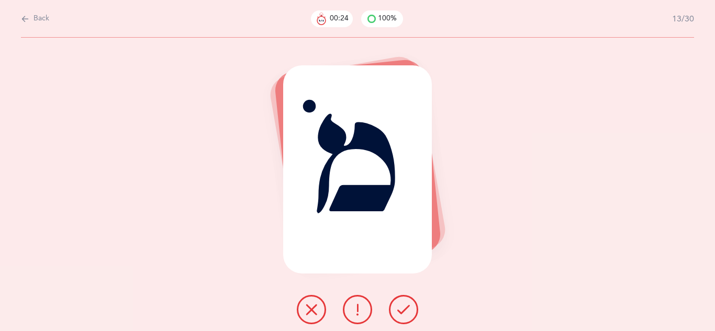
click at [407, 312] on icon at bounding box center [403, 309] width 13 height 13
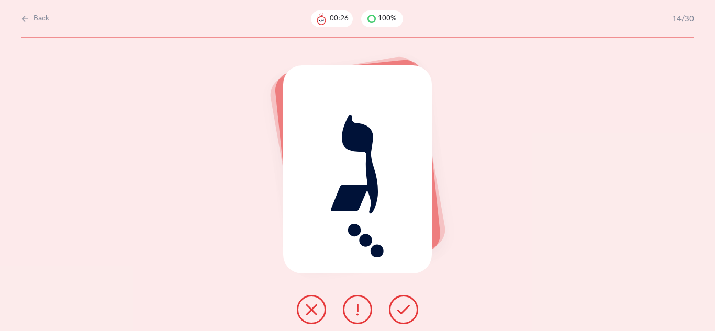
click at [407, 312] on icon at bounding box center [403, 309] width 13 height 13
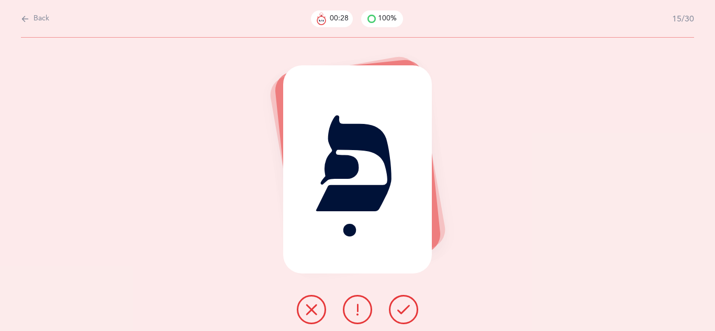
click at [407, 312] on icon at bounding box center [403, 309] width 13 height 13
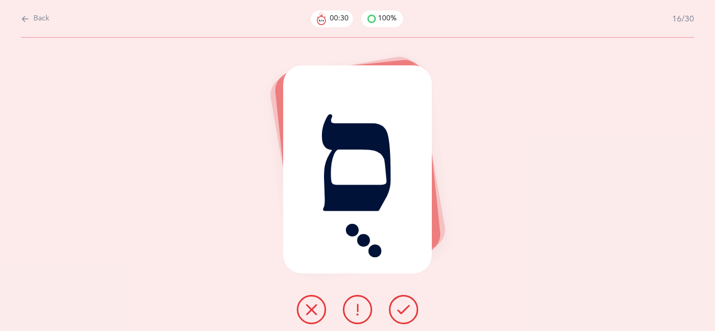
click at [407, 312] on icon at bounding box center [403, 309] width 13 height 13
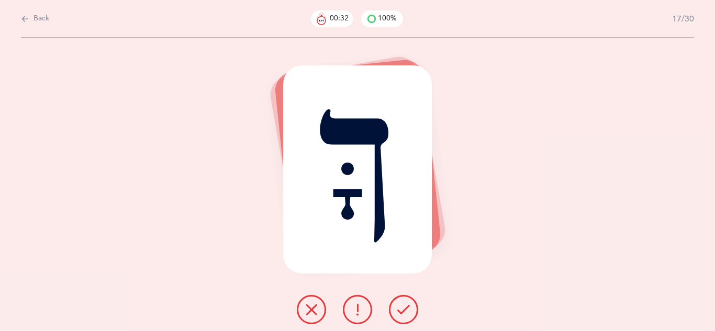
click at [407, 312] on icon at bounding box center [403, 309] width 13 height 13
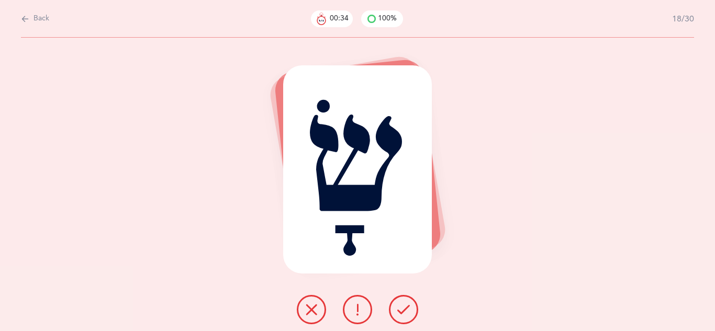
click at [407, 312] on icon at bounding box center [403, 309] width 13 height 13
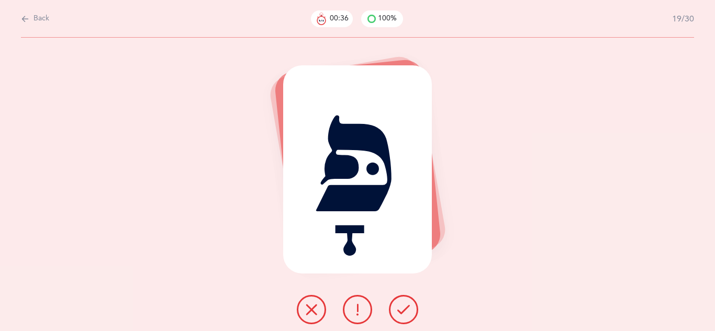
click at [407, 312] on icon at bounding box center [403, 309] width 13 height 13
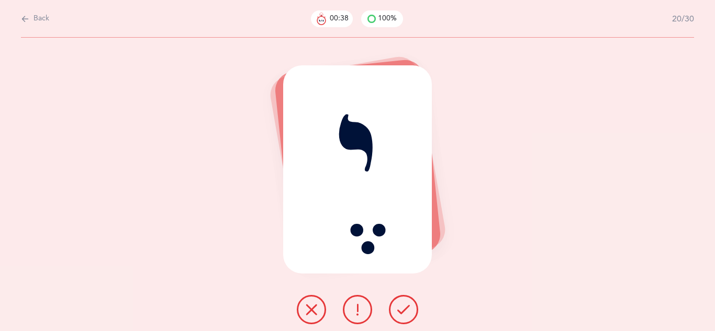
click at [407, 312] on icon at bounding box center [403, 309] width 13 height 13
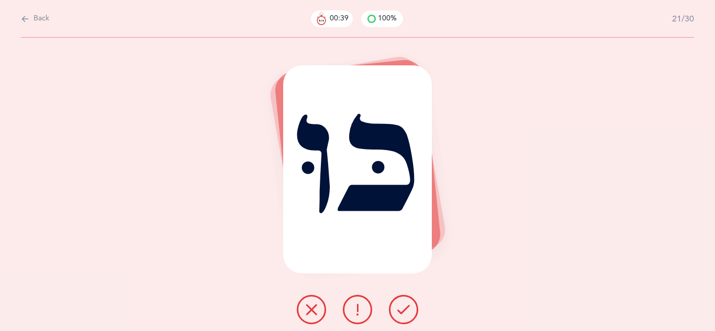
click at [407, 312] on icon at bounding box center [403, 309] width 13 height 13
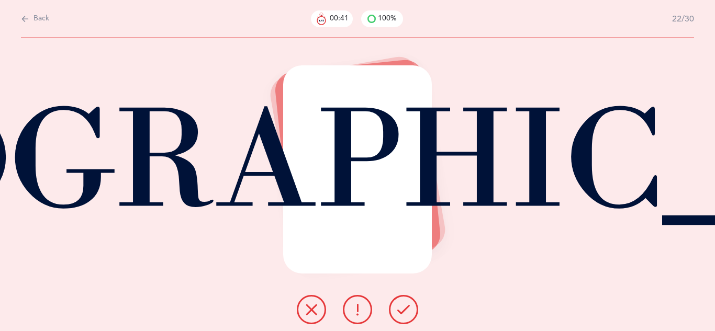
click at [407, 312] on icon at bounding box center [403, 309] width 13 height 13
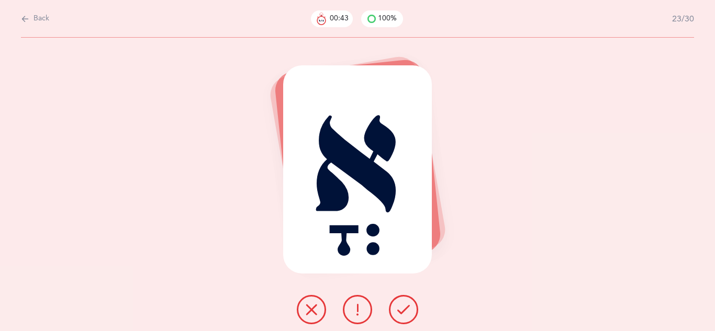
click at [407, 312] on icon at bounding box center [403, 309] width 13 height 13
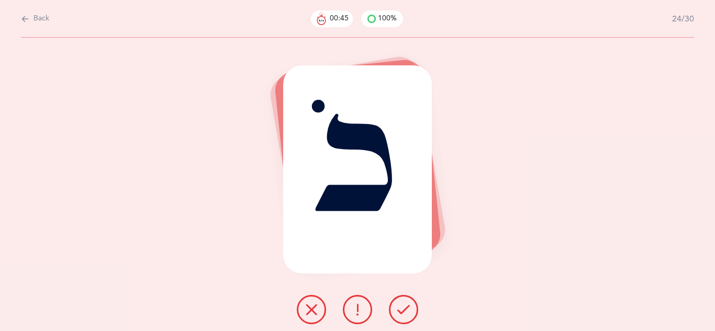
click at [407, 312] on icon at bounding box center [403, 309] width 13 height 13
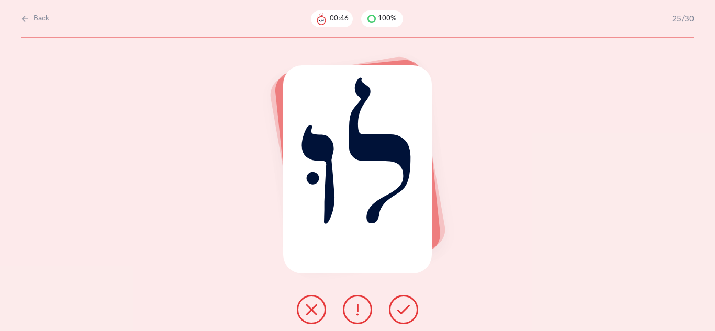
click at [407, 312] on icon at bounding box center [403, 309] width 13 height 13
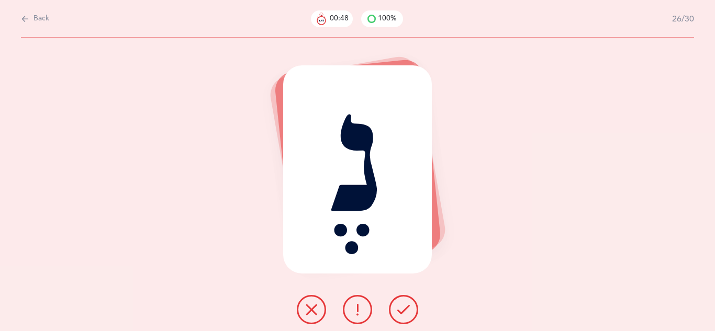
click at [407, 312] on icon at bounding box center [403, 309] width 13 height 13
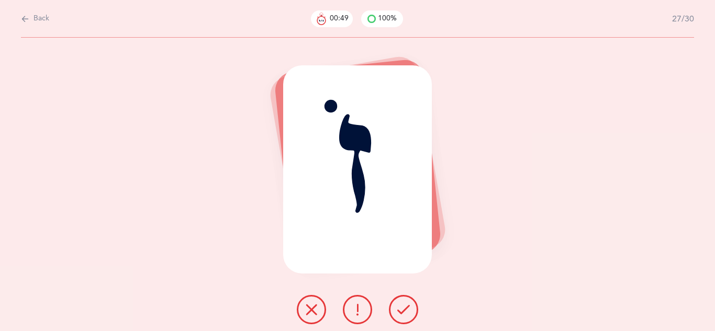
click at [407, 312] on icon at bounding box center [403, 309] width 13 height 13
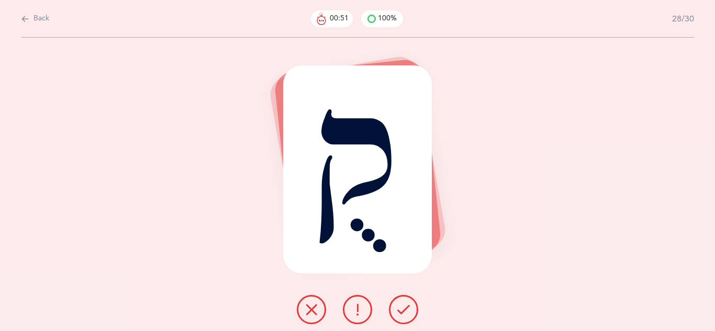
click at [407, 312] on icon at bounding box center [403, 309] width 13 height 13
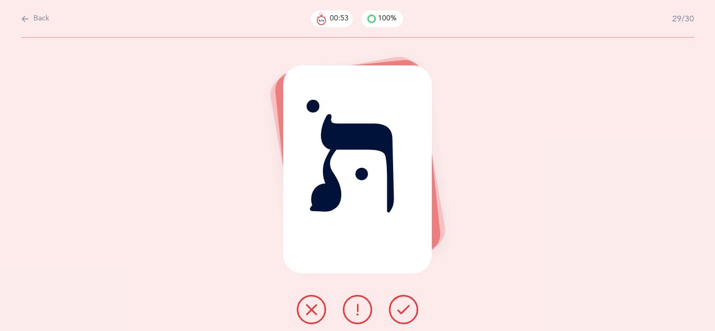
click at [407, 312] on icon at bounding box center [403, 309] width 13 height 13
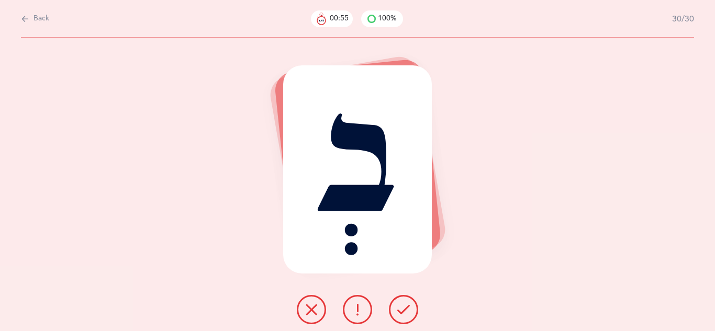
click at [407, 312] on icon at bounding box center [403, 309] width 13 height 13
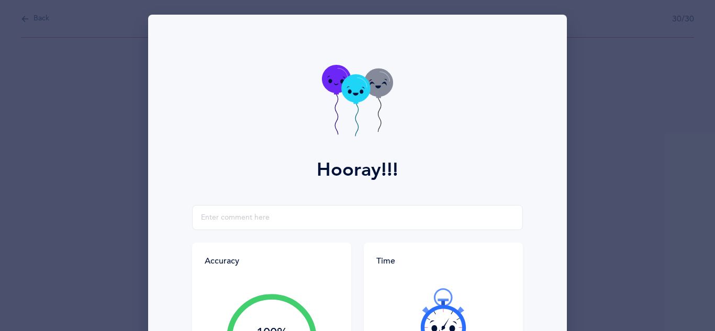
scroll to position [167, 0]
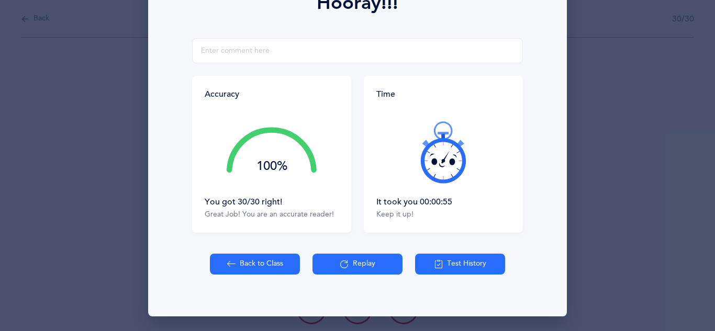
click at [269, 273] on button "Back to Class" at bounding box center [255, 264] width 90 height 21
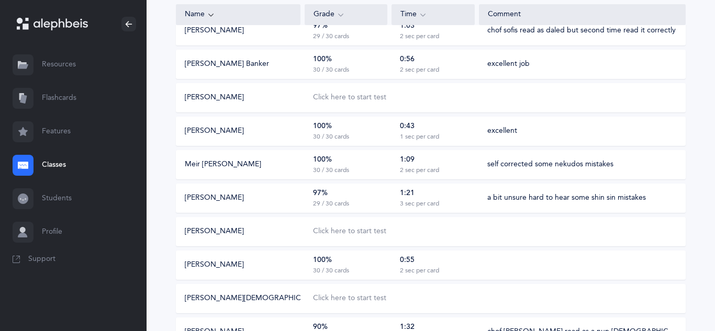
scroll to position [161, 0]
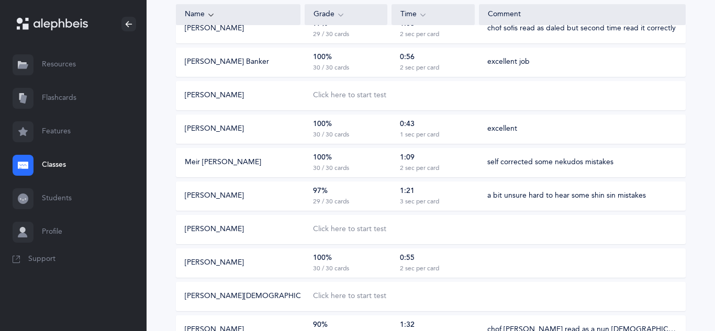
click at [349, 263] on div "100% 30 / 30 cards" at bounding box center [345, 263] width 83 height 20
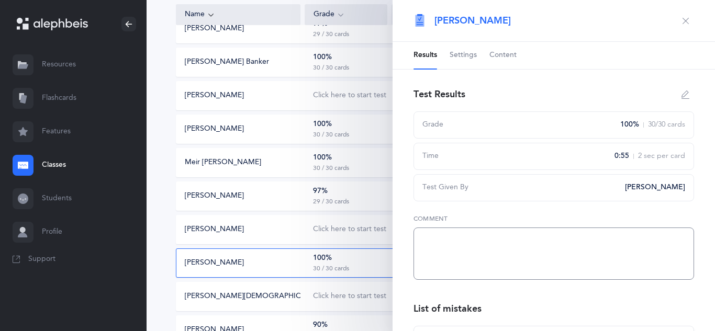
click at [453, 234] on textarea at bounding box center [553, 254] width 280 height 52
type textarea "very good"
click at [682, 20] on icon "button" at bounding box center [685, 21] width 8 height 8
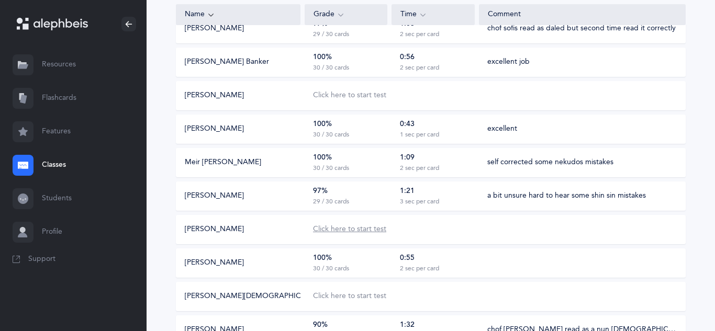
click at [360, 230] on div "Click here to start test" at bounding box center [349, 229] width 73 height 10
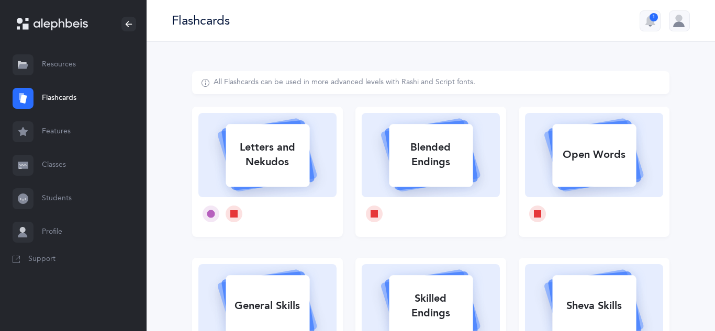
select select
select select "single"
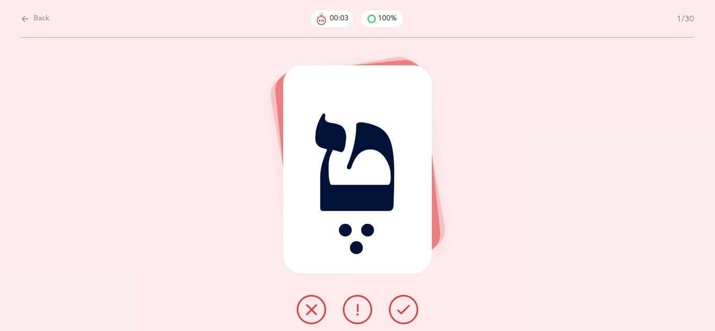
click at [398, 307] on icon at bounding box center [403, 309] width 13 height 13
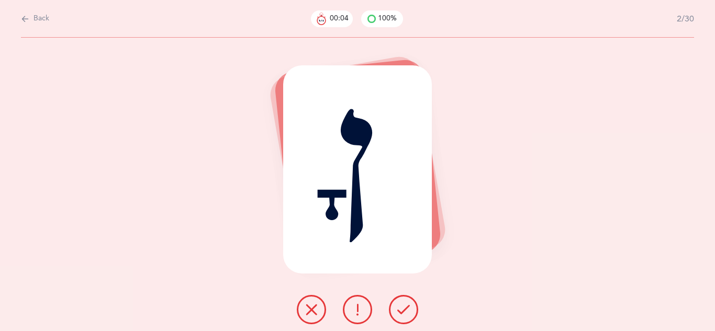
click at [398, 307] on icon at bounding box center [403, 309] width 13 height 13
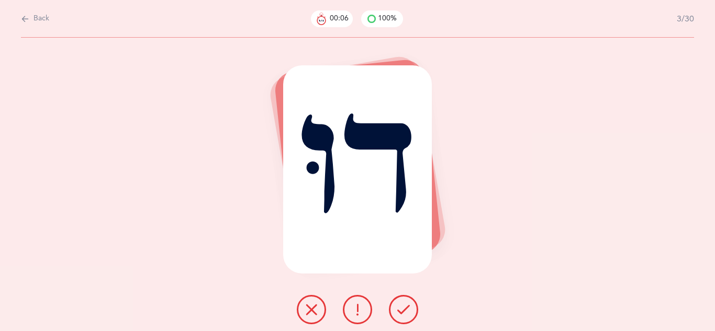
click at [398, 307] on icon at bounding box center [403, 309] width 13 height 13
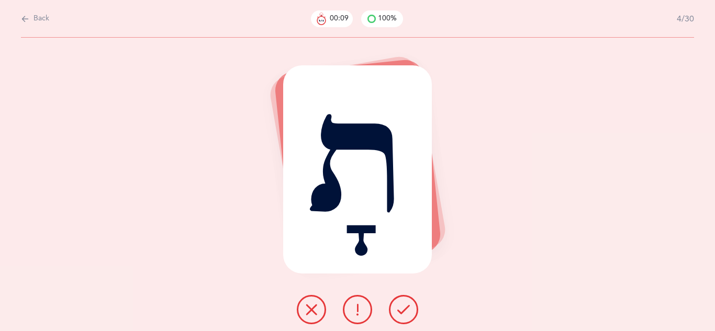
click at [398, 307] on icon at bounding box center [403, 309] width 13 height 13
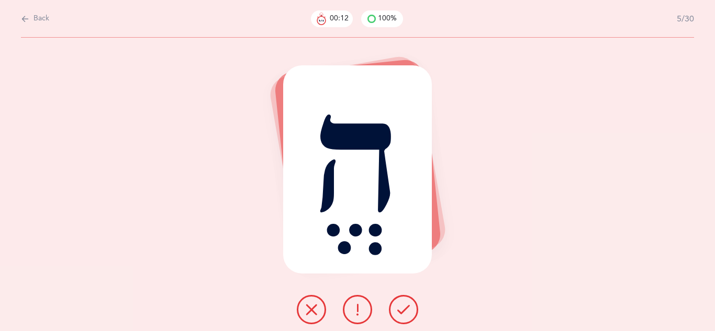
click at [398, 307] on icon at bounding box center [403, 309] width 13 height 13
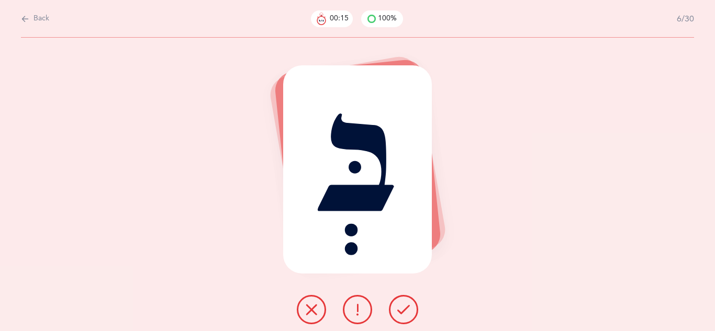
click at [398, 307] on icon at bounding box center [403, 309] width 13 height 13
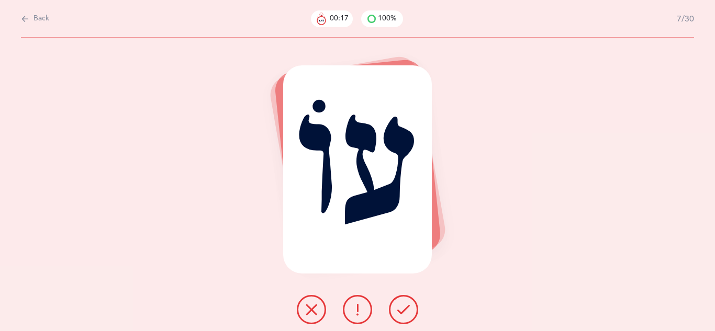
click at [398, 307] on icon at bounding box center [403, 309] width 13 height 13
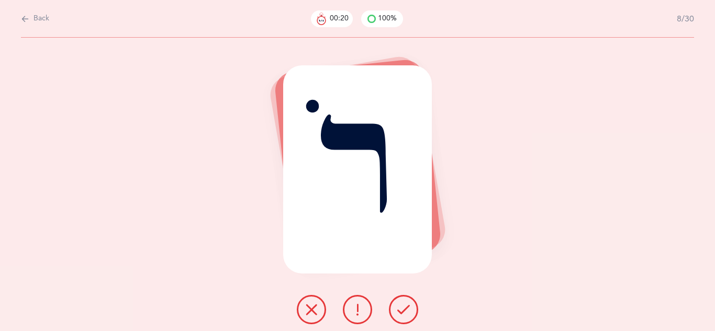
click at [398, 307] on icon at bounding box center [403, 309] width 13 height 13
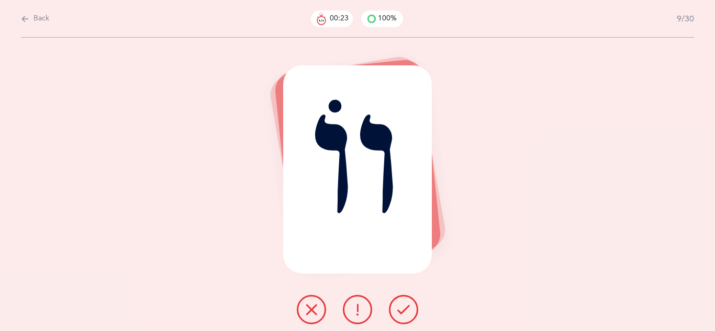
click at [398, 307] on icon at bounding box center [403, 309] width 13 height 13
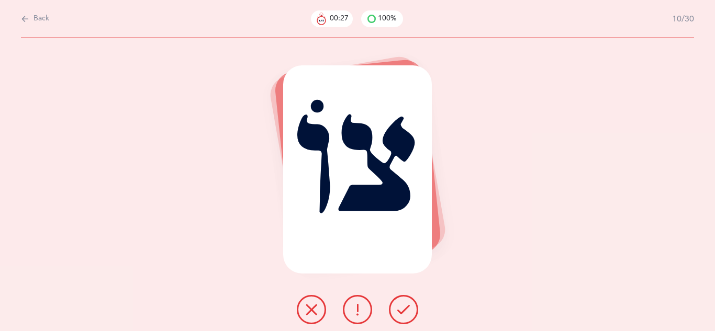
click at [353, 314] on icon at bounding box center [357, 309] width 13 height 13
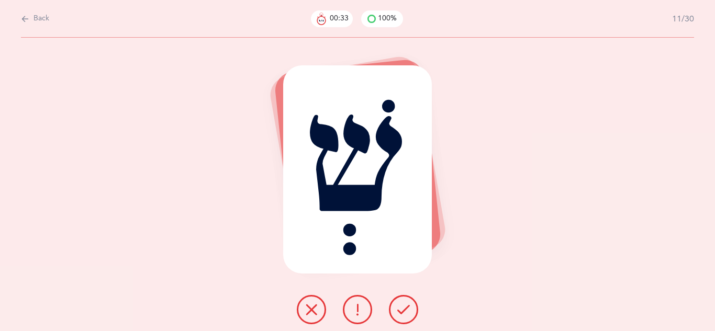
click at [311, 309] on icon at bounding box center [311, 309] width 13 height 13
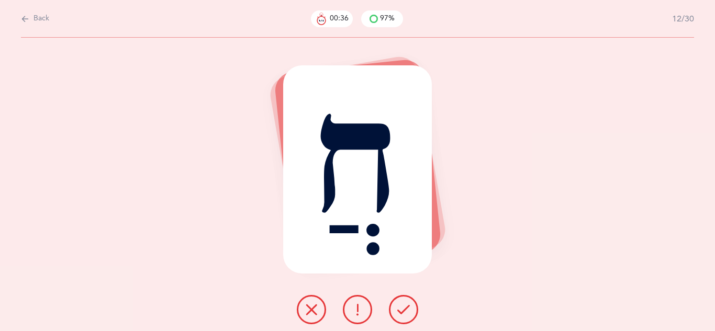
click at [404, 308] on icon at bounding box center [403, 309] width 13 height 13
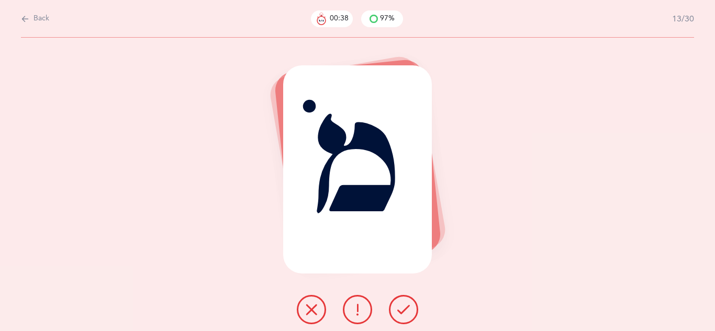
click at [404, 308] on icon at bounding box center [403, 309] width 13 height 13
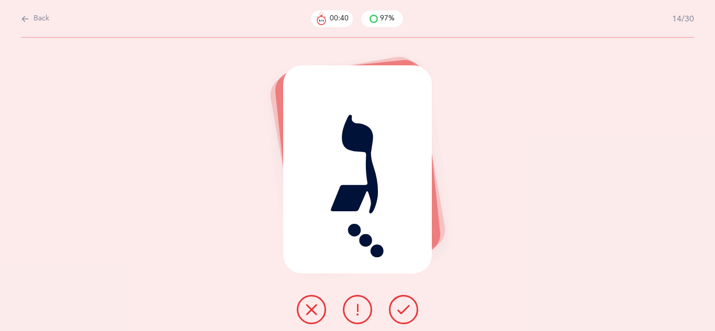
click at [404, 308] on icon at bounding box center [403, 309] width 13 height 13
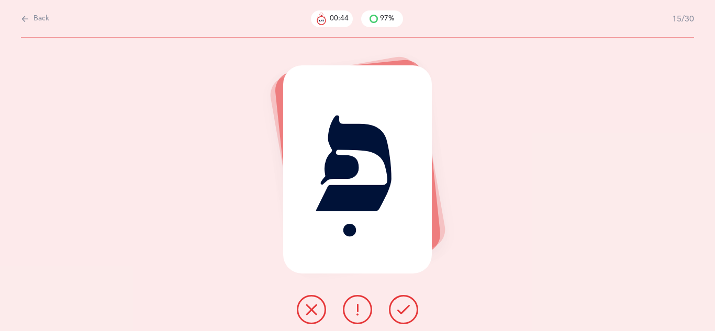
click at [312, 309] on icon at bounding box center [311, 309] width 13 height 13
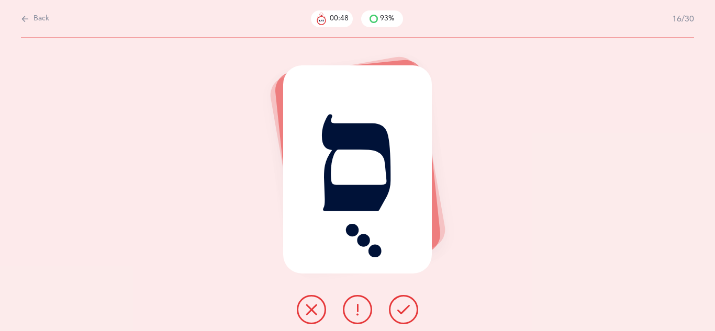
click at [399, 312] on icon at bounding box center [403, 309] width 13 height 13
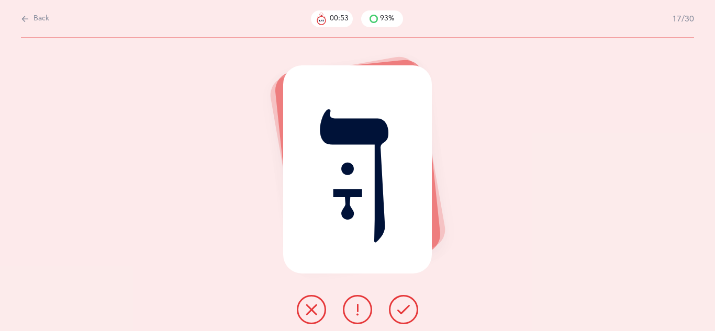
click at [311, 313] on icon at bounding box center [311, 309] width 13 height 13
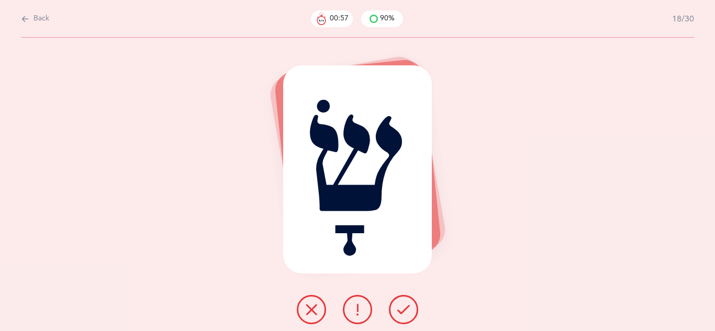
click at [413, 304] on button at bounding box center [403, 309] width 29 height 29
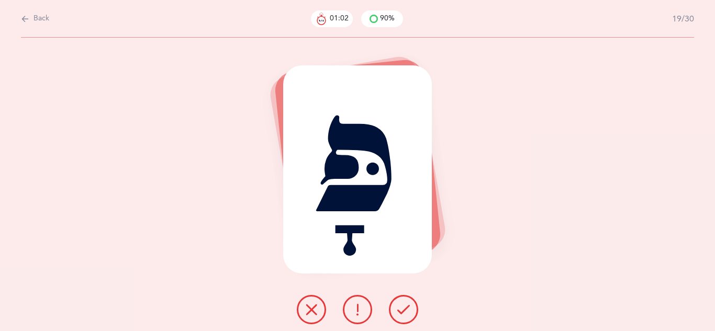
click at [403, 306] on icon at bounding box center [403, 309] width 13 height 13
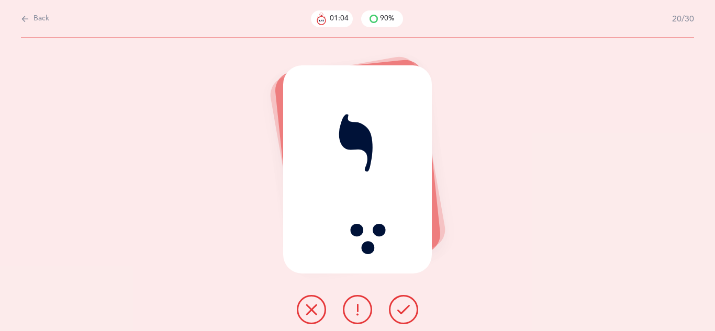
click at [403, 306] on icon at bounding box center [403, 309] width 13 height 13
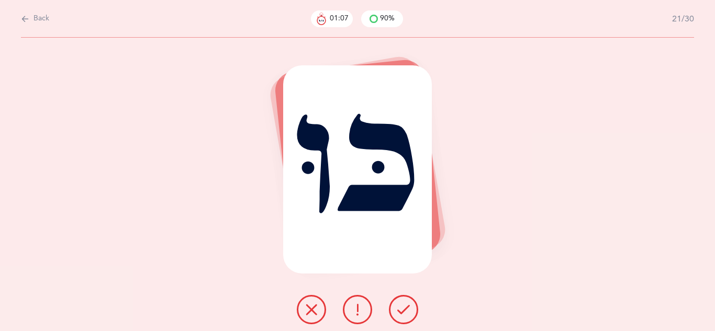
click at [403, 306] on icon at bounding box center [403, 309] width 13 height 13
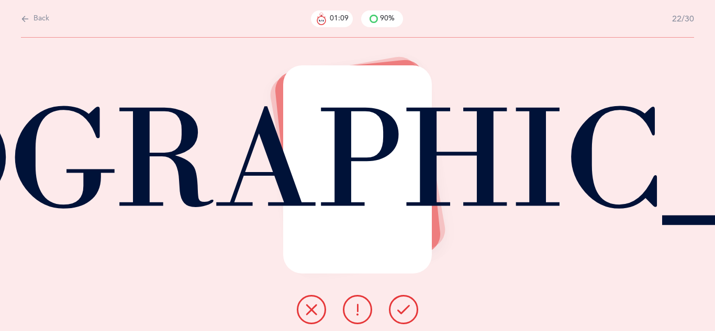
click at [403, 306] on icon at bounding box center [403, 309] width 13 height 13
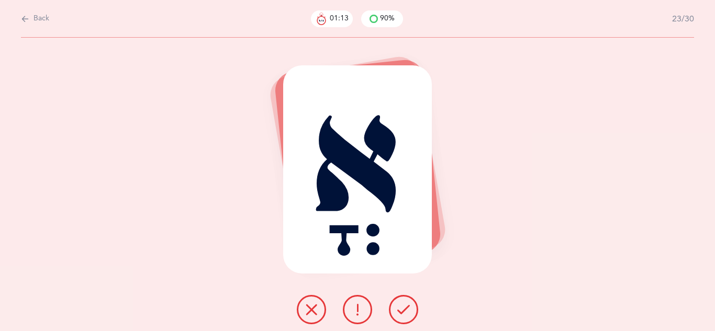
click at [403, 306] on icon at bounding box center [403, 309] width 13 height 13
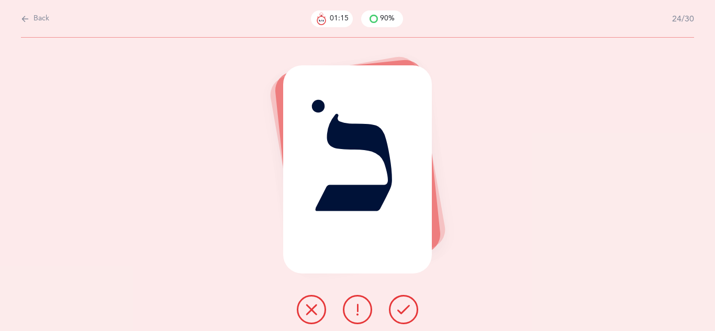
click at [403, 306] on icon at bounding box center [403, 309] width 13 height 13
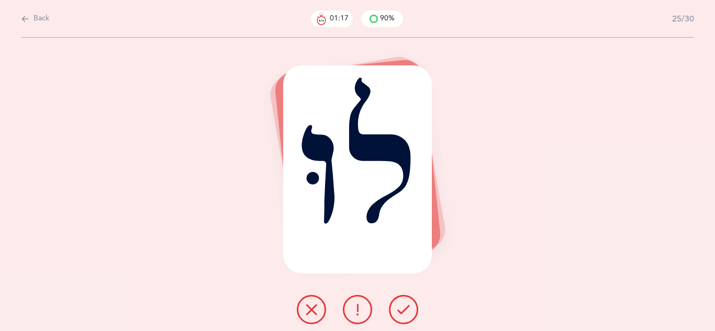
click at [403, 306] on icon at bounding box center [403, 309] width 13 height 13
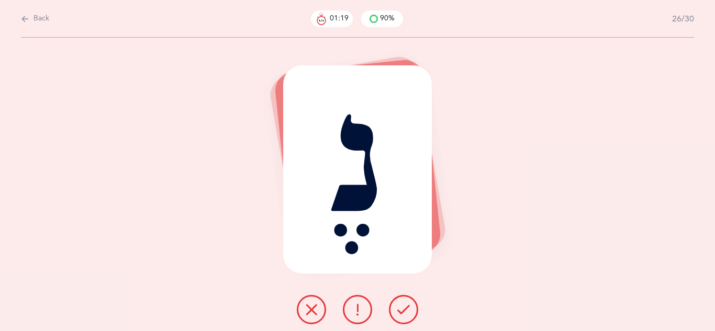
click at [403, 306] on icon at bounding box center [403, 309] width 13 height 13
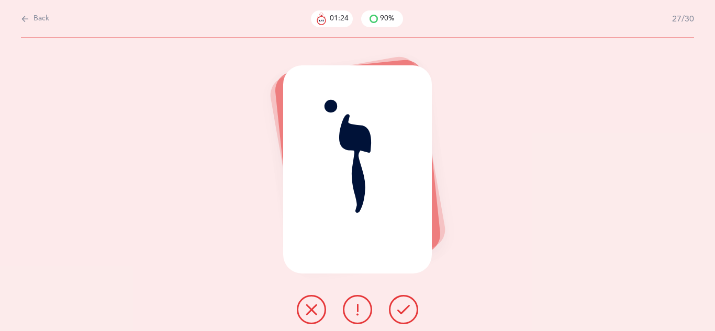
click at [315, 308] on icon at bounding box center [311, 309] width 13 height 13
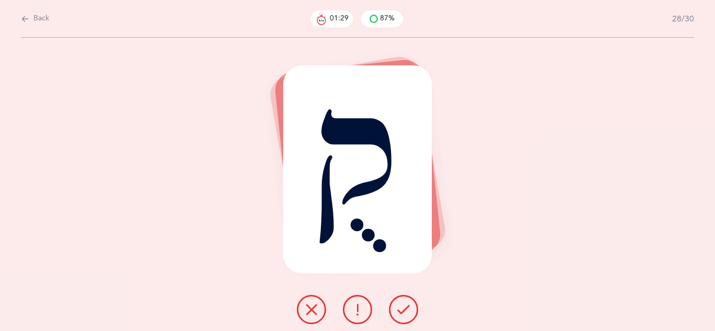
click at [361, 309] on icon at bounding box center [357, 309] width 13 height 13
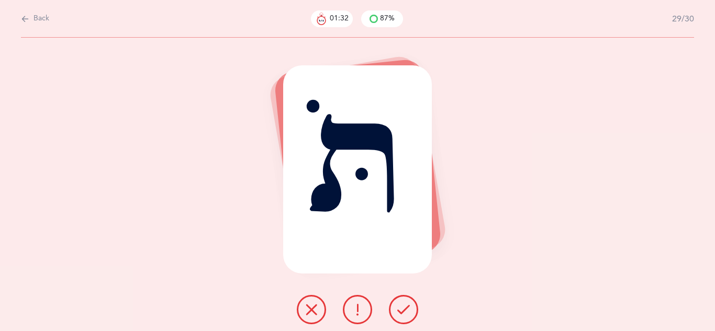
click at [407, 308] on icon at bounding box center [403, 309] width 13 height 13
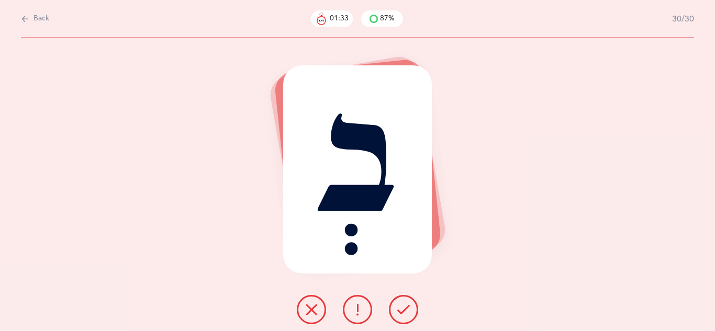
click at [407, 308] on icon at bounding box center [403, 309] width 13 height 13
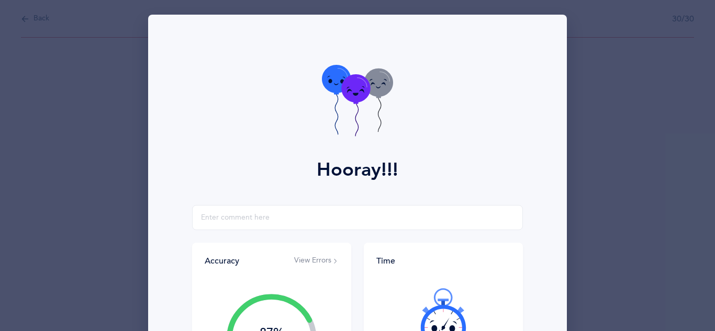
scroll to position [167, 0]
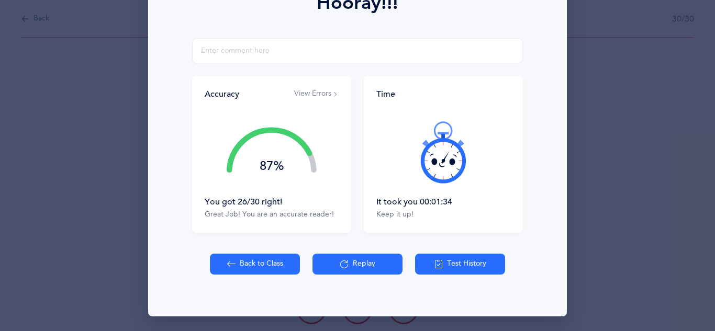
click at [267, 261] on button "Back to Class" at bounding box center [255, 264] width 90 height 21
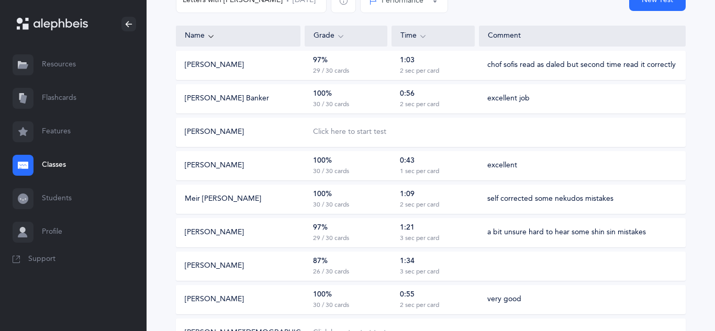
scroll to position [127, 0]
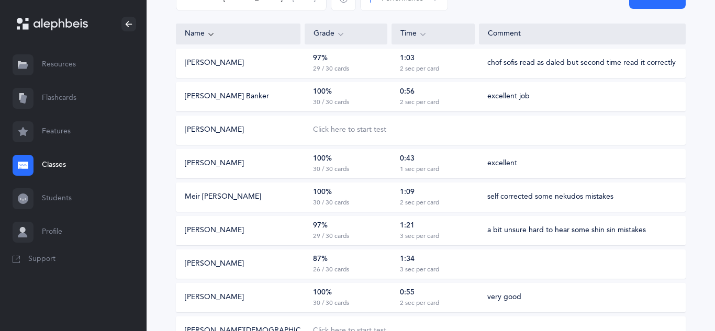
click at [358, 260] on div "87% 26 / 30 cards" at bounding box center [345, 264] width 83 height 20
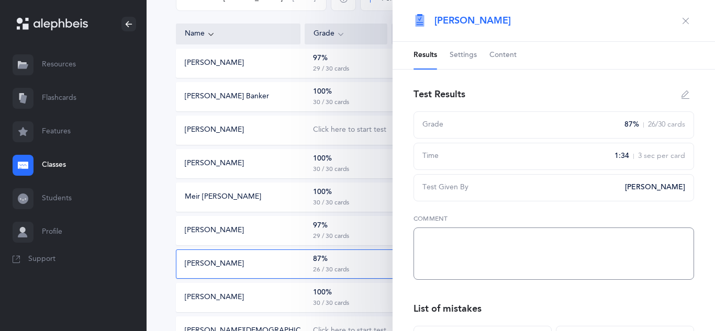
click at [421, 233] on textarea at bounding box center [553, 254] width 280 height 52
type textarea "madenanumber of common mistakes and a bit unsure at times"
click at [686, 22] on icon "button" at bounding box center [685, 21] width 8 height 8
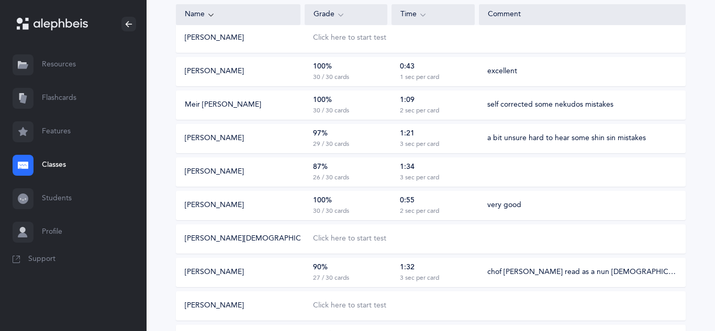
scroll to position [219, 0]
click at [347, 240] on div "Click here to start test" at bounding box center [349, 238] width 73 height 10
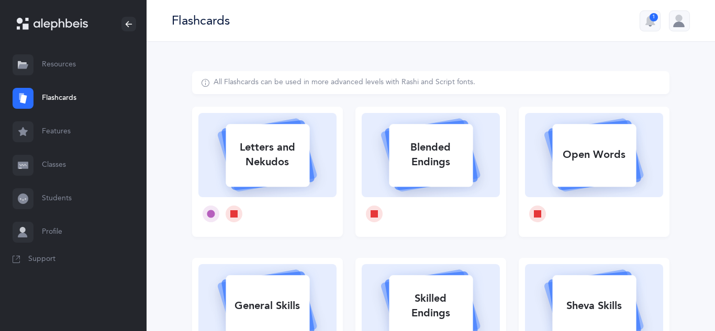
select select
select select "single"
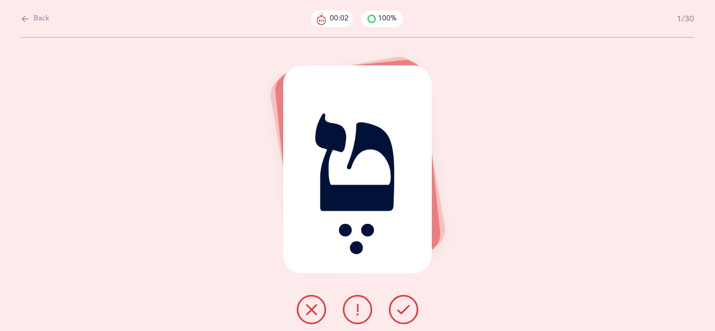
click at [401, 314] on icon at bounding box center [403, 309] width 13 height 13
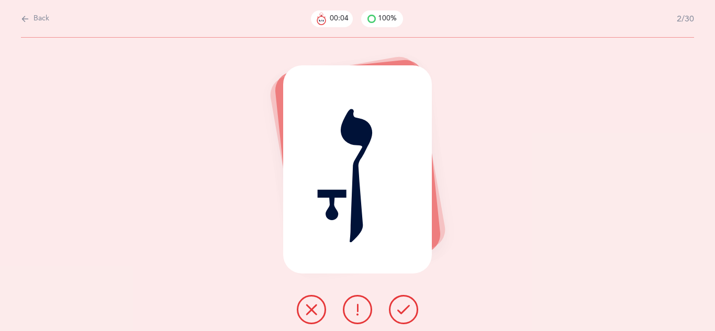
click at [401, 314] on icon at bounding box center [403, 309] width 13 height 13
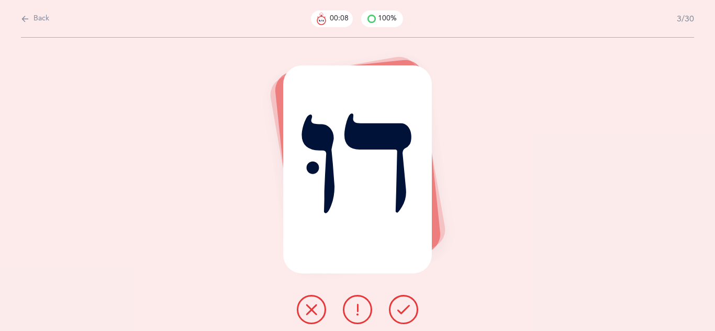
click at [401, 314] on icon at bounding box center [403, 309] width 13 height 13
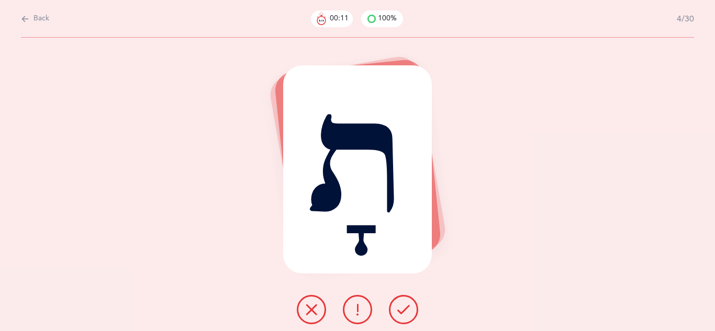
click at [315, 308] on icon at bounding box center [311, 309] width 13 height 13
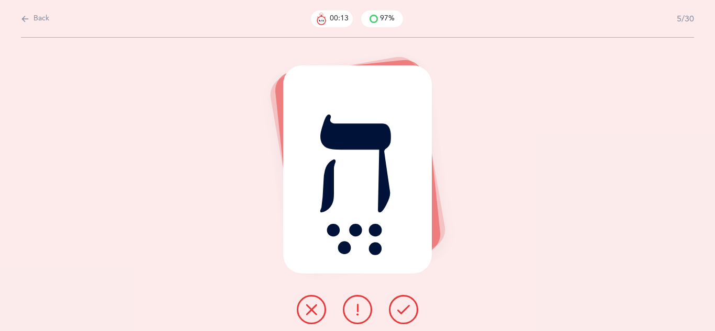
click at [407, 315] on icon at bounding box center [403, 309] width 13 height 13
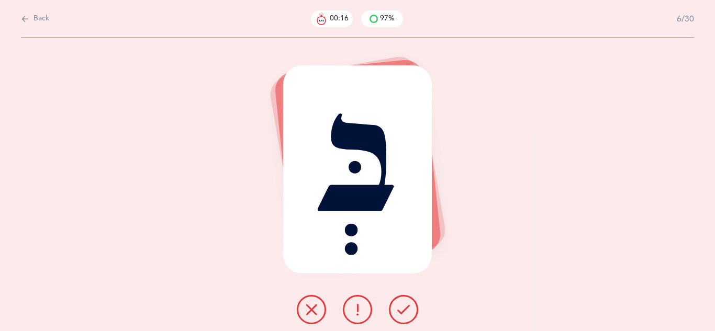
click at [407, 315] on icon at bounding box center [403, 309] width 13 height 13
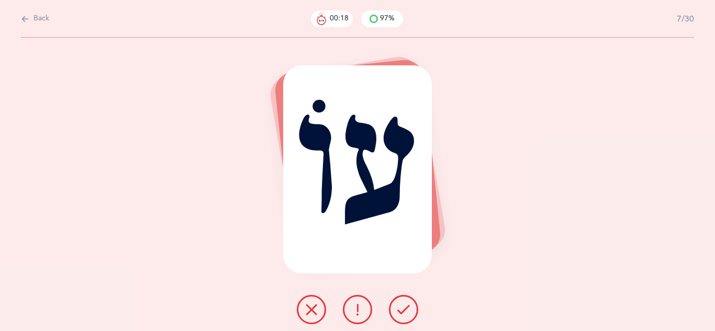
click at [407, 315] on icon at bounding box center [403, 309] width 13 height 13
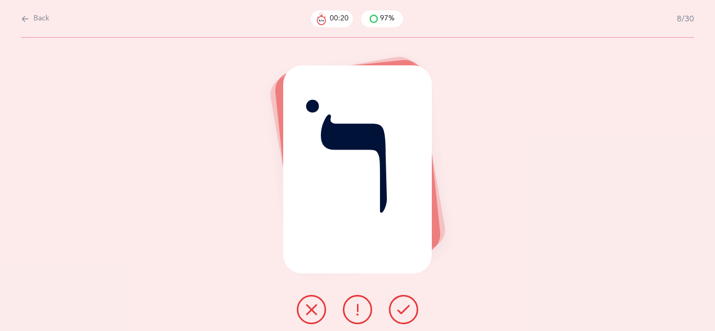
click at [407, 315] on icon at bounding box center [403, 309] width 13 height 13
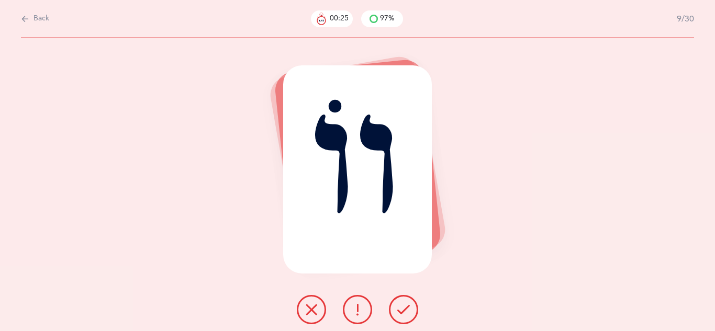
click at [406, 315] on icon at bounding box center [403, 309] width 13 height 13
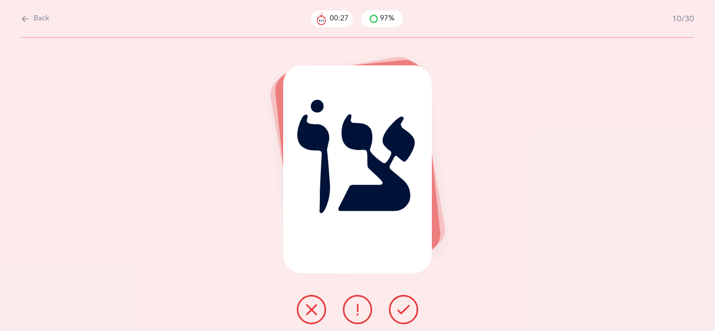
click at [406, 315] on icon at bounding box center [403, 309] width 13 height 13
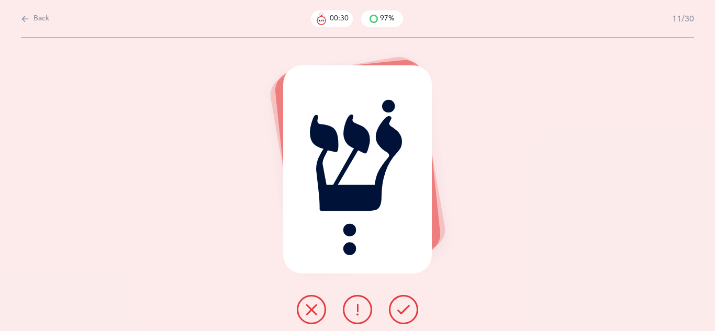
click at [406, 315] on icon at bounding box center [403, 309] width 13 height 13
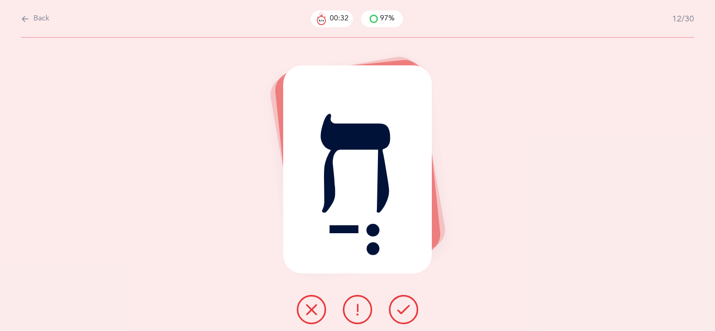
click at [406, 315] on icon at bounding box center [403, 309] width 13 height 13
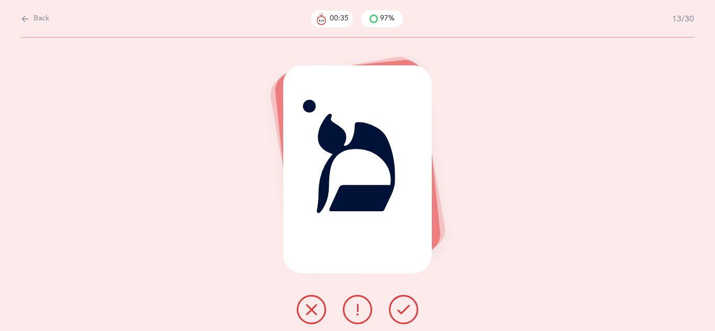
click at [406, 315] on icon at bounding box center [403, 309] width 13 height 13
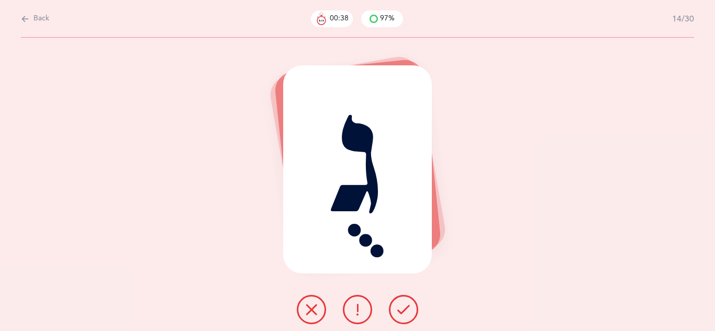
click at [406, 315] on icon at bounding box center [403, 309] width 13 height 13
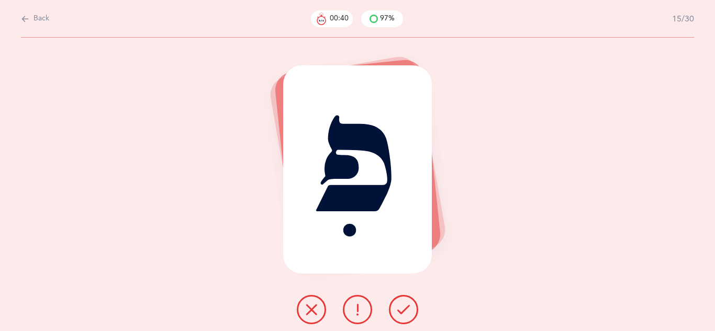
click at [404, 313] on icon at bounding box center [403, 309] width 13 height 13
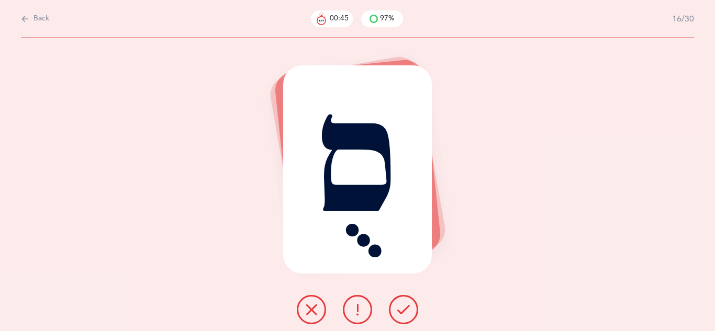
click at [405, 313] on icon at bounding box center [403, 309] width 13 height 13
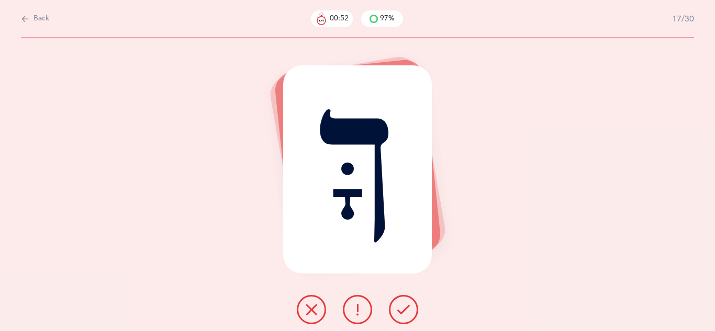
click at [407, 314] on icon at bounding box center [403, 309] width 13 height 13
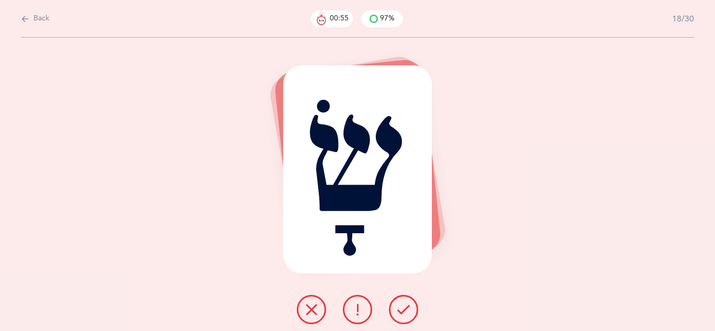
click at [382, 321] on div at bounding box center [357, 309] width 138 height 29
click at [404, 318] on button at bounding box center [403, 309] width 29 height 29
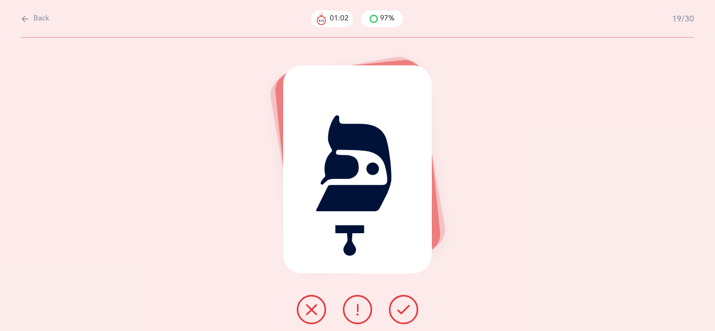
click at [408, 315] on icon at bounding box center [403, 309] width 13 height 13
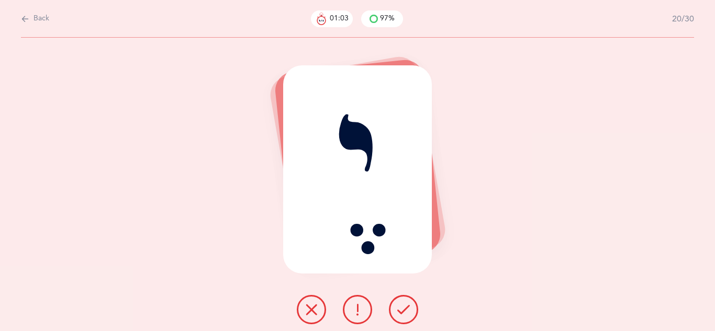
click at [408, 315] on icon at bounding box center [403, 309] width 13 height 13
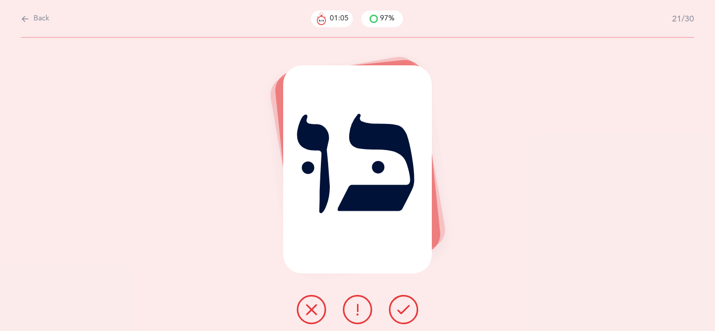
click at [408, 315] on icon at bounding box center [403, 309] width 13 height 13
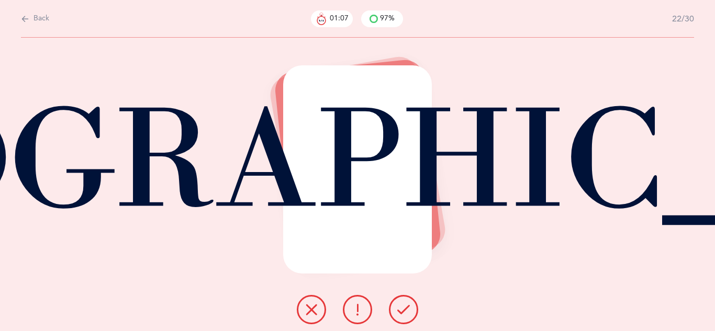
click at [408, 315] on icon at bounding box center [403, 309] width 13 height 13
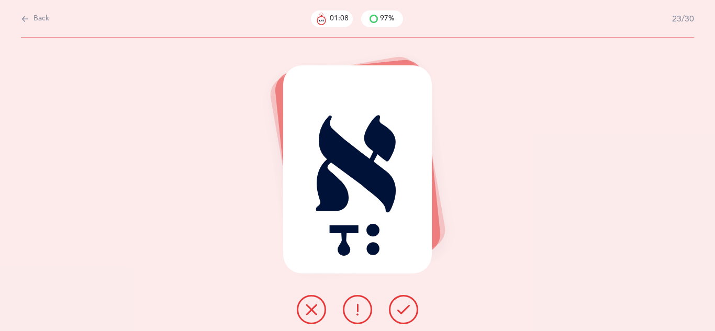
click at [408, 315] on icon at bounding box center [403, 309] width 13 height 13
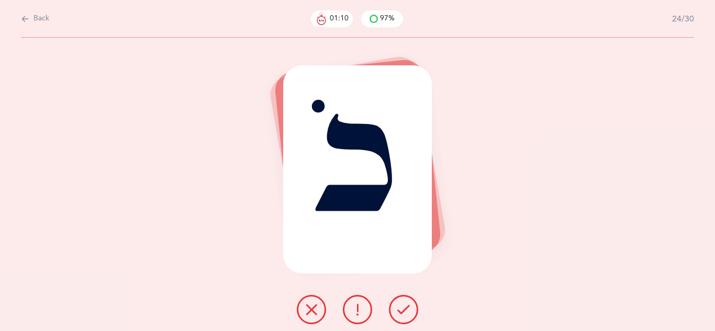
click at [408, 315] on icon at bounding box center [403, 309] width 13 height 13
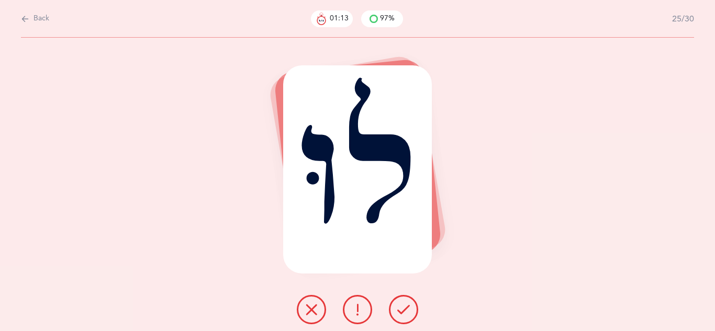
click at [408, 315] on icon at bounding box center [403, 309] width 13 height 13
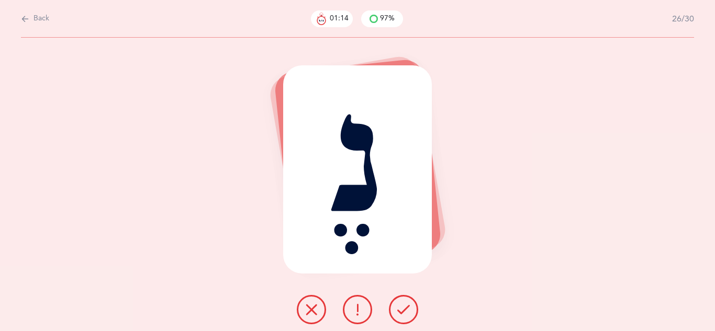
click at [408, 315] on icon at bounding box center [403, 309] width 13 height 13
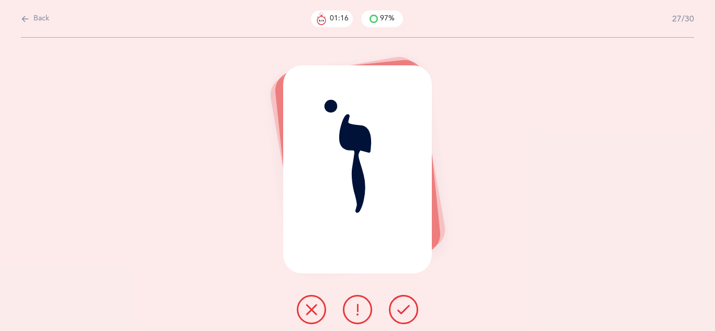
click at [408, 315] on icon at bounding box center [403, 309] width 13 height 13
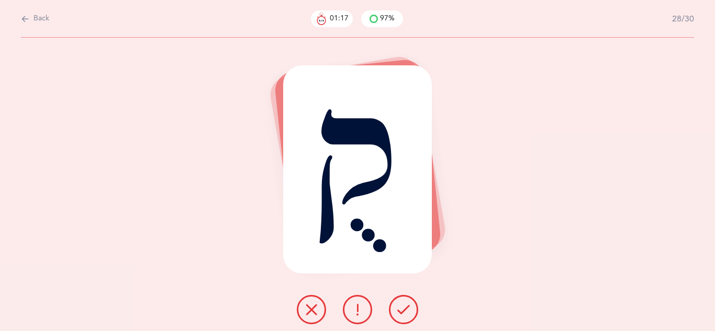
click at [408, 315] on icon at bounding box center [403, 309] width 13 height 13
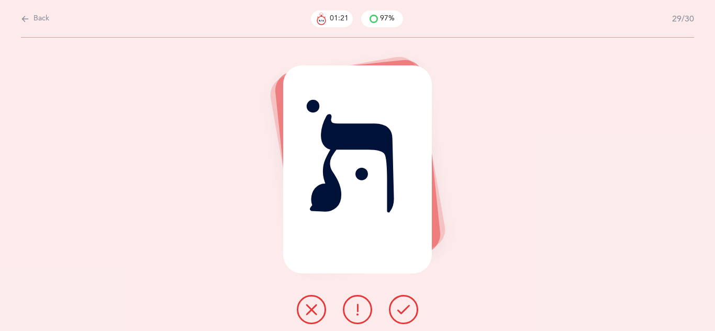
click at [408, 315] on icon at bounding box center [403, 309] width 13 height 13
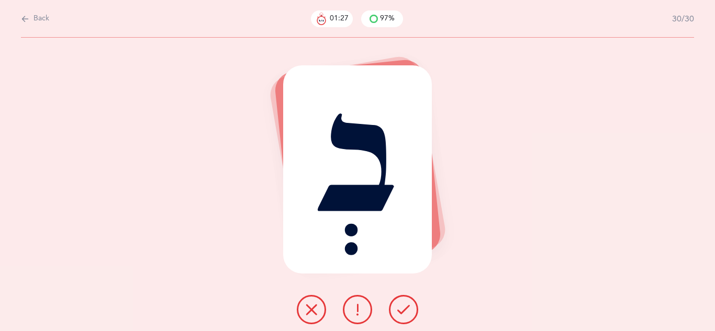
click at [402, 312] on icon at bounding box center [403, 309] width 13 height 13
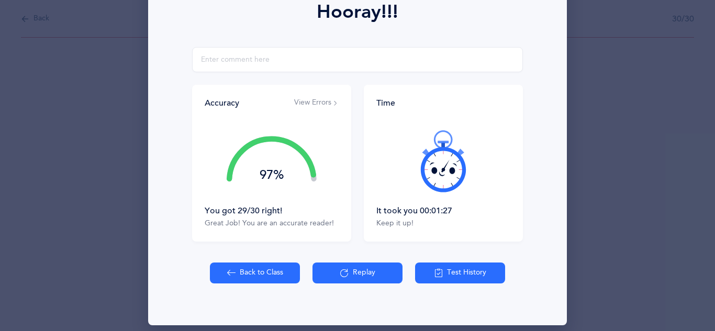
scroll to position [160, 0]
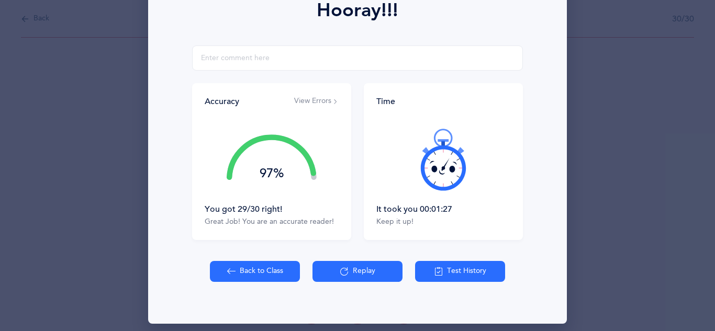
click at [262, 274] on button "Back to Class" at bounding box center [255, 271] width 90 height 21
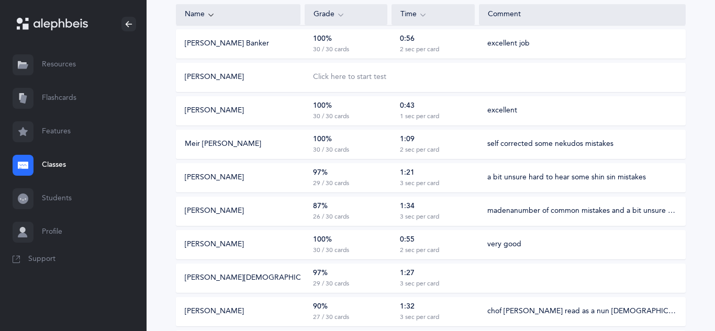
scroll to position [177, 0]
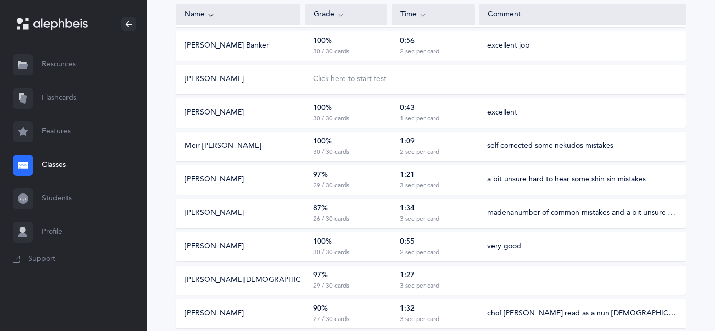
click at [391, 284] on div "1:27 3 sec per card" at bounding box center [432, 280] width 83 height 20
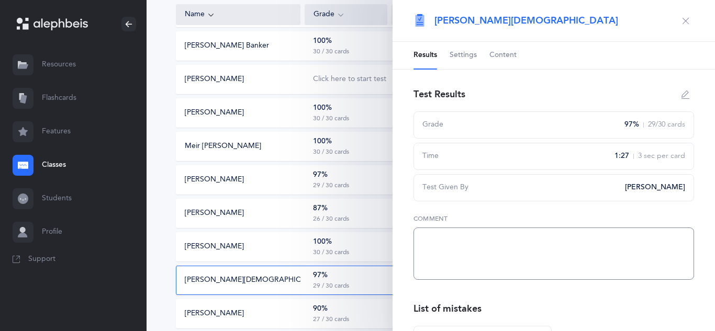
click at [450, 241] on textarea at bounding box center [553, 254] width 280 height 52
type textarea "a bit unsure at times read slowly"
click at [681, 23] on icon "button" at bounding box center [685, 21] width 8 height 8
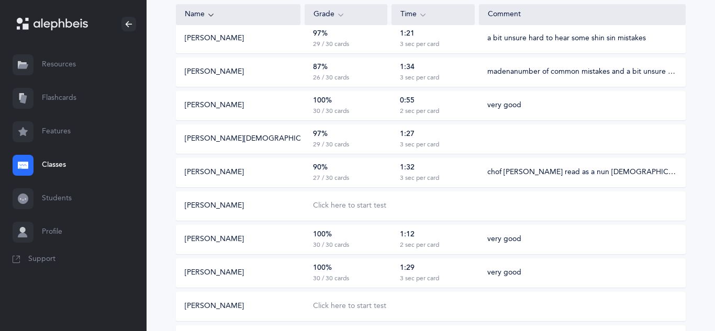
scroll to position [310, 0]
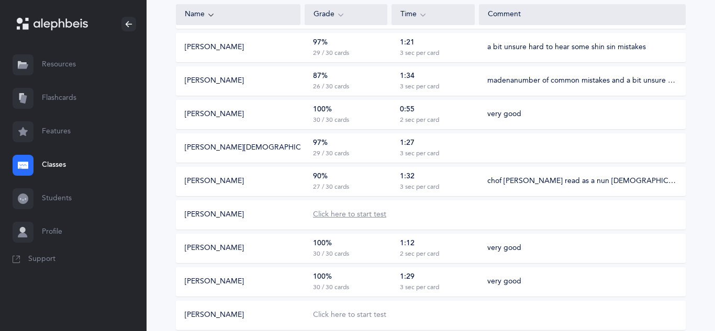
click at [360, 212] on div "Click here to start test" at bounding box center [349, 215] width 73 height 10
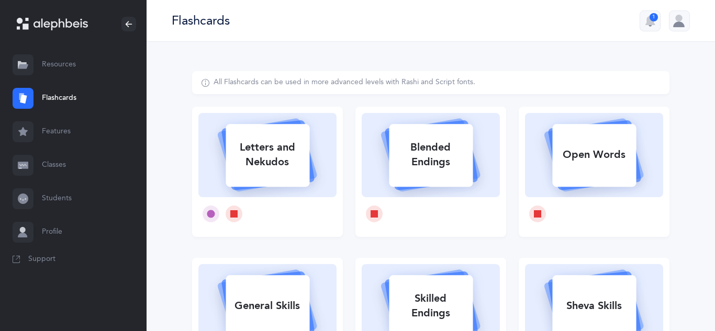
select select
select select "single"
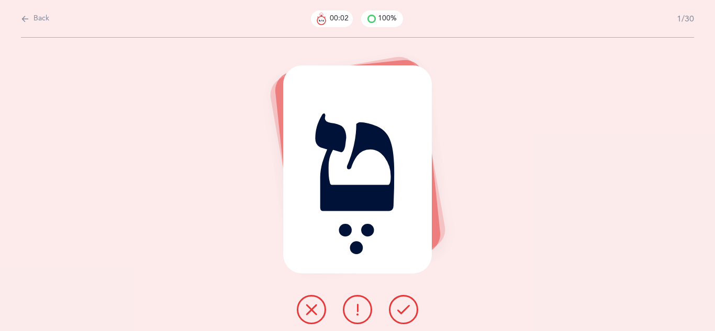
click at [412, 307] on button at bounding box center [403, 309] width 29 height 29
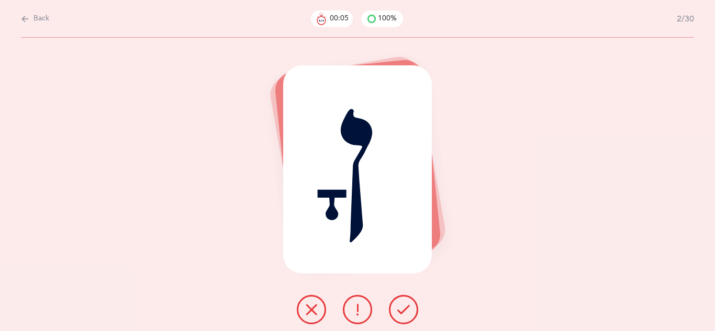
click at [412, 308] on button at bounding box center [403, 309] width 29 height 29
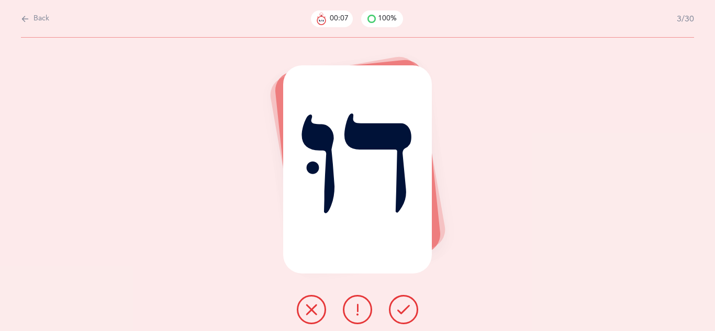
click at [412, 308] on button at bounding box center [403, 309] width 29 height 29
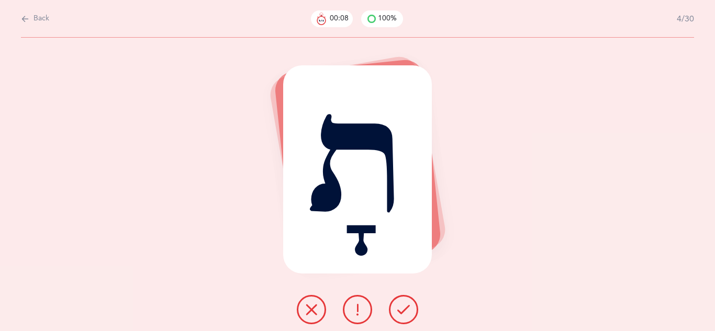
click at [412, 308] on button at bounding box center [403, 309] width 29 height 29
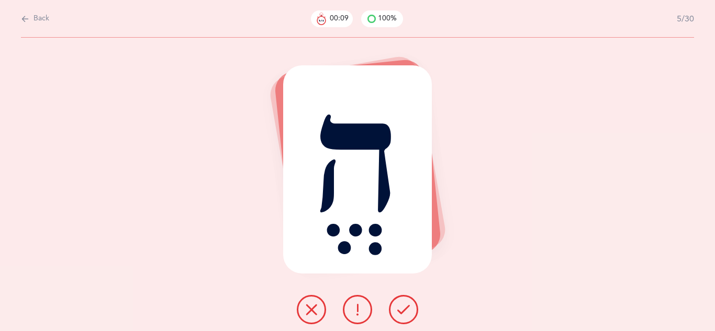
click at [412, 308] on button at bounding box center [403, 309] width 29 height 29
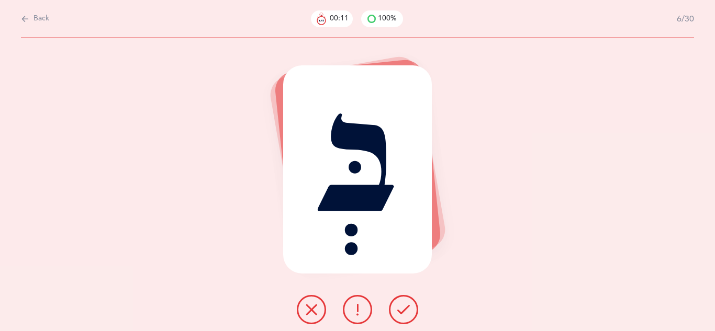
click at [412, 308] on button at bounding box center [403, 309] width 29 height 29
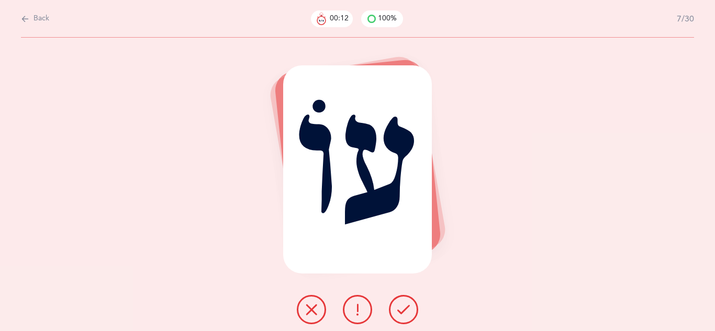
click at [412, 308] on button at bounding box center [403, 309] width 29 height 29
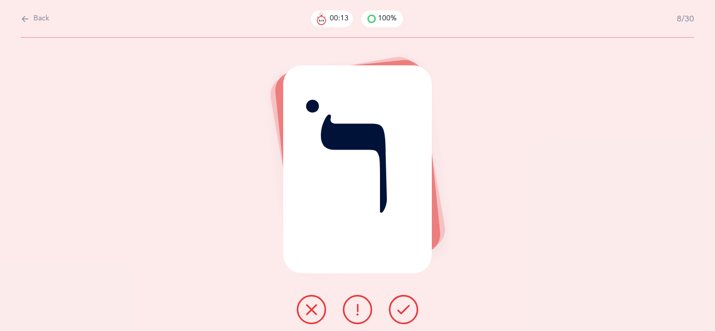
click at [412, 308] on button at bounding box center [403, 309] width 29 height 29
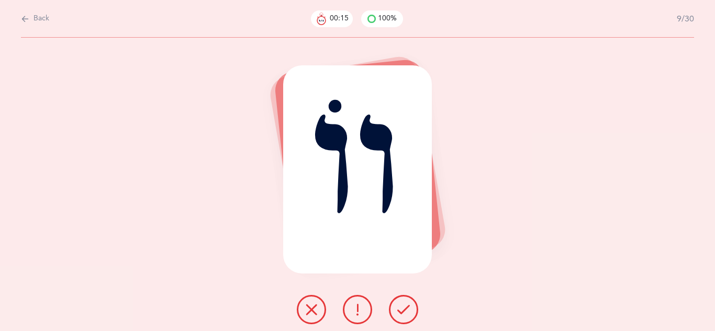
click at [412, 308] on button at bounding box center [403, 309] width 29 height 29
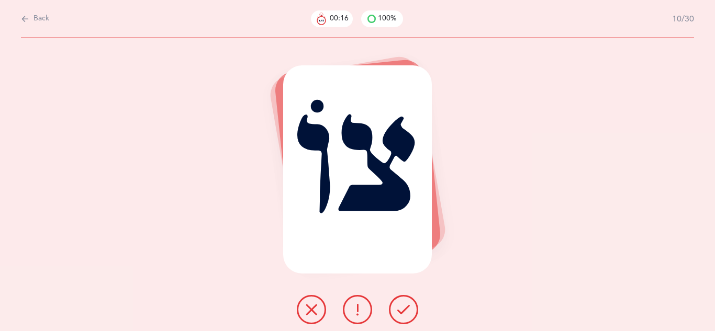
click at [412, 308] on button at bounding box center [403, 309] width 29 height 29
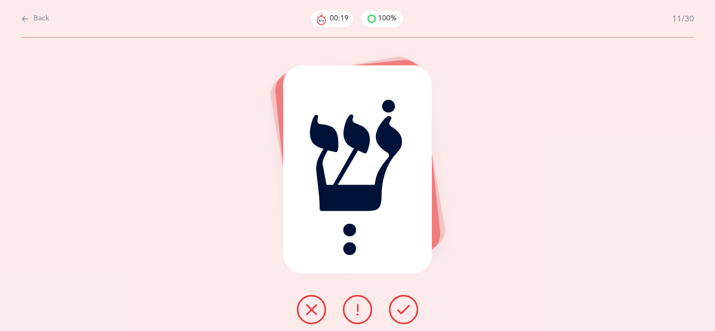
click at [412, 308] on button at bounding box center [403, 309] width 29 height 29
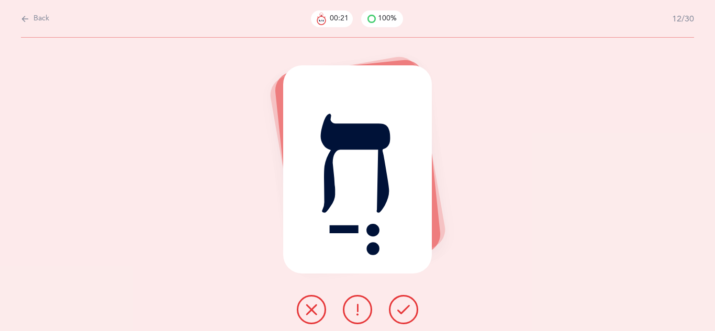
click at [412, 308] on button at bounding box center [403, 309] width 29 height 29
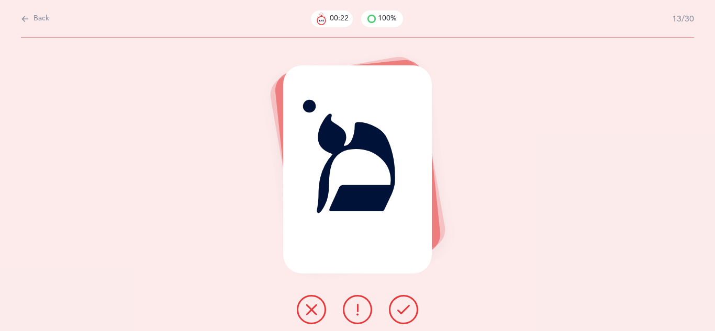
click at [412, 308] on button at bounding box center [403, 309] width 29 height 29
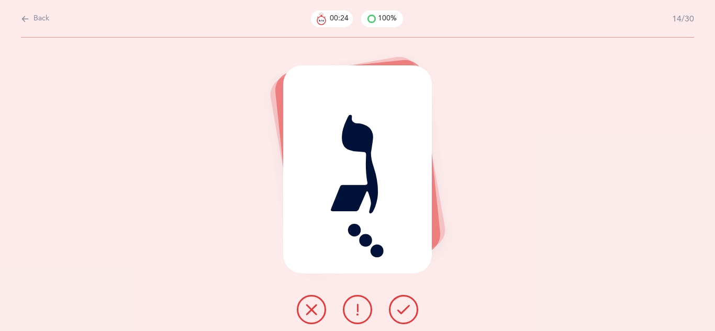
click at [412, 308] on button at bounding box center [403, 309] width 29 height 29
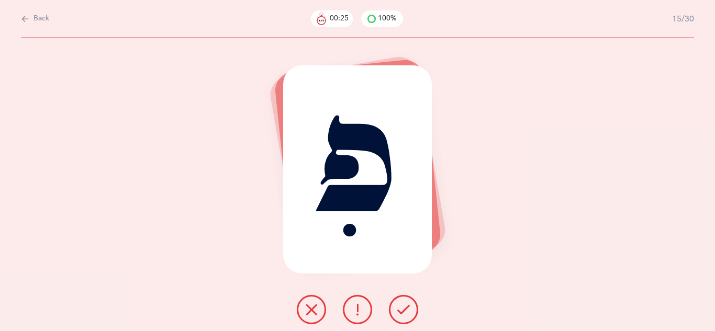
click at [412, 308] on button at bounding box center [403, 309] width 29 height 29
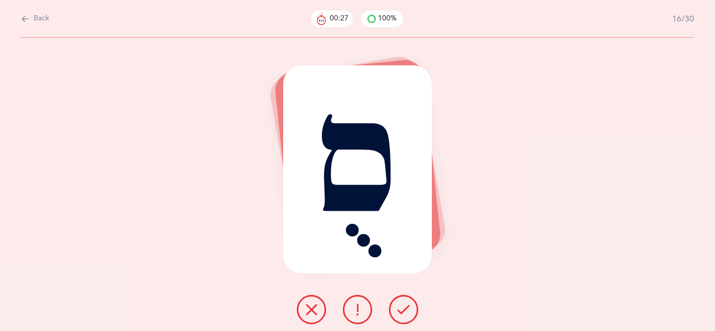
click at [412, 308] on button at bounding box center [403, 309] width 29 height 29
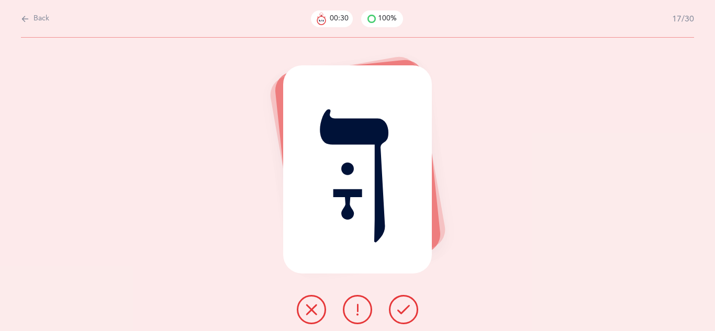
click at [406, 309] on icon at bounding box center [403, 309] width 13 height 13
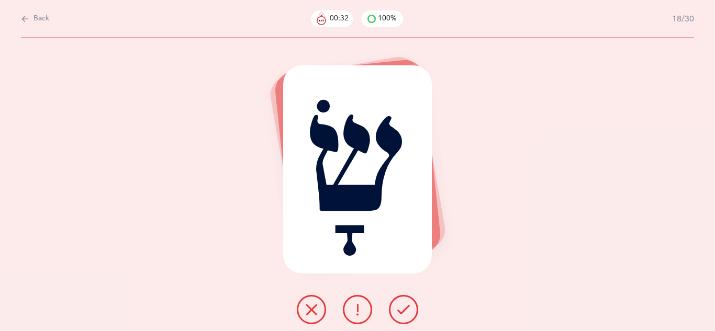
click at [404, 309] on icon at bounding box center [403, 309] width 13 height 13
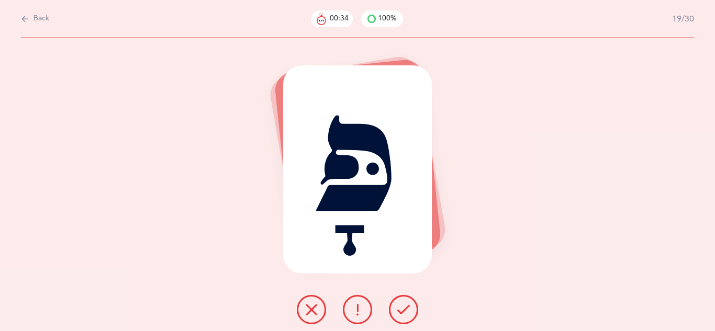
click at [404, 309] on icon at bounding box center [403, 309] width 13 height 13
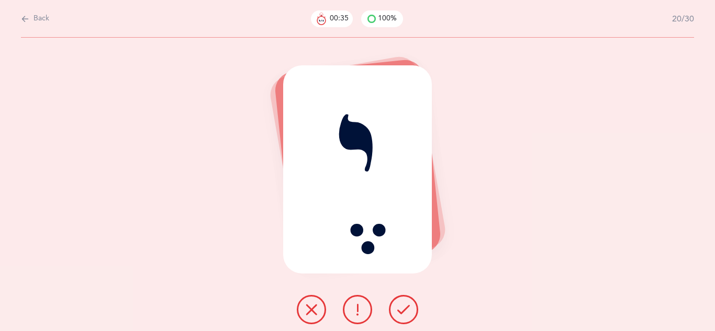
click at [404, 309] on icon at bounding box center [403, 309] width 13 height 13
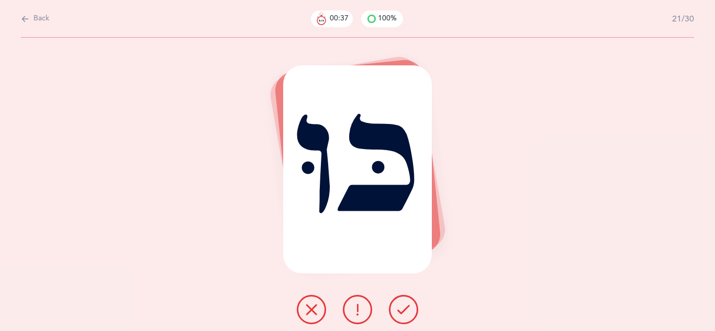
click at [404, 310] on icon at bounding box center [403, 309] width 13 height 13
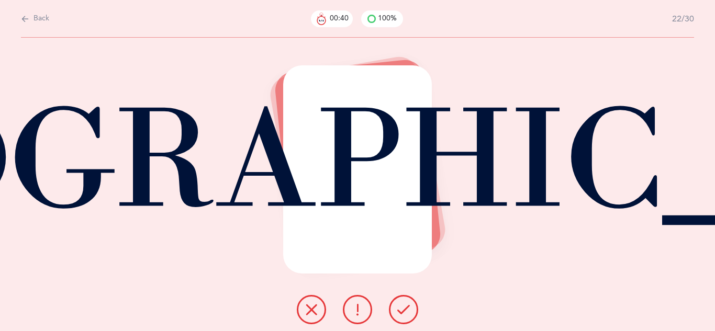
click at [404, 310] on icon at bounding box center [403, 309] width 13 height 13
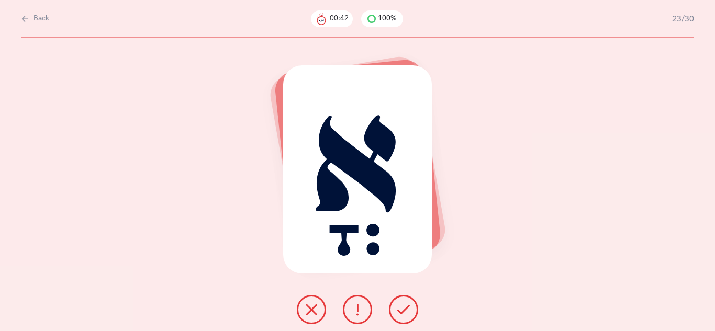
click at [404, 310] on icon at bounding box center [403, 309] width 13 height 13
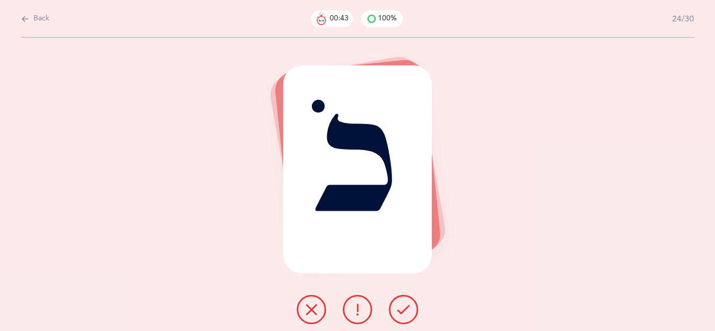
click at [404, 310] on icon at bounding box center [403, 309] width 13 height 13
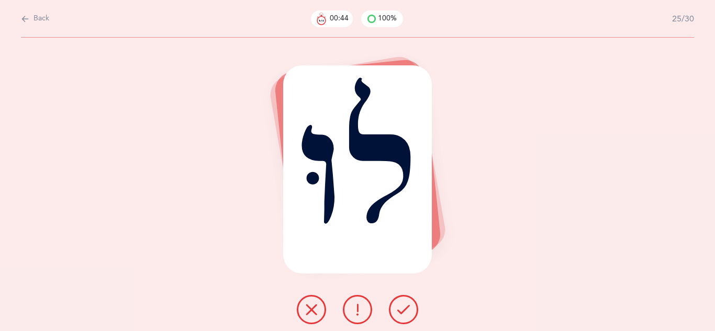
click at [404, 310] on icon at bounding box center [403, 309] width 13 height 13
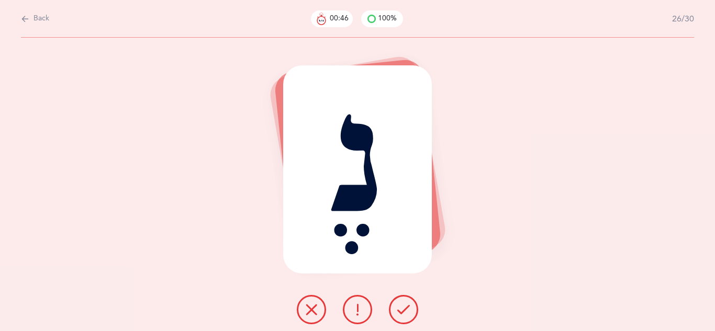
click at [404, 310] on icon at bounding box center [403, 309] width 13 height 13
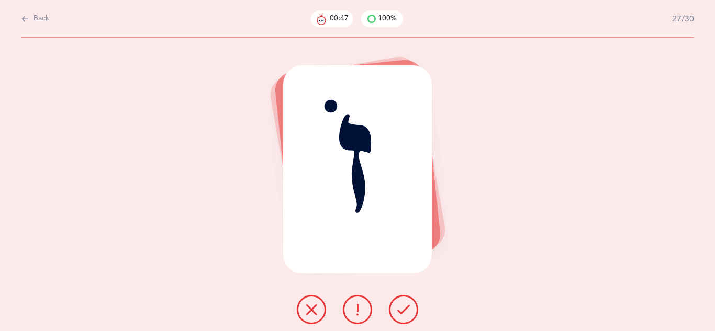
click at [404, 310] on icon at bounding box center [403, 309] width 13 height 13
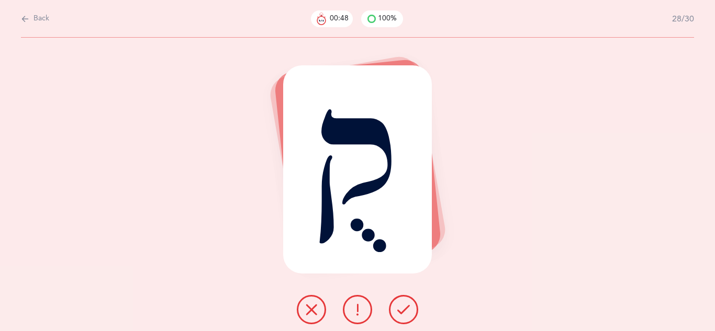
click at [404, 310] on icon at bounding box center [403, 309] width 13 height 13
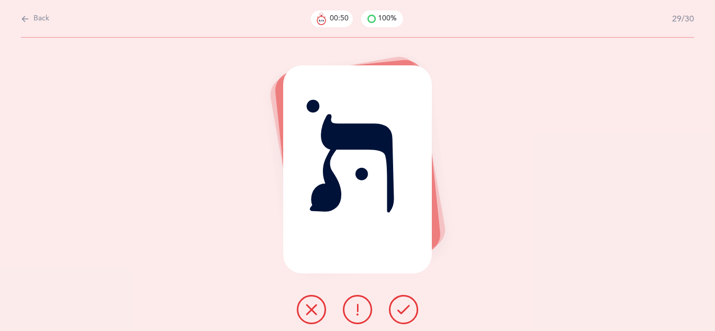
click at [404, 310] on icon at bounding box center [403, 309] width 13 height 13
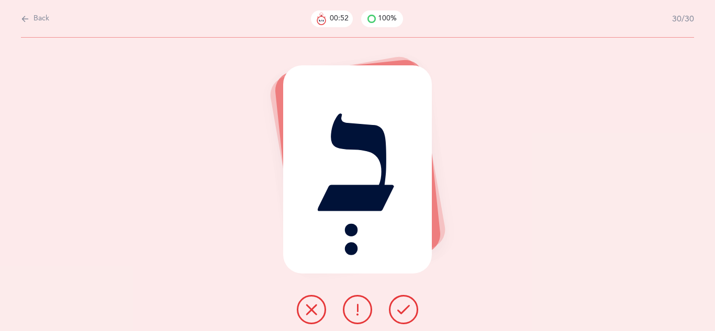
click at [404, 309] on icon at bounding box center [403, 309] width 13 height 13
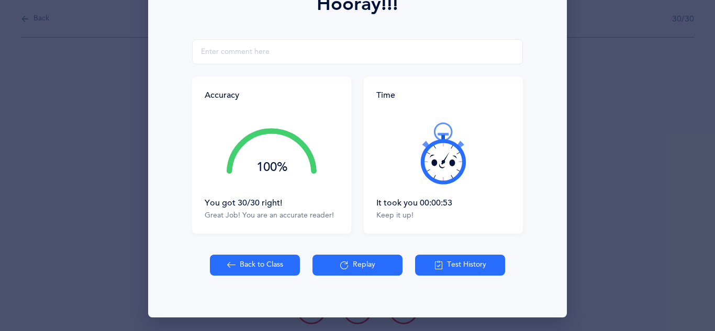
scroll to position [167, 0]
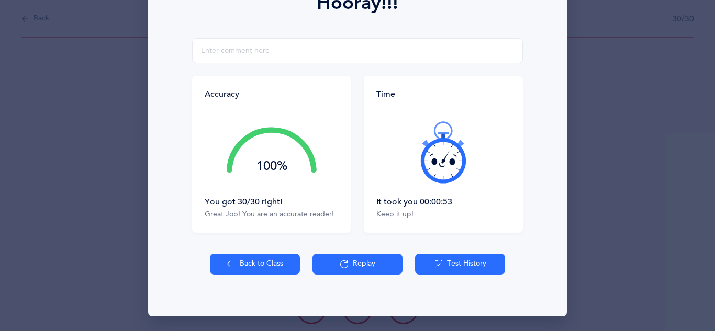
click at [272, 273] on button "Back to Class" at bounding box center [255, 264] width 90 height 21
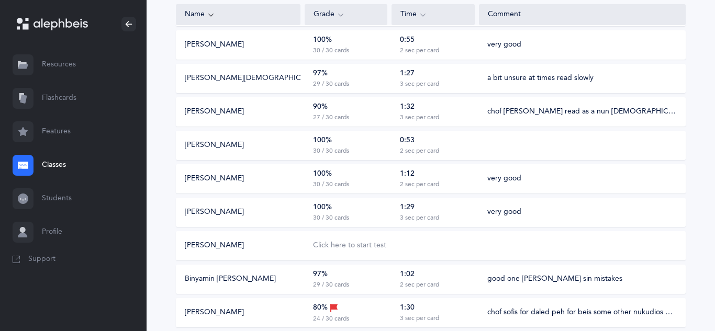
scroll to position [380, 0]
click at [331, 220] on div "30 / 30 cards" at bounding box center [331, 217] width 36 height 8
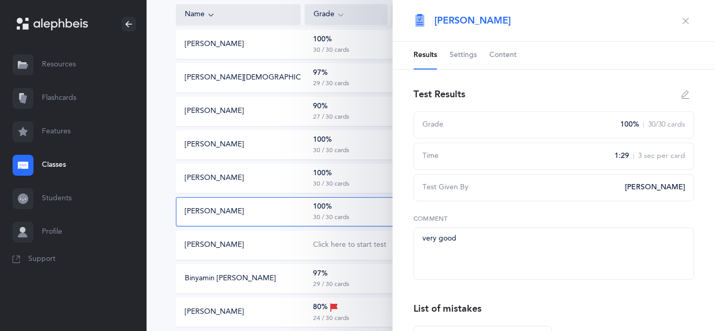
click at [681, 20] on icon "button" at bounding box center [685, 21] width 8 height 8
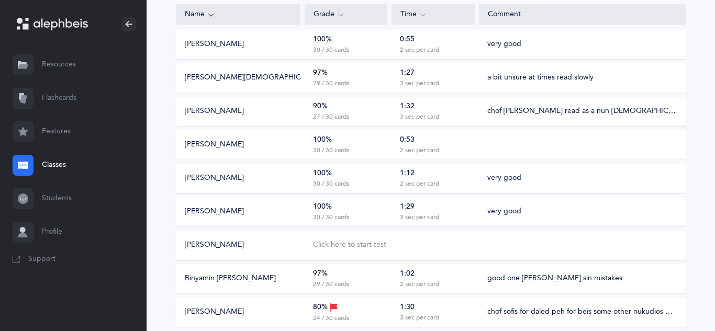
click at [335, 142] on div "100% 30 / 30 cards" at bounding box center [345, 145] width 83 height 20
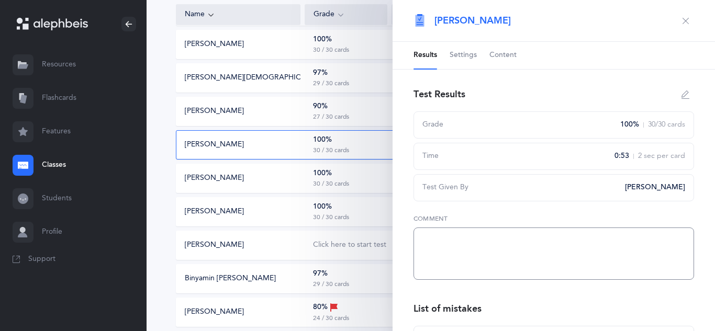
click at [449, 239] on textarea at bounding box center [553, 254] width 280 height 52
click at [448, 244] on textarea "very good" at bounding box center [553, 254] width 280 height 52
type textarea "very good"
click at [687, 21] on icon "button" at bounding box center [685, 21] width 8 height 8
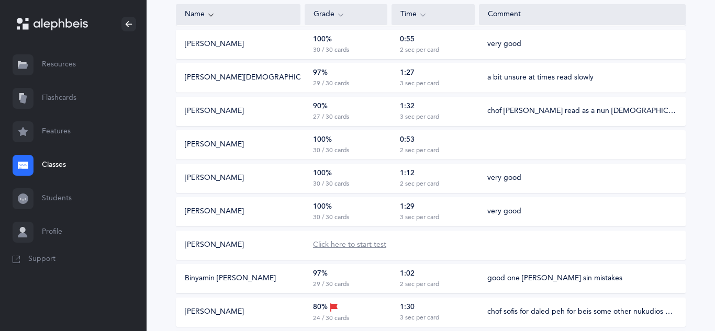
click at [360, 247] on div "Click here to start test" at bounding box center [349, 245] width 73 height 10
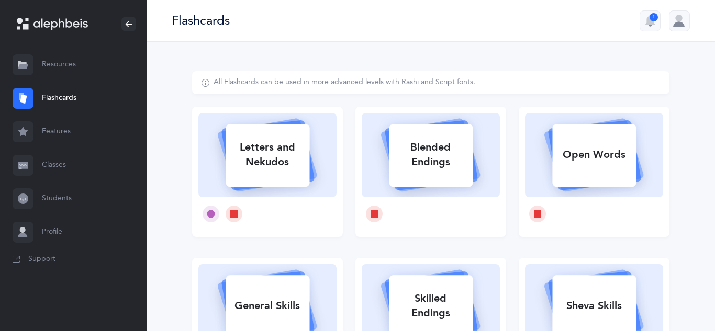
select select
select select "single"
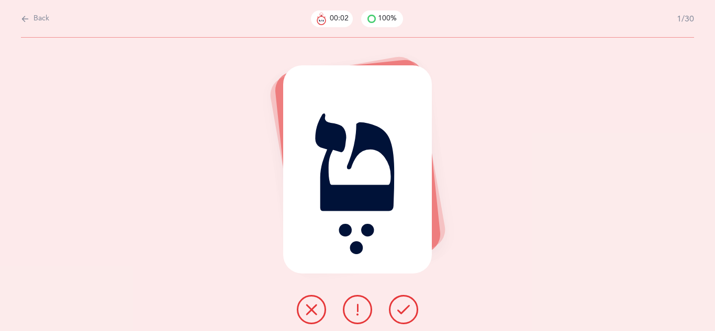
click at [386, 257] on div "טֶ" at bounding box center [357, 169] width 149 height 209
click at [402, 309] on icon at bounding box center [403, 309] width 13 height 13
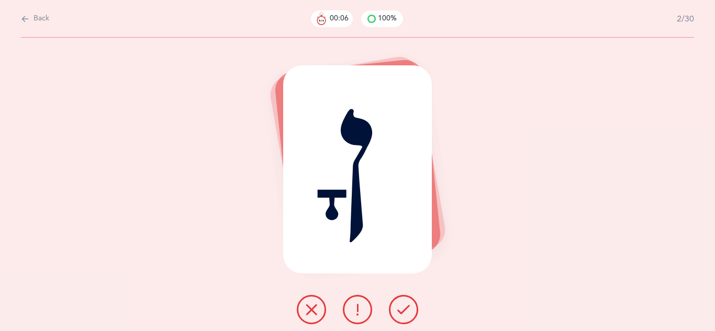
click at [402, 309] on icon at bounding box center [403, 309] width 13 height 13
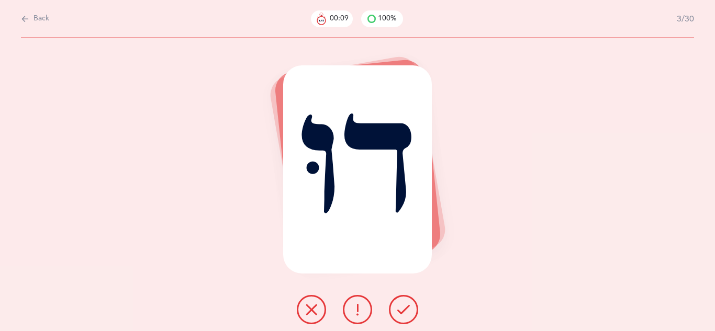
click at [402, 309] on icon at bounding box center [403, 309] width 13 height 13
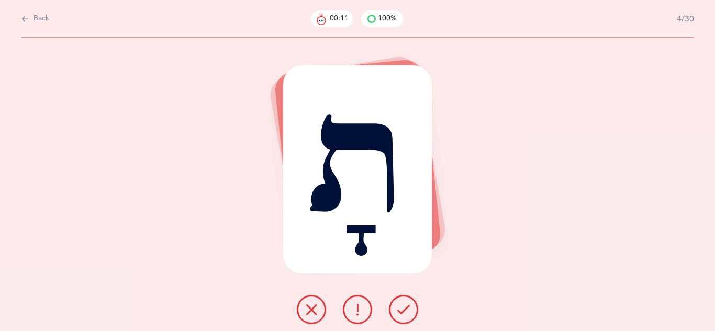
click at [402, 309] on icon at bounding box center [403, 309] width 13 height 13
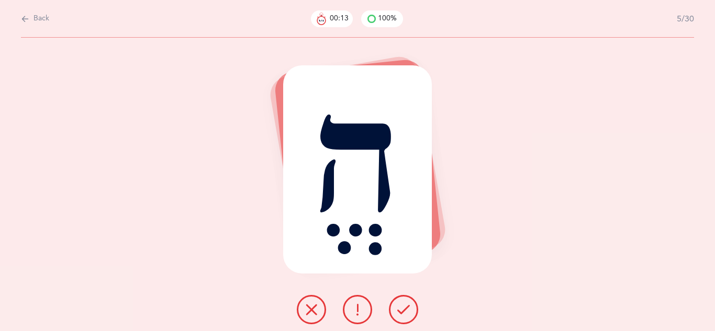
click at [402, 309] on icon at bounding box center [403, 309] width 13 height 13
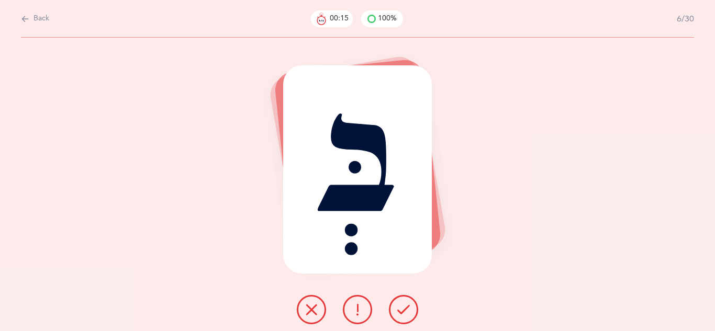
click at [402, 309] on icon at bounding box center [403, 309] width 13 height 13
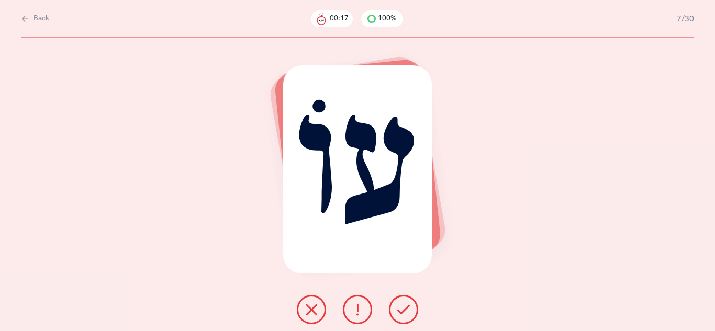
click at [402, 309] on icon at bounding box center [403, 309] width 13 height 13
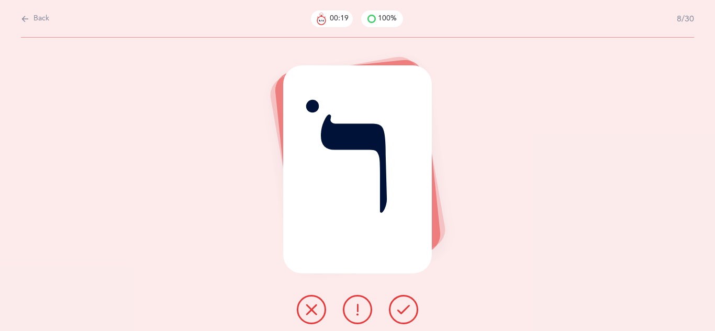
click at [402, 309] on icon at bounding box center [403, 309] width 13 height 13
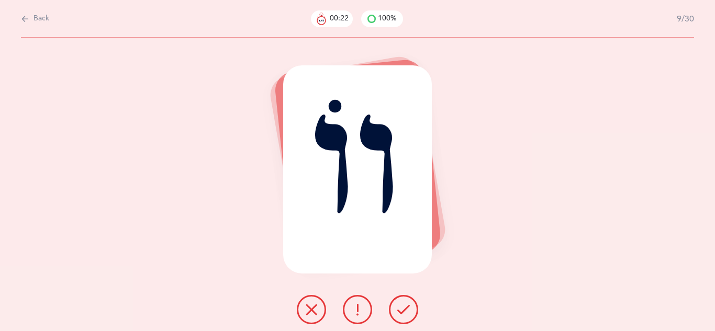
click at [402, 309] on icon at bounding box center [403, 309] width 13 height 13
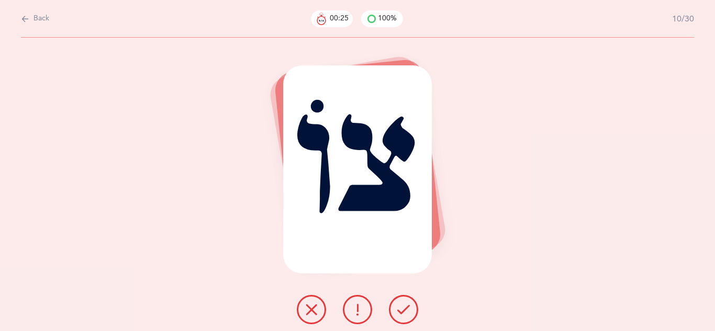
click at [402, 309] on icon at bounding box center [403, 309] width 13 height 13
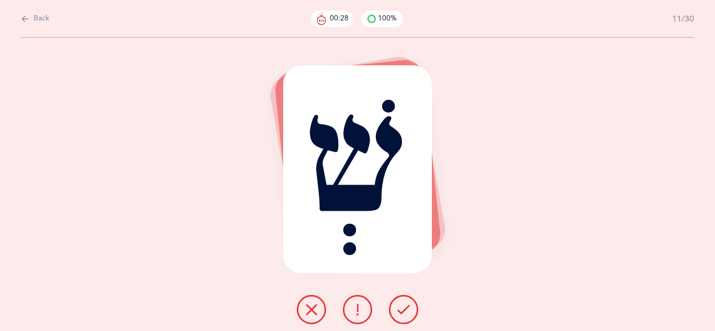
click at [402, 309] on icon at bounding box center [403, 309] width 13 height 13
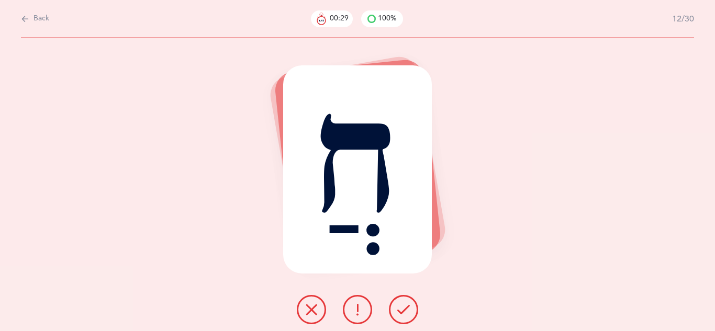
click at [402, 309] on icon at bounding box center [403, 309] width 13 height 13
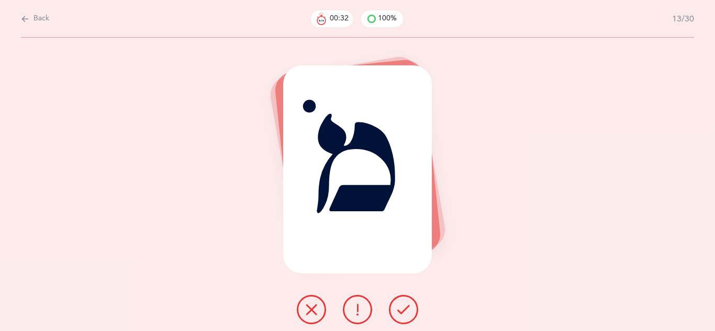
click at [402, 309] on icon at bounding box center [403, 309] width 13 height 13
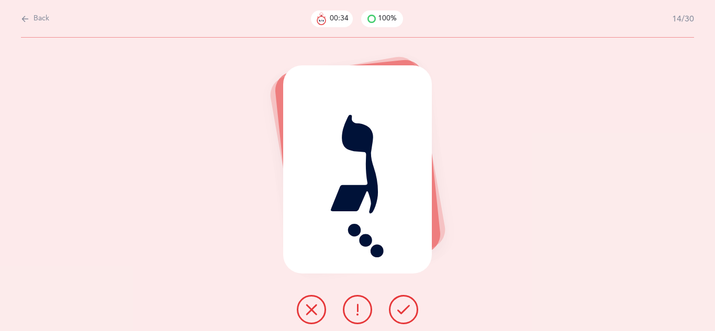
click at [402, 309] on icon at bounding box center [403, 309] width 13 height 13
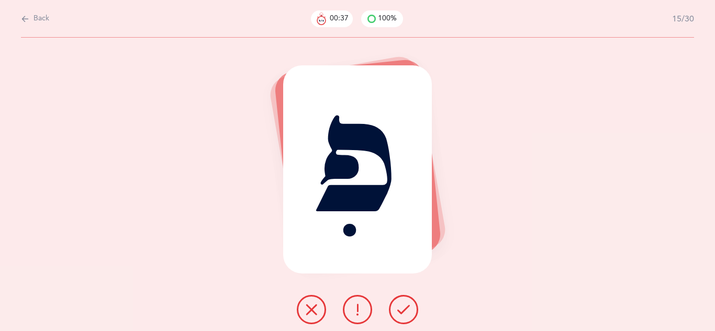
click at [402, 309] on icon at bounding box center [403, 309] width 13 height 13
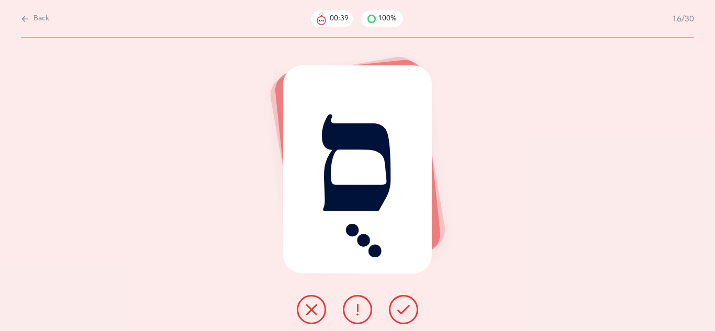
click at [402, 309] on icon at bounding box center [403, 309] width 13 height 13
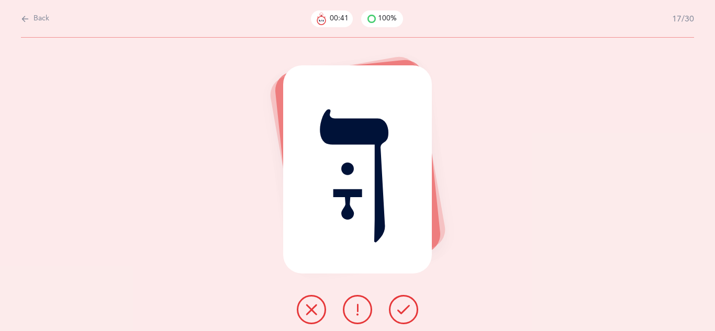
click at [396, 313] on button at bounding box center [403, 309] width 29 height 29
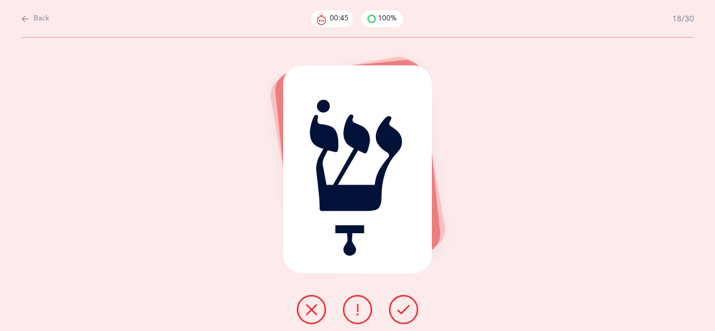
click at [402, 317] on button at bounding box center [403, 309] width 29 height 29
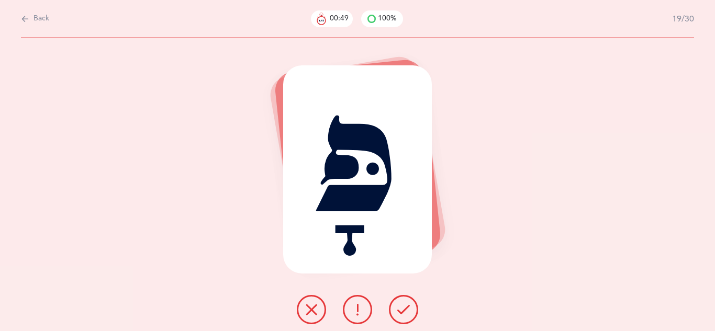
click at [397, 315] on icon at bounding box center [403, 309] width 13 height 13
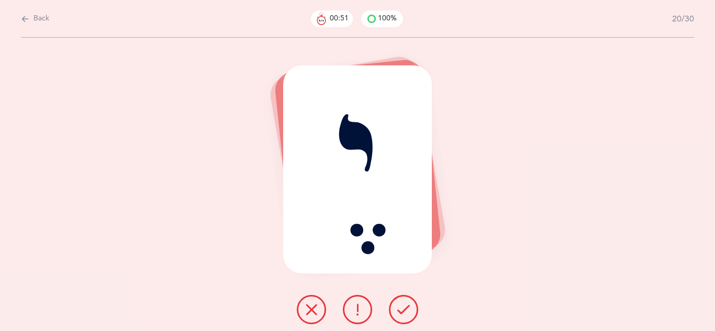
click at [415, 312] on button at bounding box center [403, 309] width 29 height 29
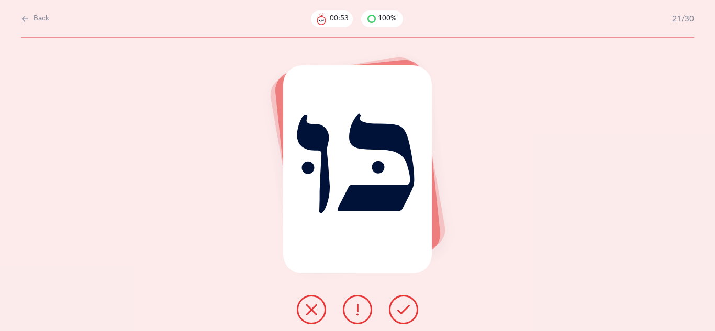
click at [404, 315] on icon at bounding box center [403, 309] width 13 height 13
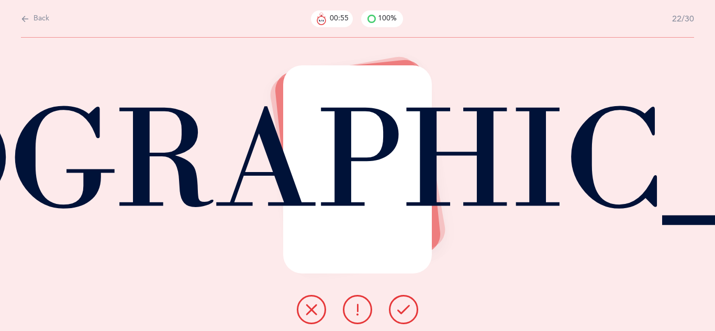
click at [404, 315] on icon at bounding box center [403, 309] width 13 height 13
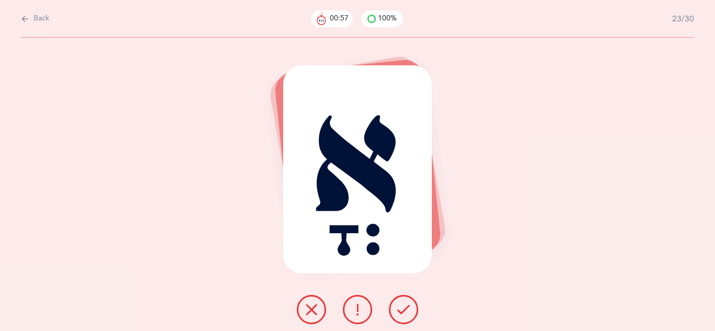
click at [404, 315] on icon at bounding box center [403, 309] width 13 height 13
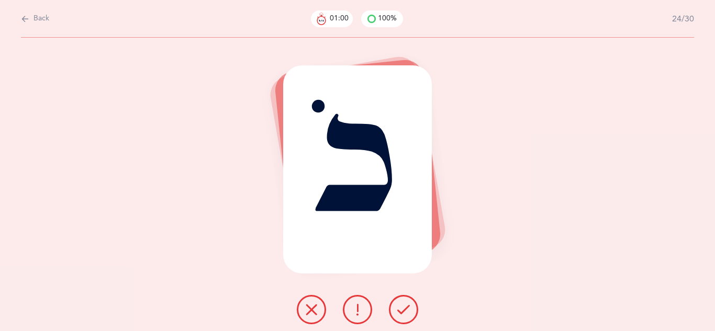
click at [404, 315] on icon at bounding box center [403, 309] width 13 height 13
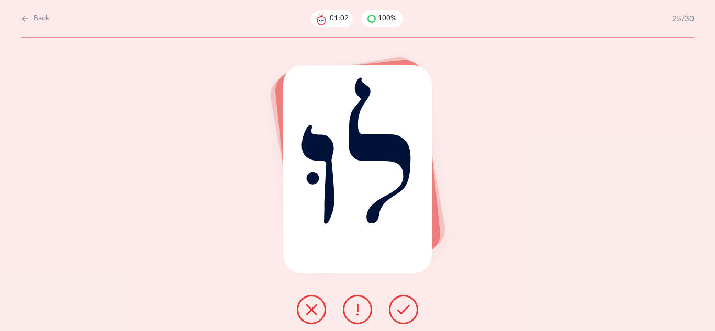
click at [404, 315] on icon at bounding box center [403, 309] width 13 height 13
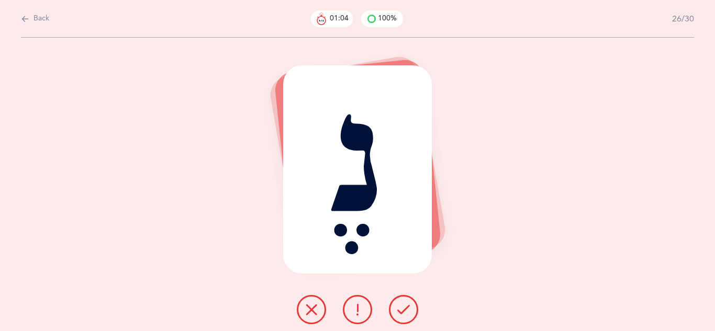
click at [404, 315] on icon at bounding box center [403, 309] width 13 height 13
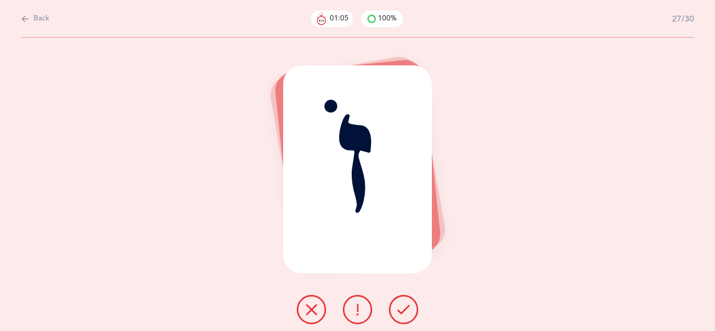
click at [404, 315] on icon at bounding box center [403, 309] width 13 height 13
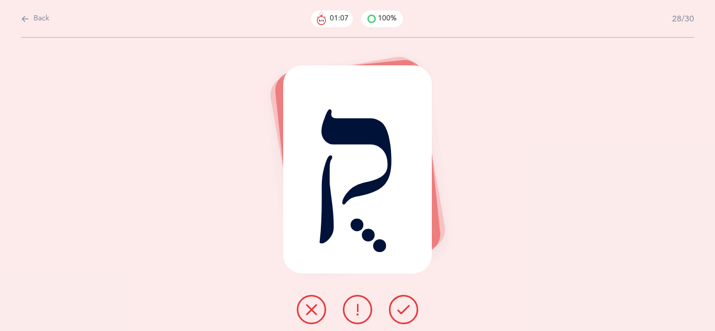
click at [404, 315] on icon at bounding box center [403, 309] width 13 height 13
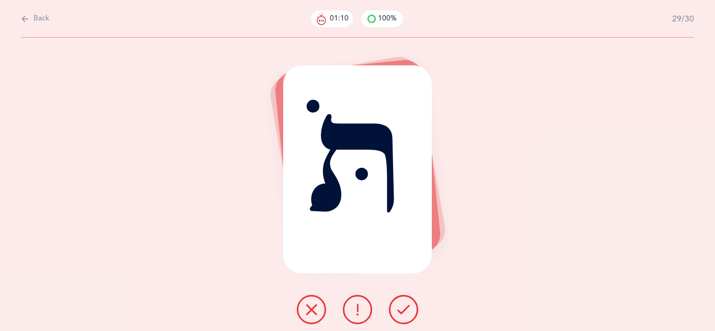
click at [404, 315] on icon at bounding box center [403, 309] width 13 height 13
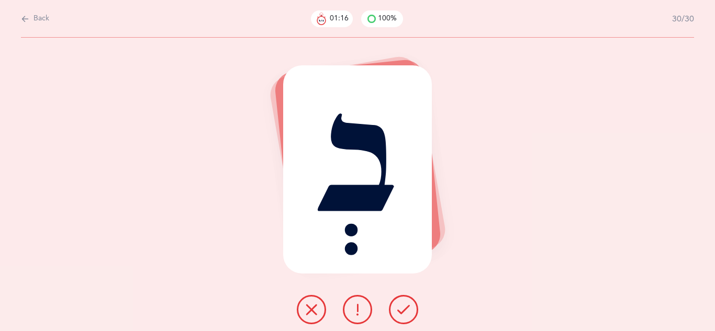
click at [399, 315] on icon at bounding box center [403, 309] width 13 height 13
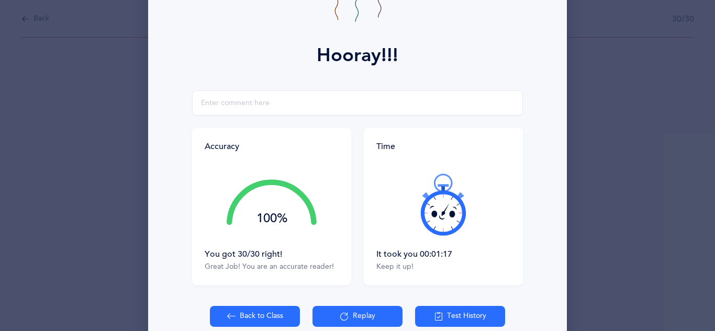
scroll to position [167, 0]
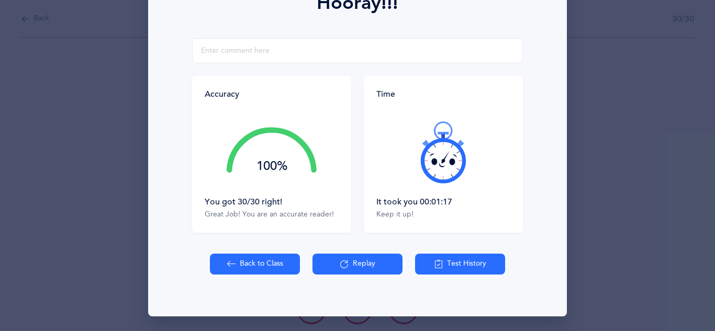
click at [267, 266] on button "Back to Class" at bounding box center [255, 264] width 90 height 21
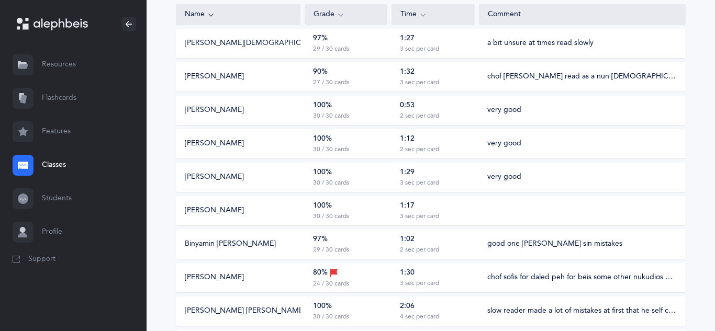
scroll to position [415, 0]
click at [400, 209] on div "1:17" at bounding box center [407, 205] width 15 height 10
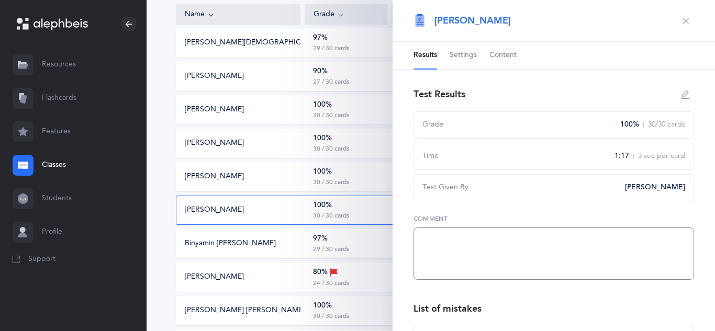
click at [446, 234] on textarea at bounding box center [553, 254] width 280 height 52
type textarea "good a bit unsure at times self corrected"
click at [684, 19] on icon "button" at bounding box center [685, 21] width 8 height 8
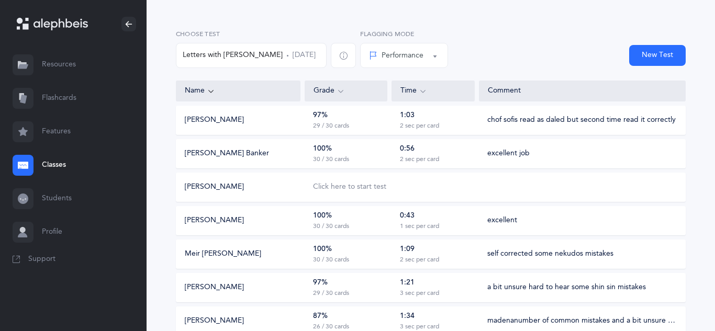
scroll to position [0, 0]
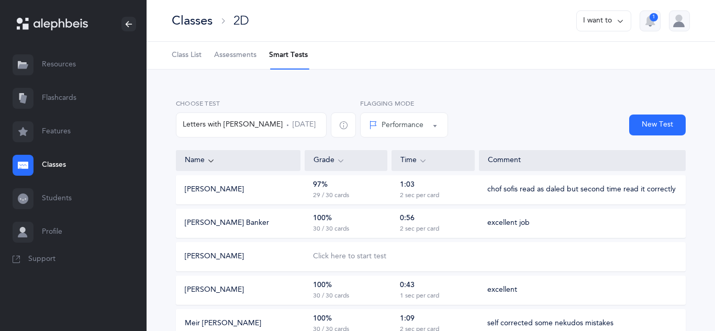
click at [49, 165] on link "Classes" at bounding box center [73, 165] width 146 height 33
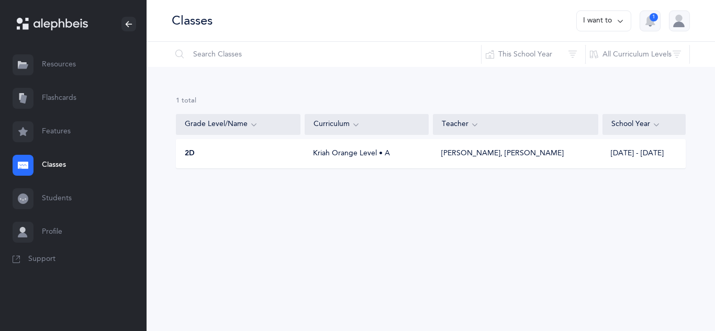
click at [682, 22] on div at bounding box center [679, 20] width 21 height 21
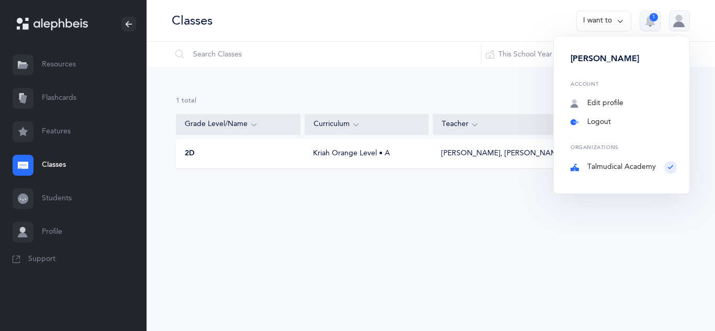
click at [608, 123] on link "Logout" at bounding box center [623, 122] width 106 height 10
